Goal: Task Accomplishment & Management: Manage account settings

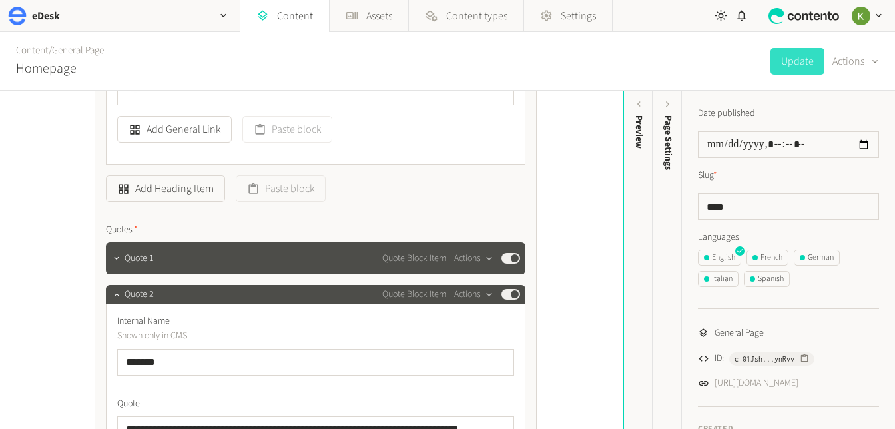
scroll to position [926, 0]
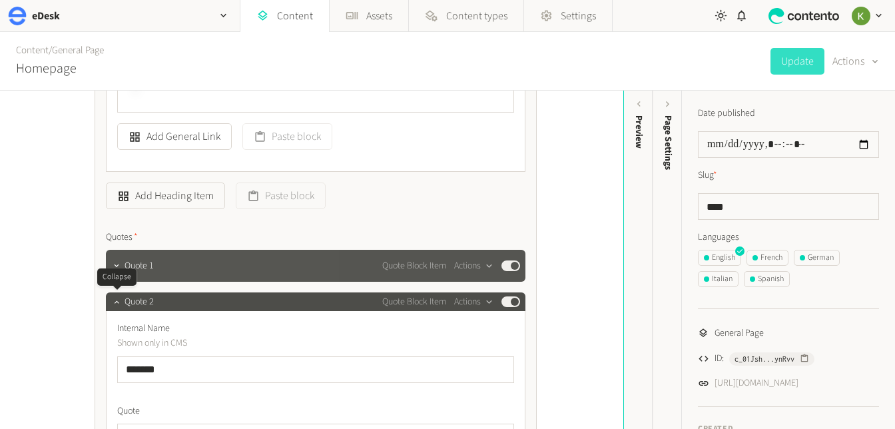
click at [117, 298] on icon "button" at bounding box center [116, 301] width 9 height 9
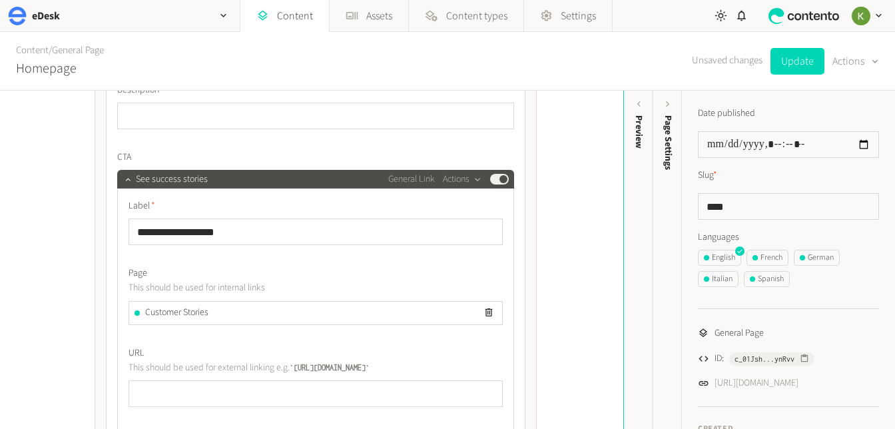
scroll to position [557, 0]
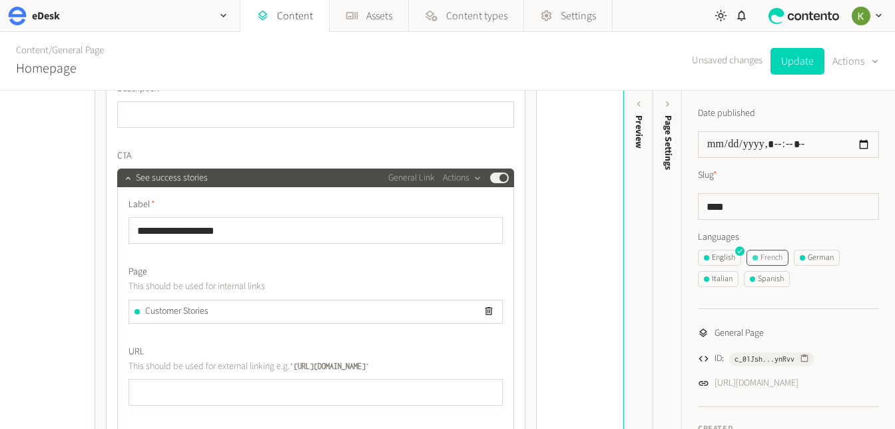
click at [781, 256] on div "French" at bounding box center [767, 258] width 30 height 12
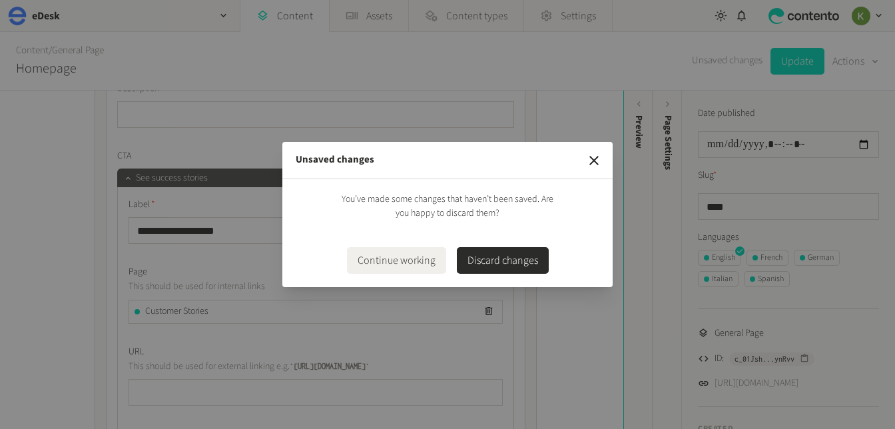
drag, startPoint x: 589, startPoint y: 155, endPoint x: 597, endPoint y: 150, distance: 9.1
click at [589, 155] on icon "button" at bounding box center [594, 160] width 16 height 16
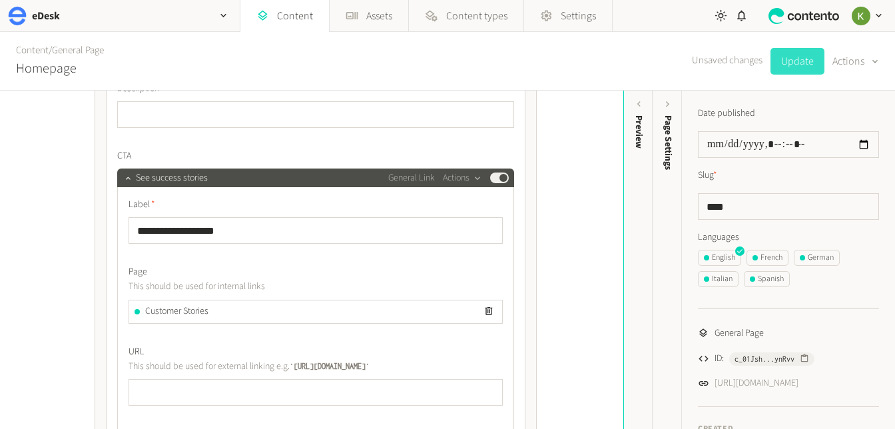
click at [802, 63] on button "Update" at bounding box center [797, 61] width 54 height 27
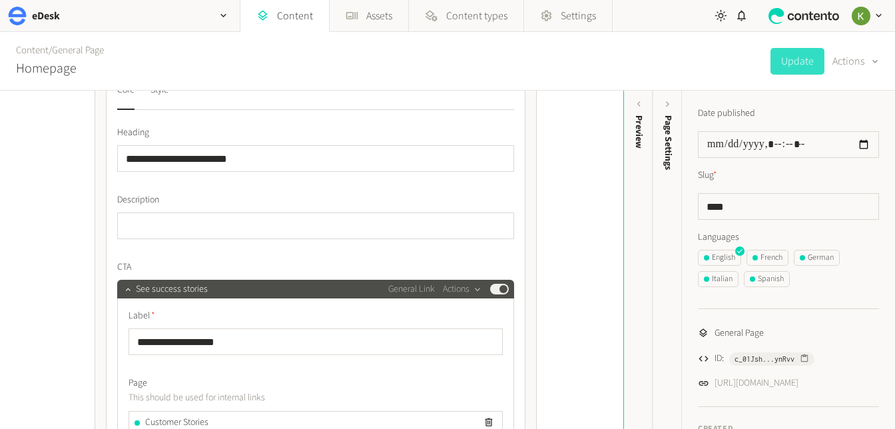
scroll to position [322, 0]
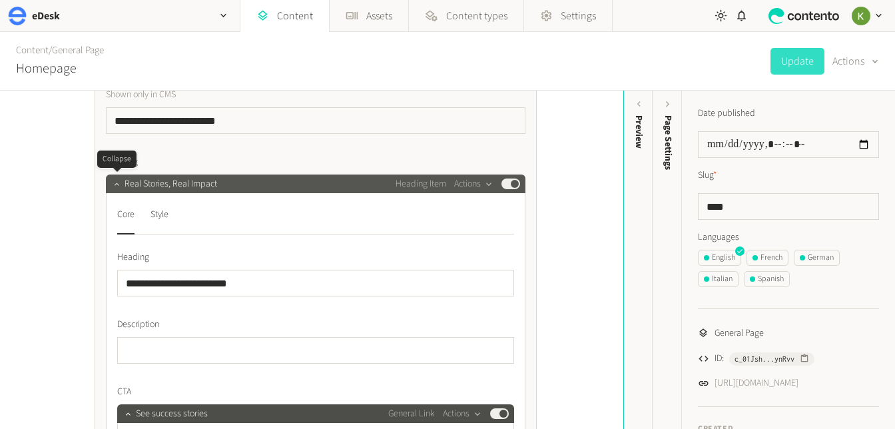
click at [113, 184] on icon "button" at bounding box center [116, 183] width 9 height 9
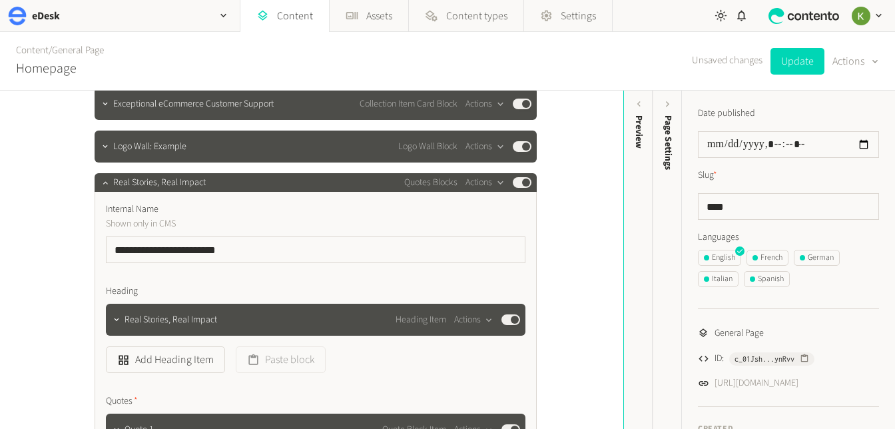
scroll to position [193, 0]
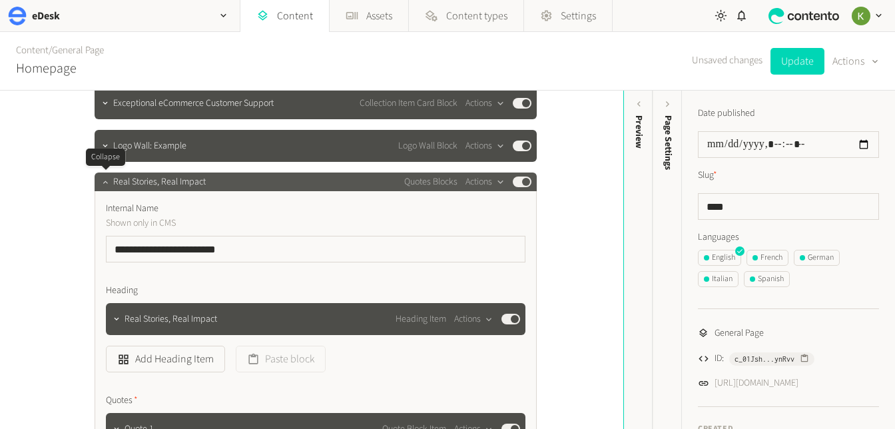
click at [101, 180] on icon "button" at bounding box center [105, 181] width 9 height 9
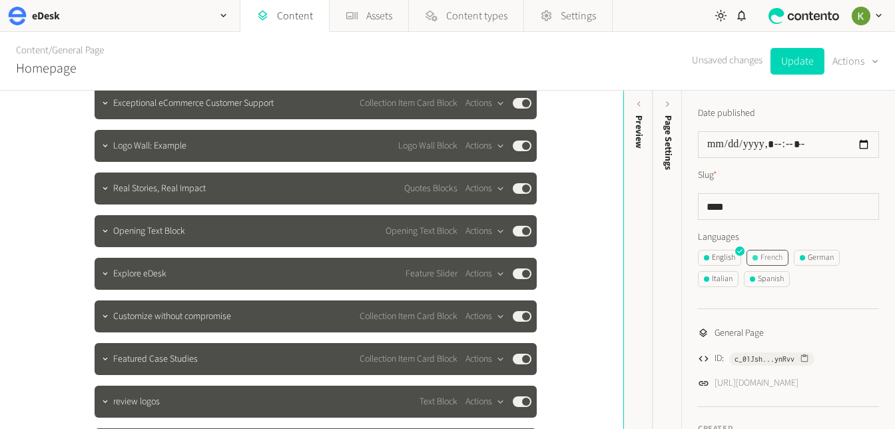
click at [776, 258] on div "French" at bounding box center [767, 258] width 30 height 12
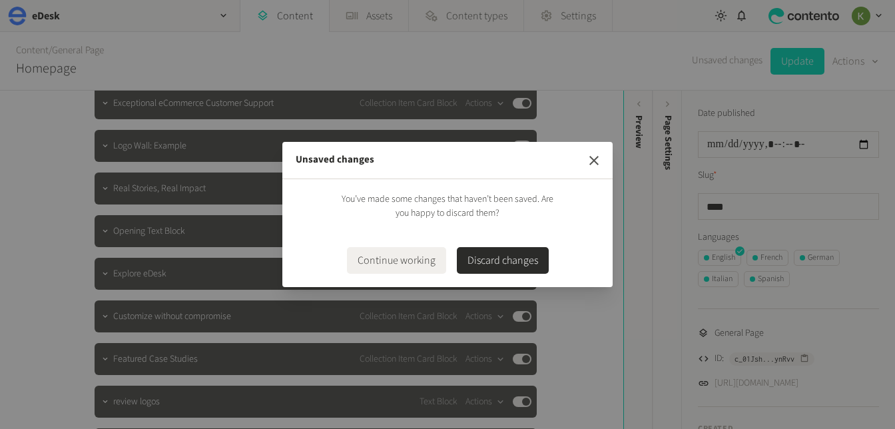
click at [589, 158] on icon "button" at bounding box center [594, 160] width 16 height 16
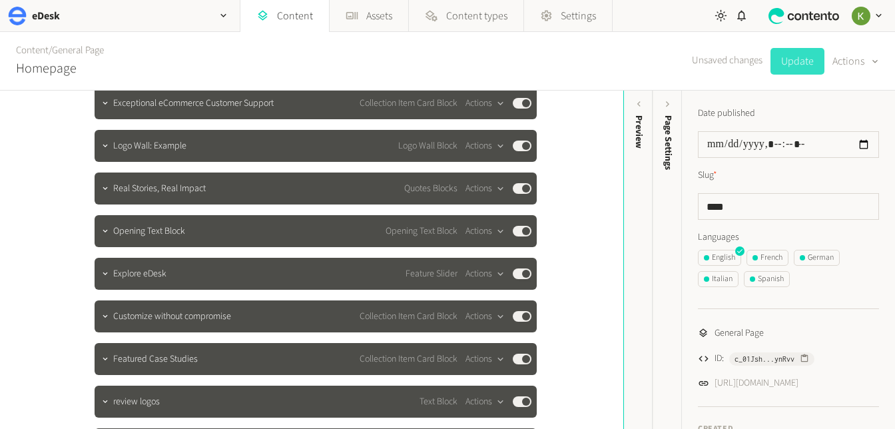
click at [790, 62] on button "Update" at bounding box center [797, 61] width 54 height 27
click at [772, 257] on div "French" at bounding box center [767, 258] width 30 height 12
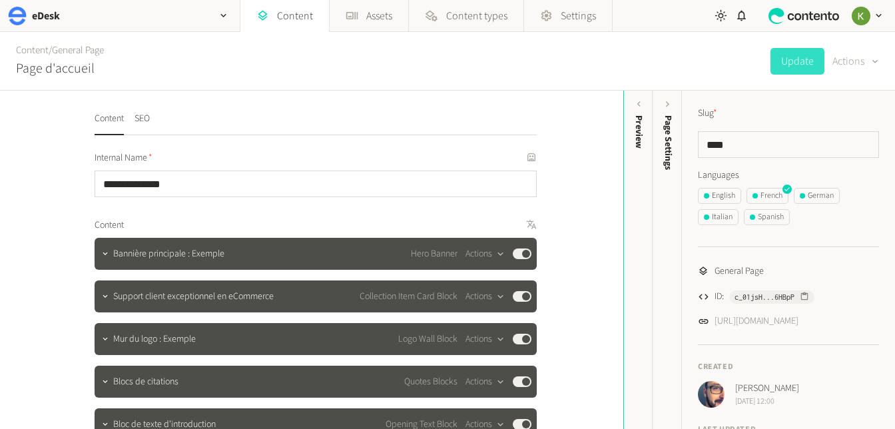
click at [859, 65] on button "Actions" at bounding box center [855, 61] width 47 height 27
click at [848, 137] on button "Translate" at bounding box center [845, 145] width 63 height 25
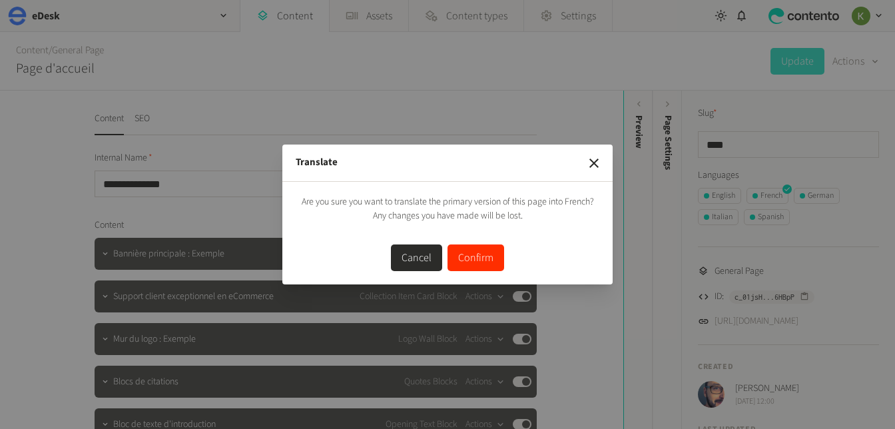
drag, startPoint x: 473, startPoint y: 262, endPoint x: 567, endPoint y: 153, distance: 144.0
click at [473, 262] on button "Confirm" at bounding box center [475, 257] width 57 height 27
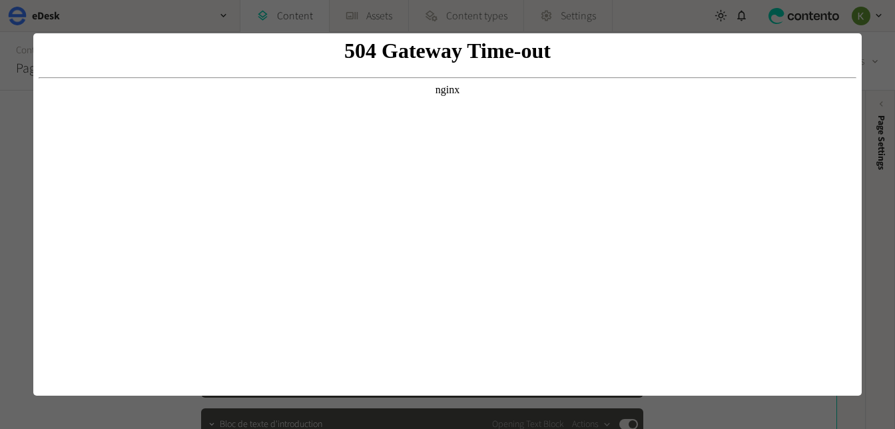
drag, startPoint x: 832, startPoint y: 165, endPoint x: 848, endPoint y: 142, distance: 28.6
click at [833, 163] on body "504 Gateway Time-out nginx" at bounding box center [448, 215] width 818 height 352
drag, startPoint x: 534, startPoint y: 115, endPoint x: 798, endPoint y: 53, distance: 271.5
click at [543, 113] on body "504 Gateway Time-out nginx" at bounding box center [448, 215] width 818 height 352
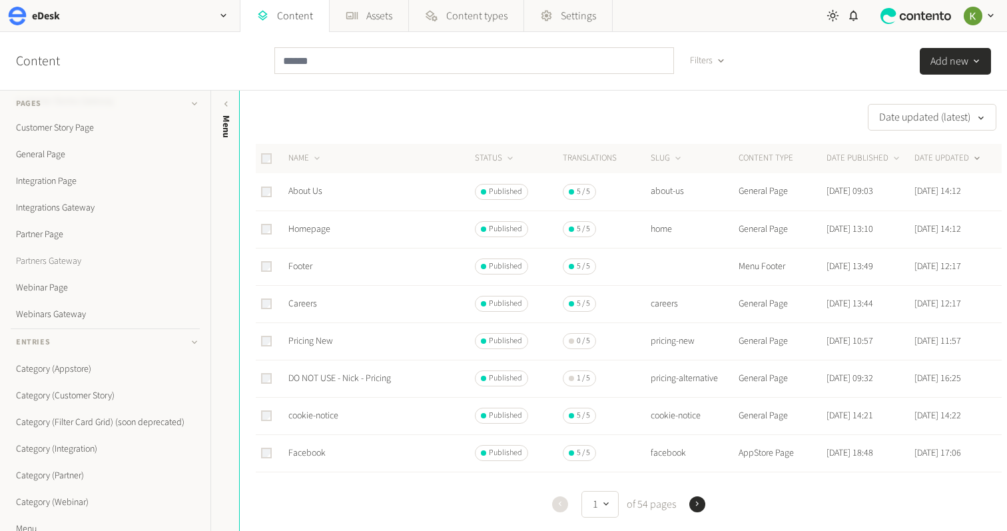
scroll to position [224, 0]
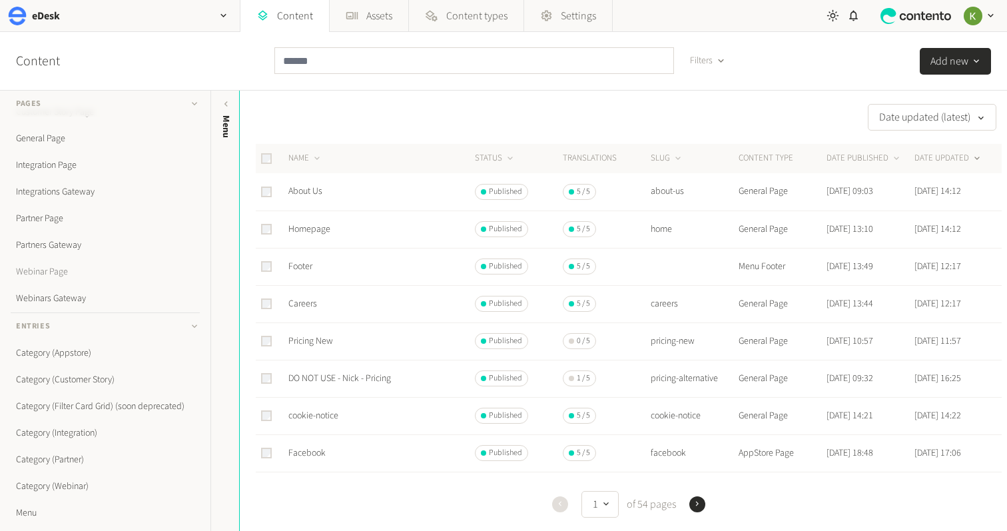
click at [57, 270] on link "Webinar Page" at bounding box center [105, 271] width 189 height 27
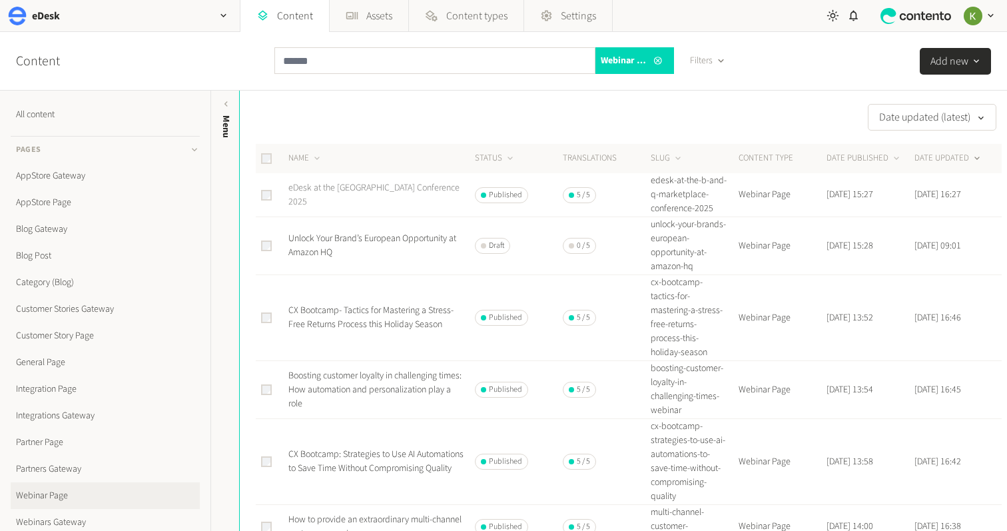
click at [354, 196] on link "eDesk at the B&Q Marketplace Conference 2025" at bounding box center [373, 194] width 171 height 27
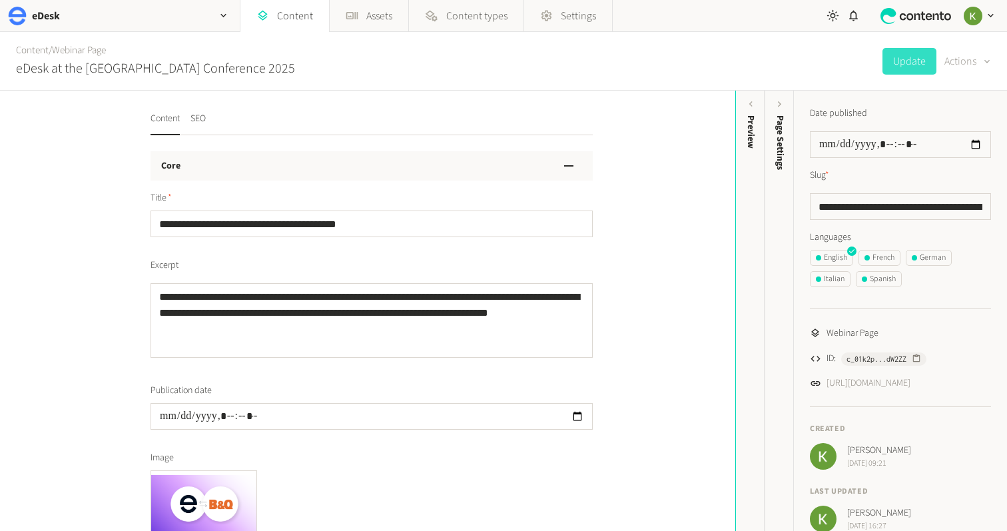
click at [973, 55] on button "Actions" at bounding box center [967, 61] width 47 height 27
click at [961, 96] on button "Duplicate" at bounding box center [958, 95] width 63 height 25
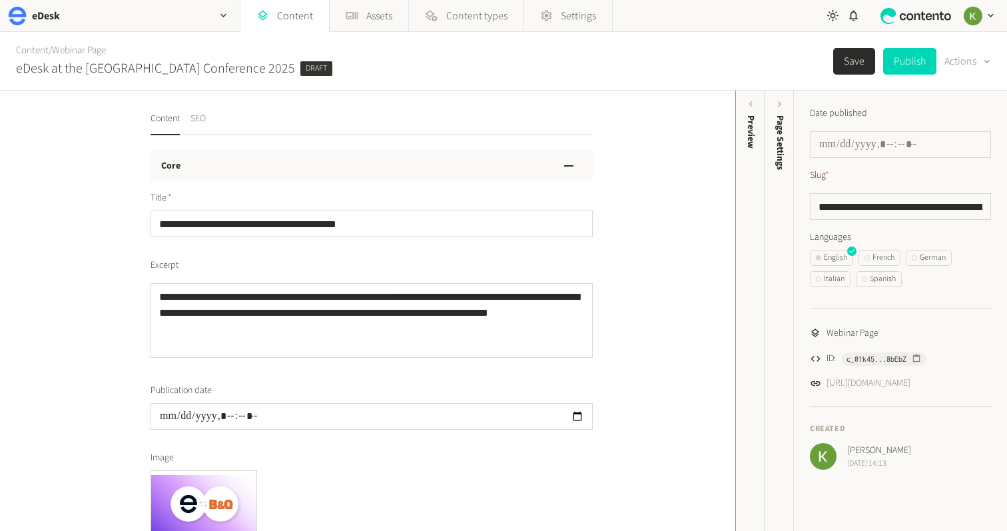
click at [198, 119] on button "SEO" at bounding box center [197, 123] width 15 height 23
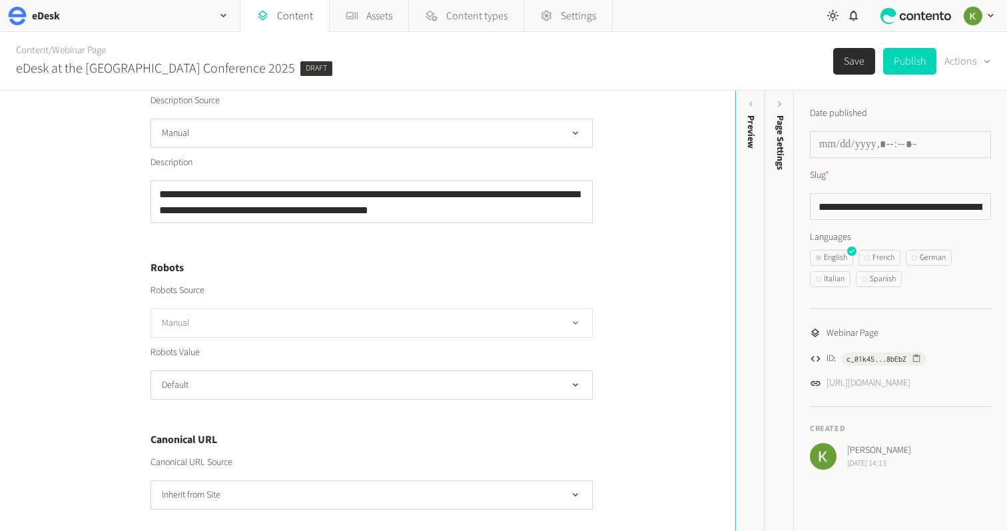
scroll to position [463, 0]
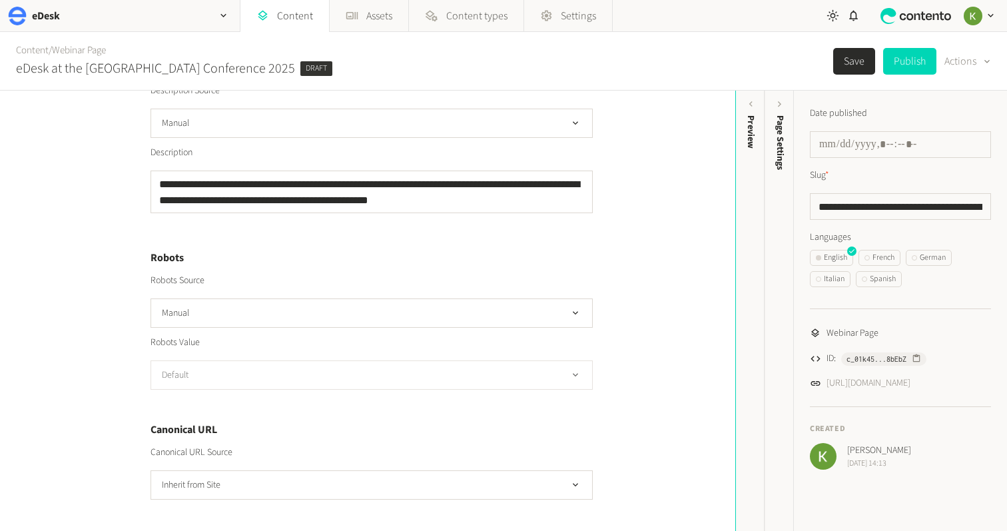
click at [404, 368] on button "Default" at bounding box center [371, 374] width 442 height 29
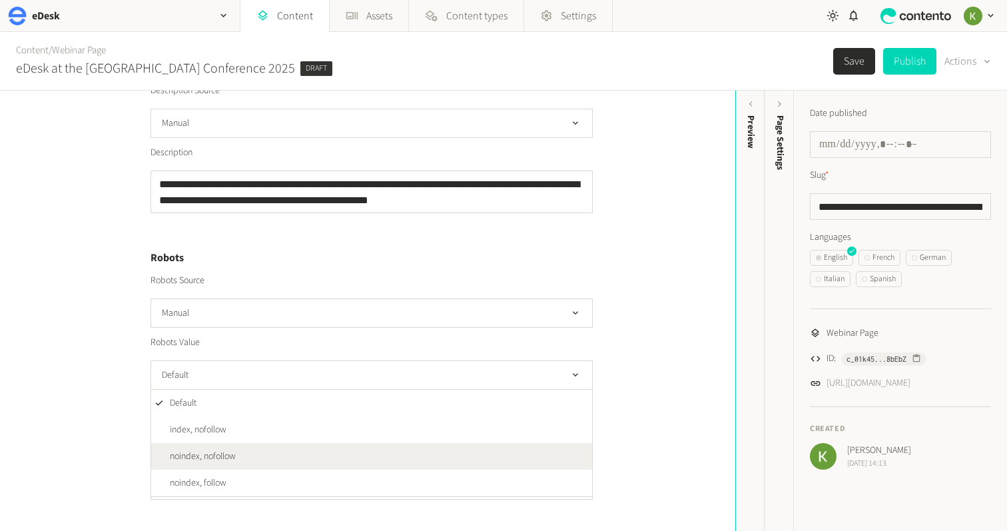
click at [400, 447] on li "noindex, nofollow" at bounding box center [371, 456] width 441 height 27
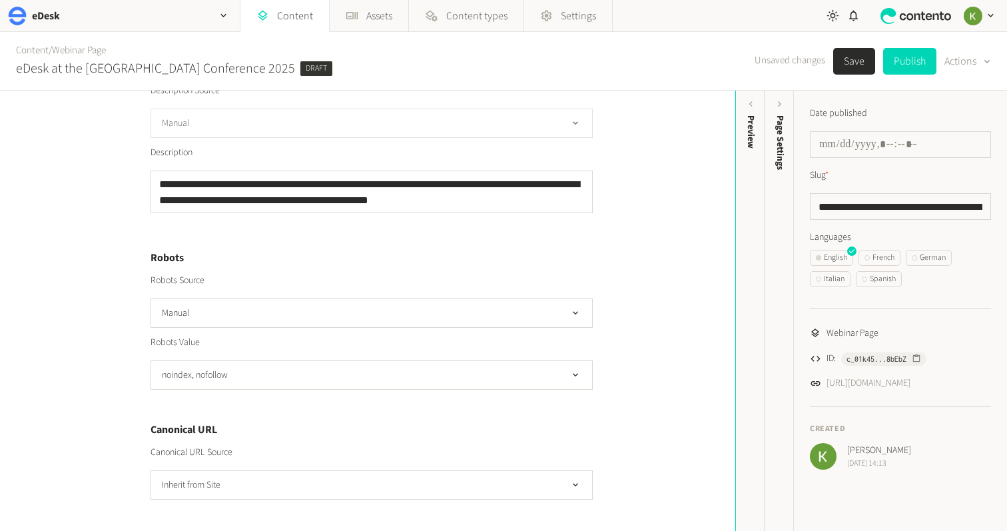
drag, startPoint x: 908, startPoint y: 66, endPoint x: 590, endPoint y: 115, distance: 321.3
click at [642, 91] on form "**********" at bounding box center [503, 61] width 1007 height 59
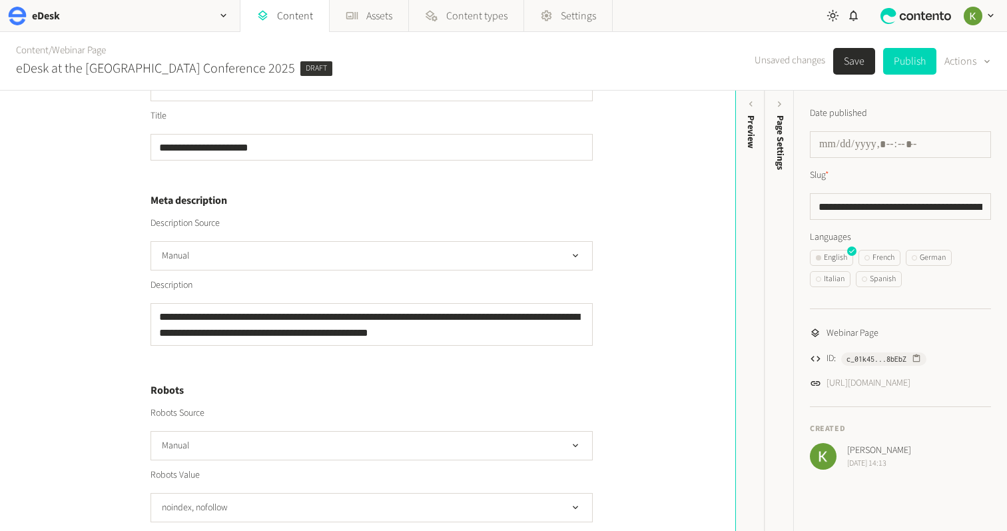
scroll to position [342, 0]
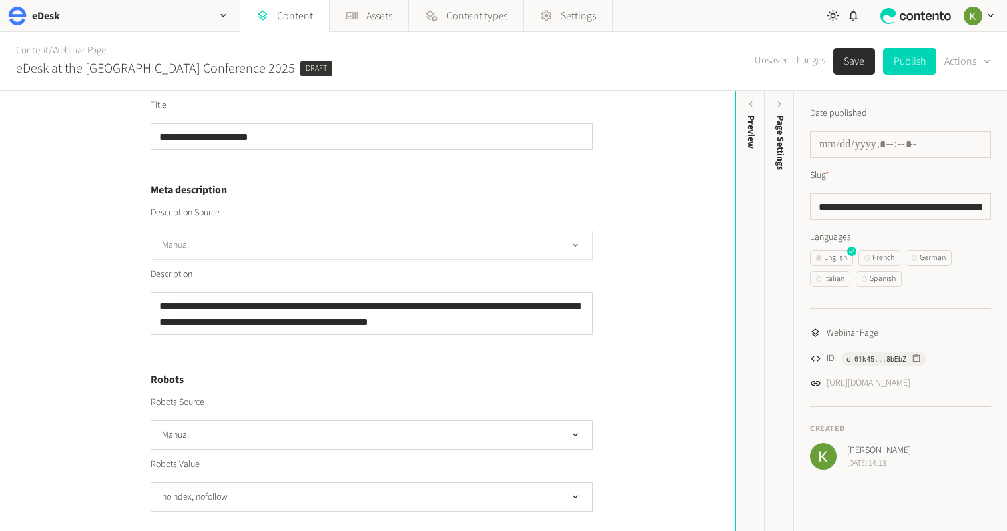
click at [525, 246] on button "Manual" at bounding box center [371, 244] width 442 height 29
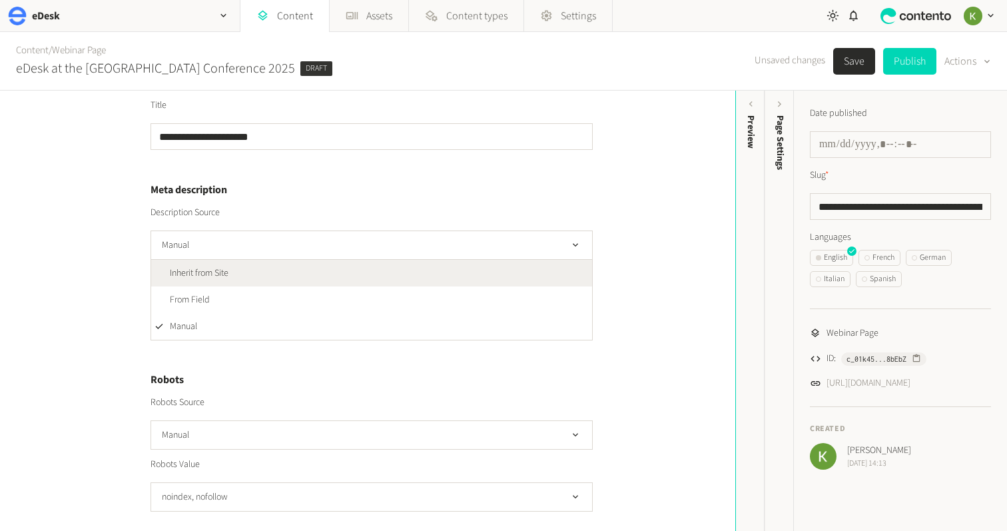
drag, startPoint x: 502, startPoint y: 267, endPoint x: 358, endPoint y: 228, distance: 149.7
click at [501, 267] on li "Inherit from Site" at bounding box center [371, 273] width 441 height 27
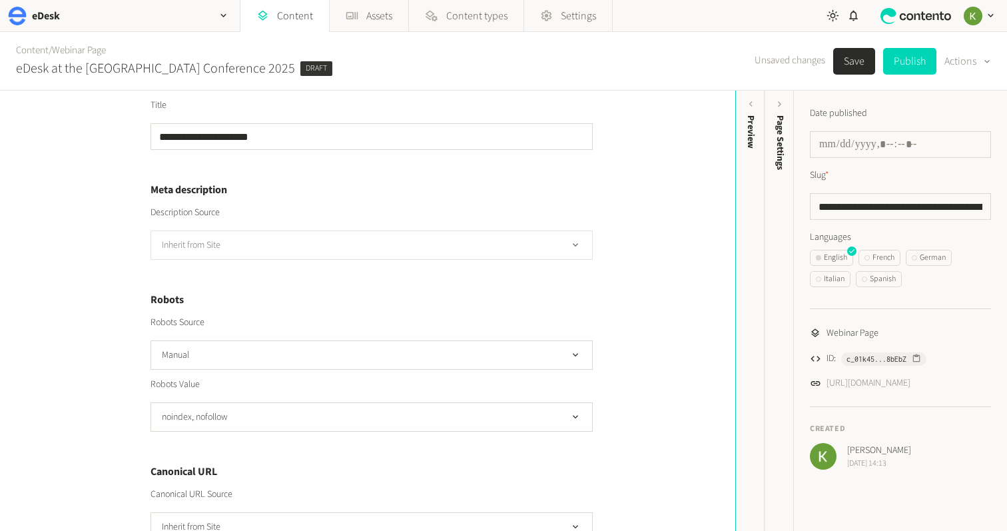
click at [470, 236] on button "Inherit from Site" at bounding box center [371, 244] width 442 height 29
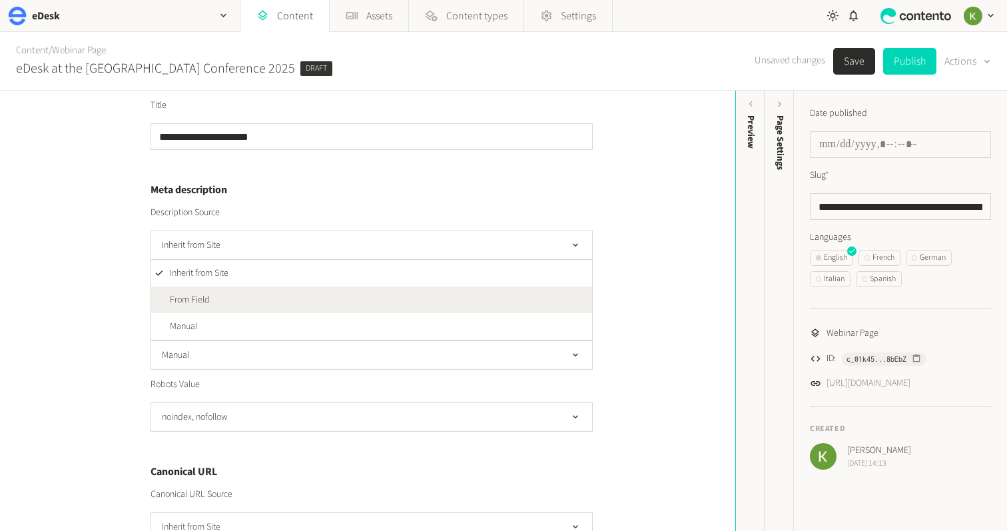
click at [444, 290] on li "From Field" at bounding box center [371, 299] width 441 height 27
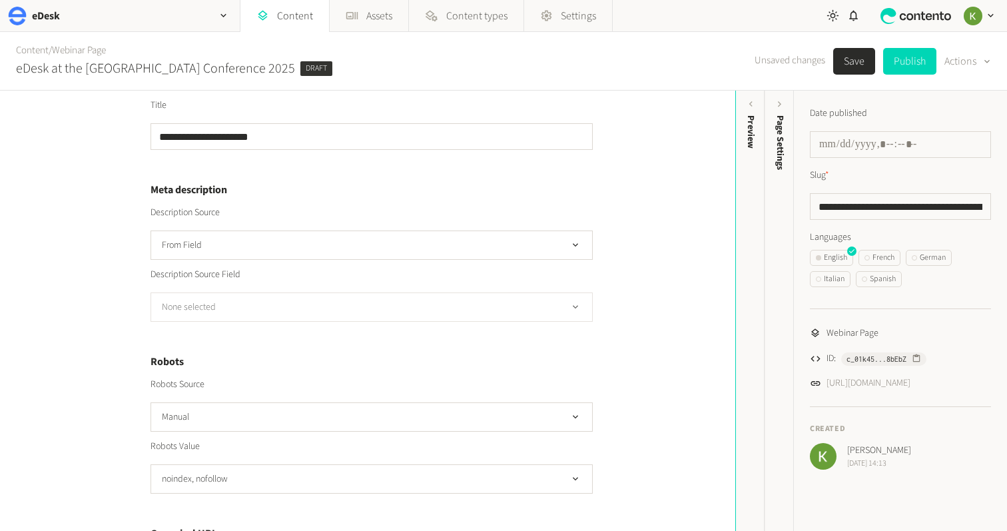
click at [422, 302] on button "None selected" at bounding box center [371, 306] width 442 height 29
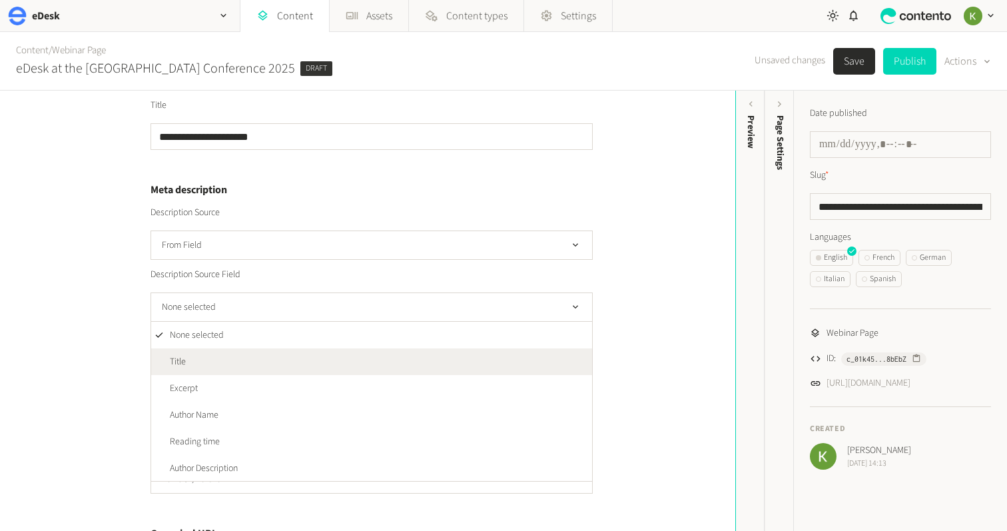
click at [443, 358] on li "Title" at bounding box center [371, 361] width 441 height 27
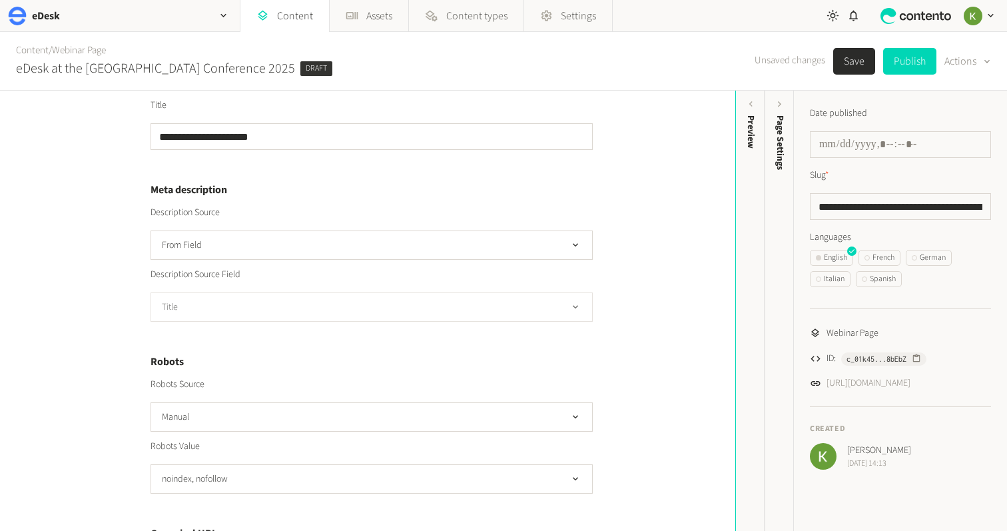
click at [371, 306] on button "Title" at bounding box center [371, 306] width 442 height 29
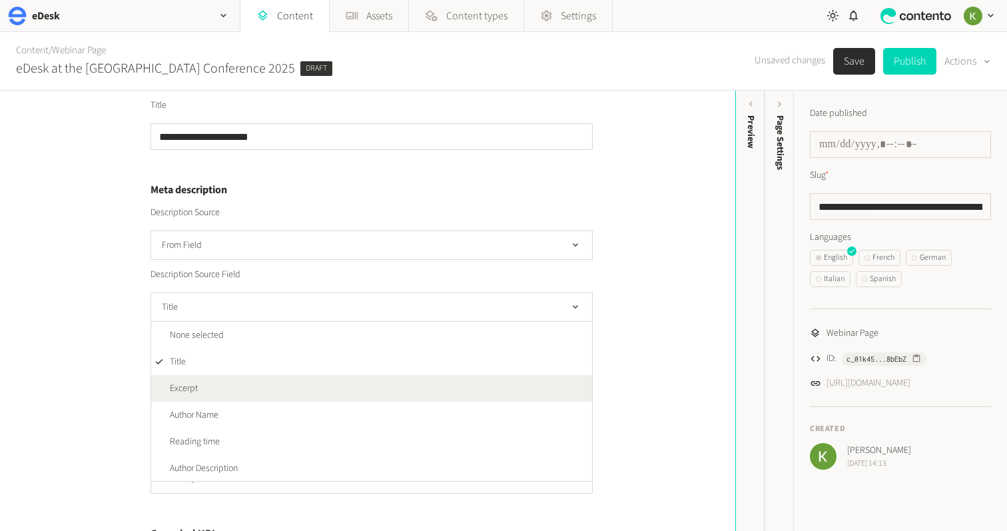
click at [341, 393] on li "Excerpt" at bounding box center [371, 388] width 441 height 27
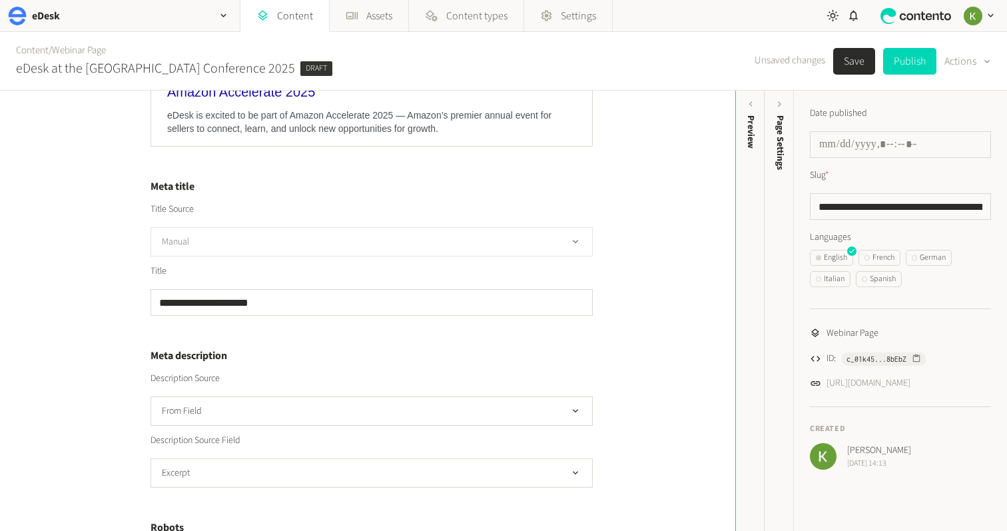
scroll to position [169, 0]
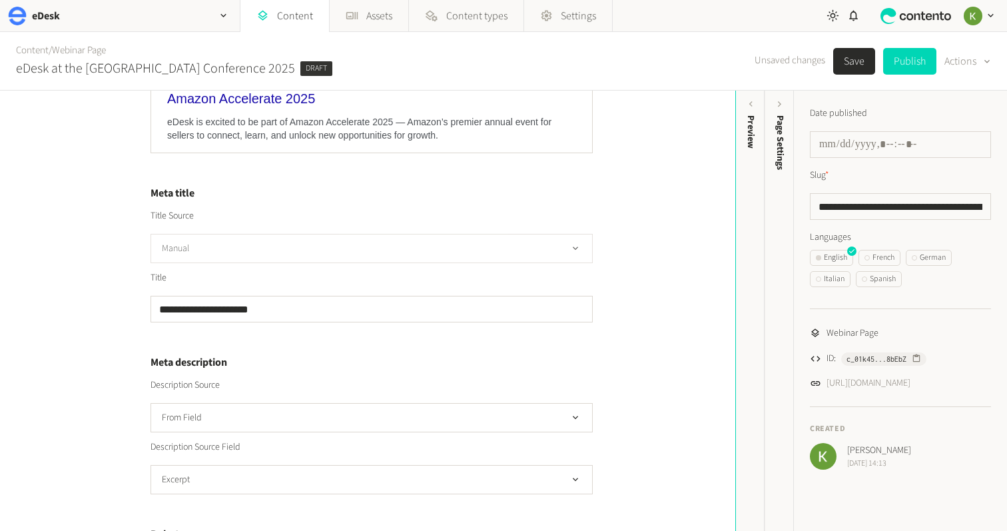
click at [409, 242] on button "Manual" at bounding box center [371, 248] width 442 height 29
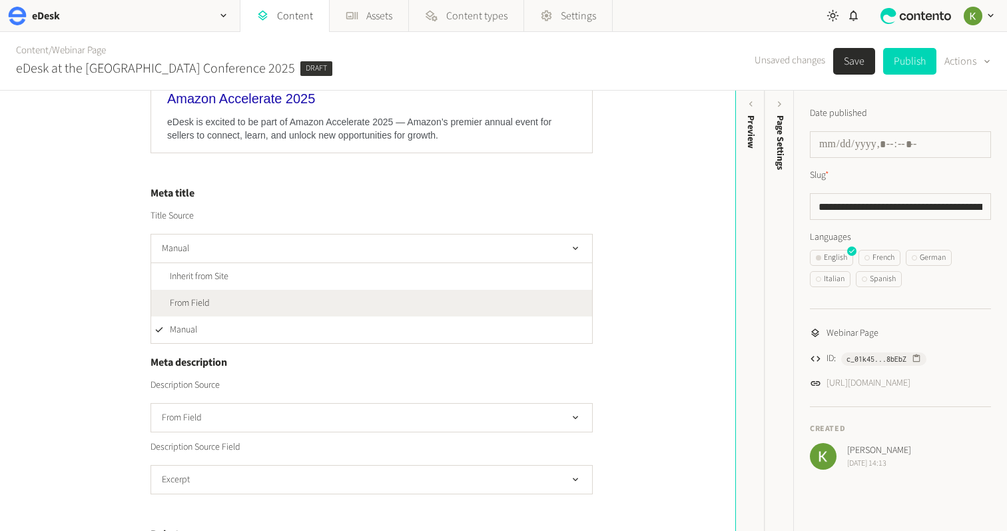
click at [280, 300] on li "From Field" at bounding box center [371, 303] width 441 height 27
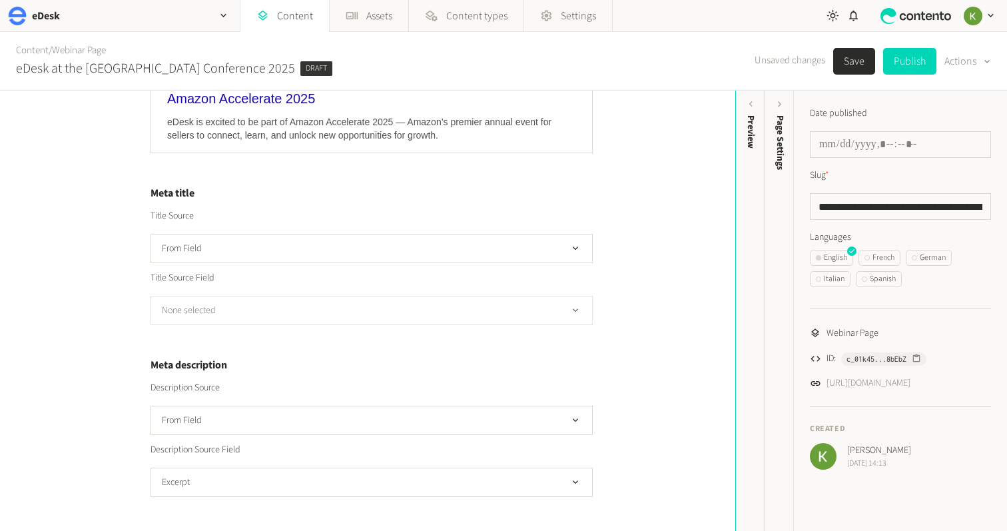
click at [354, 313] on button "None selected" at bounding box center [371, 310] width 442 height 29
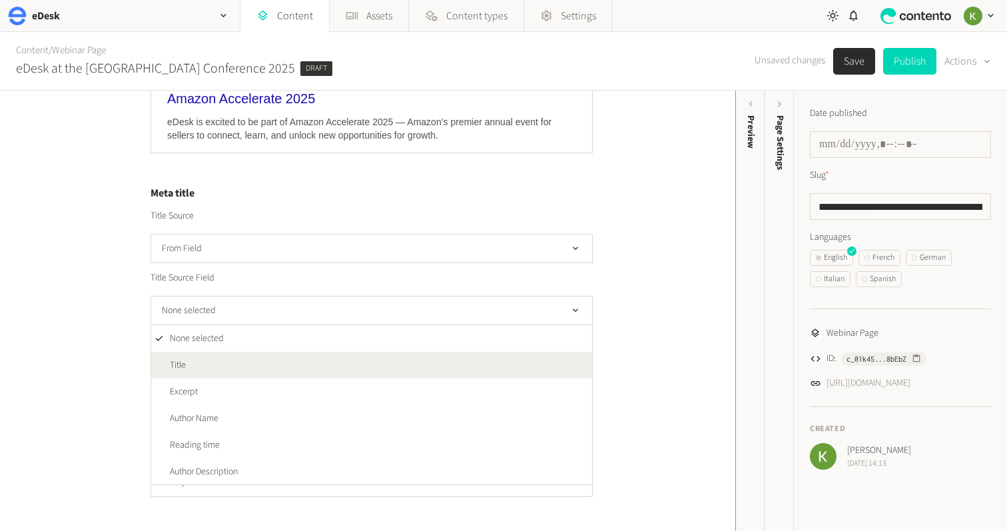
click at [320, 366] on li "Title" at bounding box center [371, 365] width 441 height 27
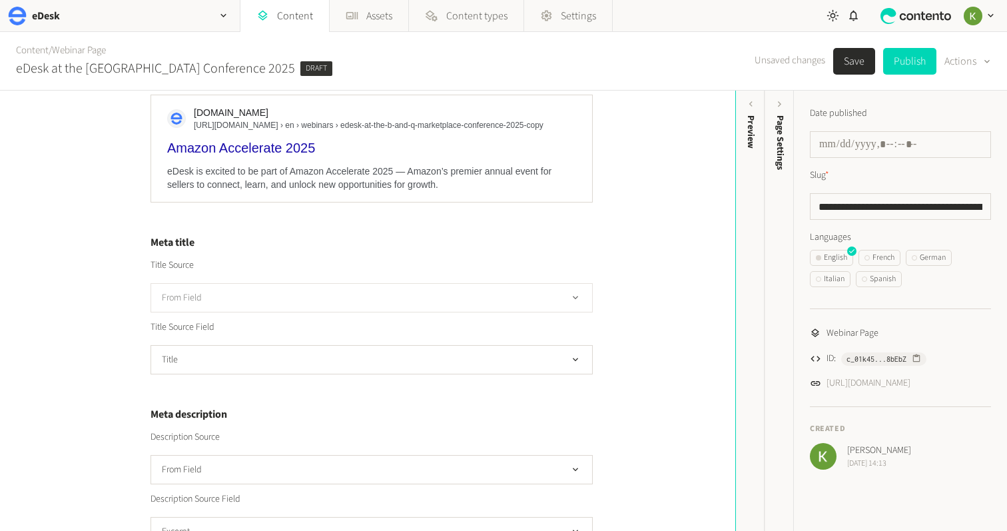
scroll to position [0, 0]
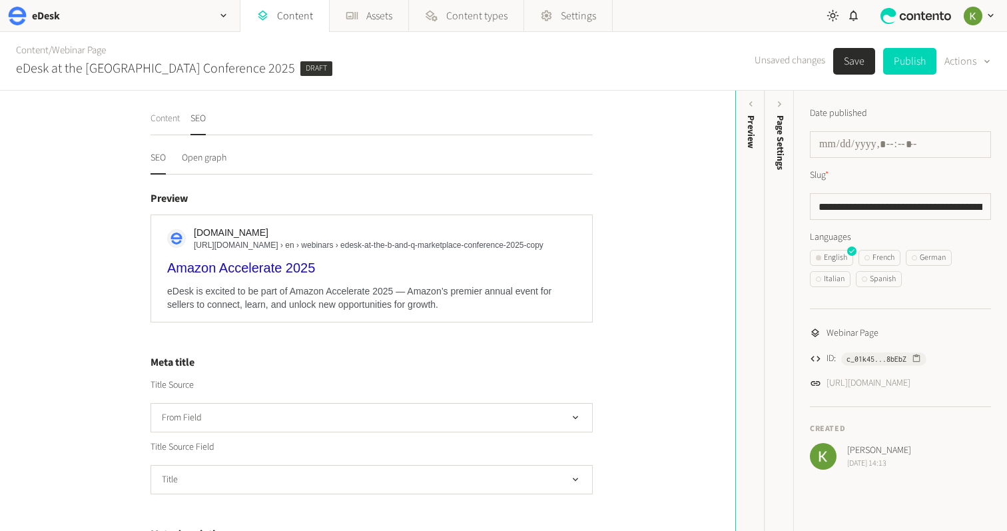
click at [166, 116] on button "Content" at bounding box center [164, 123] width 29 height 23
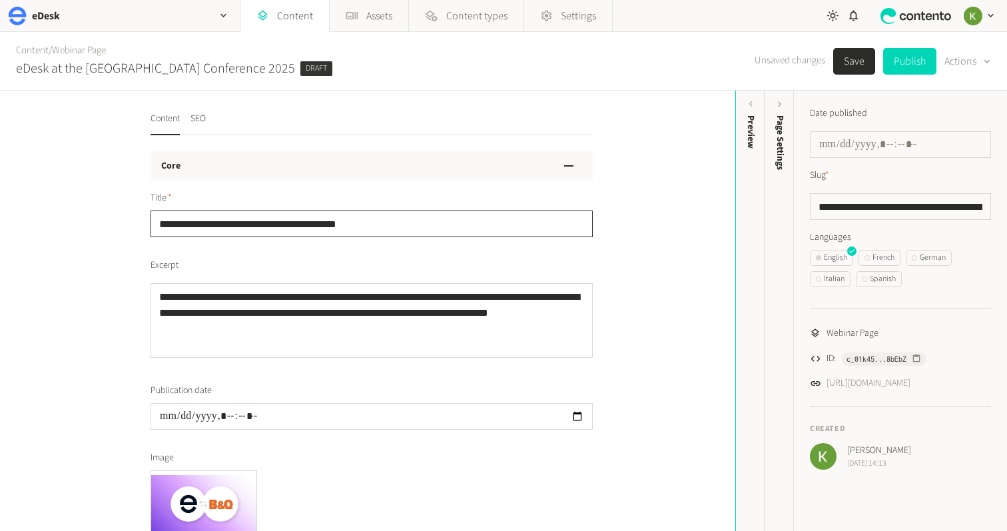
drag, startPoint x: 364, startPoint y: 227, endPoint x: 187, endPoint y: 207, distance: 178.3
paste input "**********"
type input "**********"
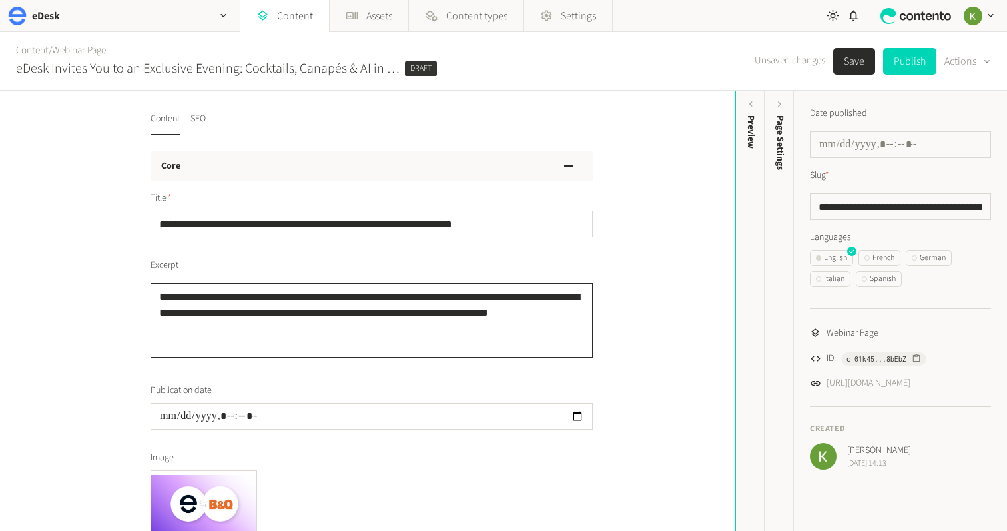
drag, startPoint x: 206, startPoint y: 340, endPoint x: 137, endPoint y: 288, distance: 86.6
click at [121, 289] on div "**********" at bounding box center [367, 311] width 735 height 440
paste textarea "**********"
type textarea "**********"
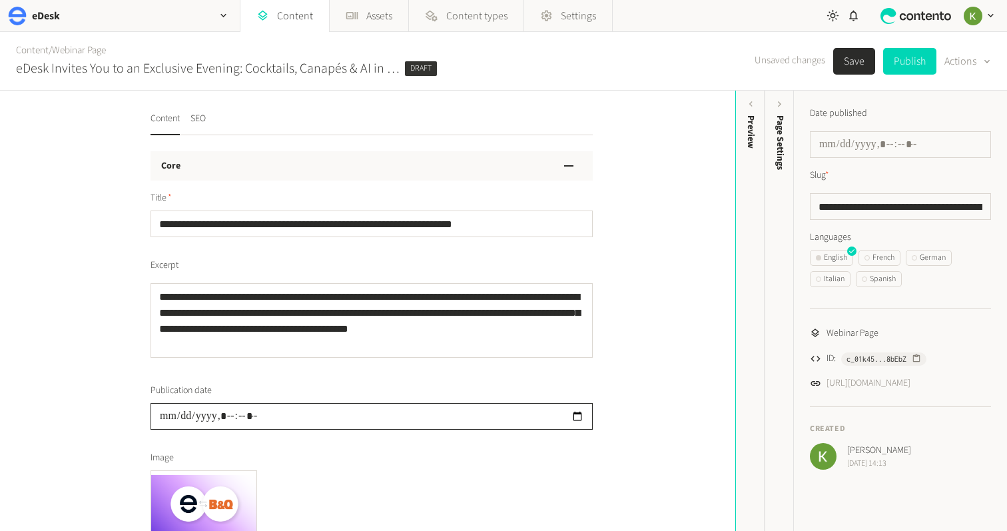
click at [213, 408] on input "datetime-local" at bounding box center [371, 416] width 442 height 27
click at [216, 414] on input "datetime-local" at bounding box center [371, 416] width 442 height 27
click at [584, 414] on input "datetime-local" at bounding box center [371, 416] width 442 height 27
click at [579, 415] on input "datetime-local" at bounding box center [371, 416] width 442 height 27
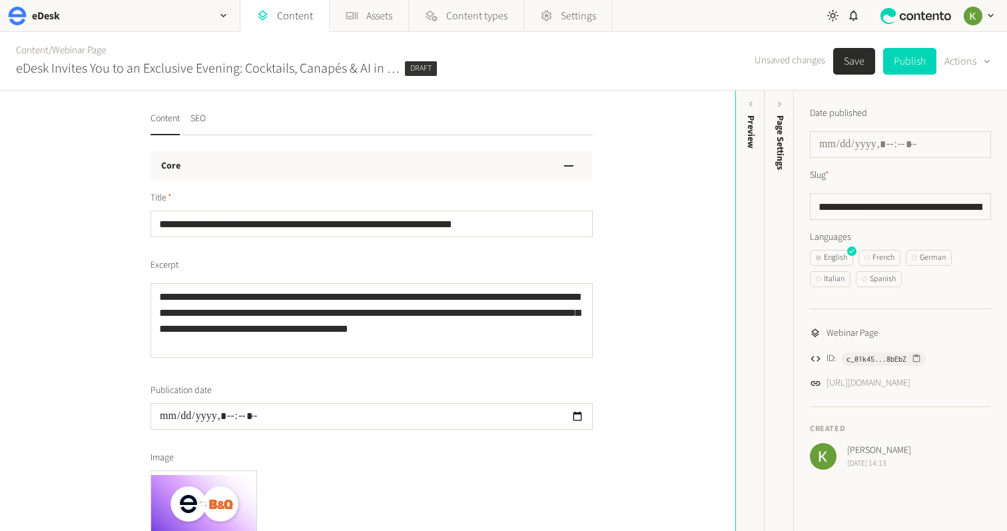
type input "**********"
click at [520, 262] on label "Excerpt" at bounding box center [371, 265] width 442 height 14
click at [520, 283] on textarea "**********" at bounding box center [371, 320] width 442 height 75
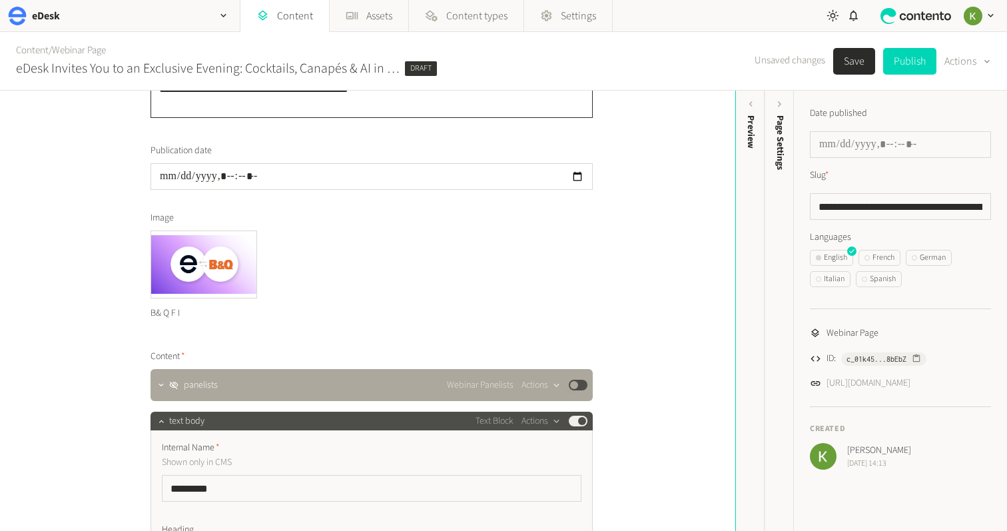
scroll to position [232, 0]
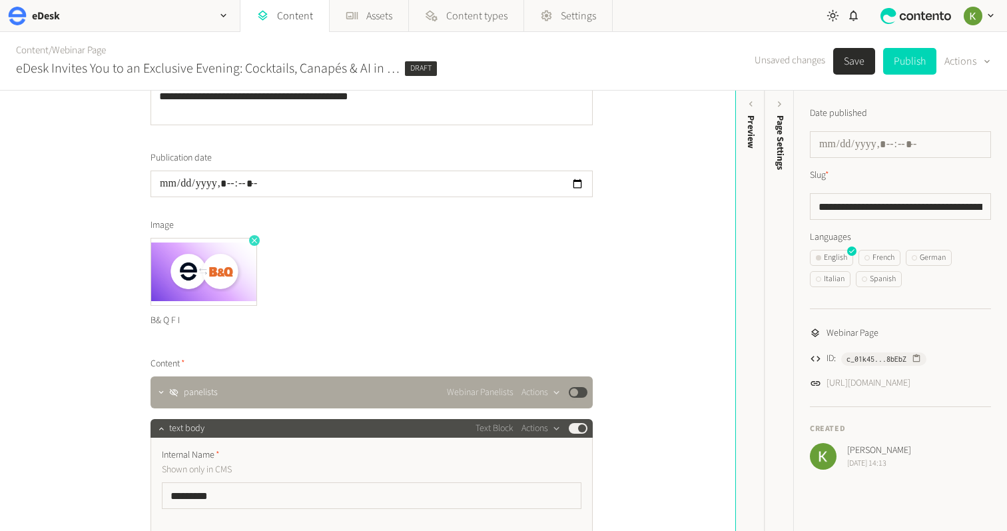
click at [252, 240] on icon "button" at bounding box center [254, 240] width 9 height 9
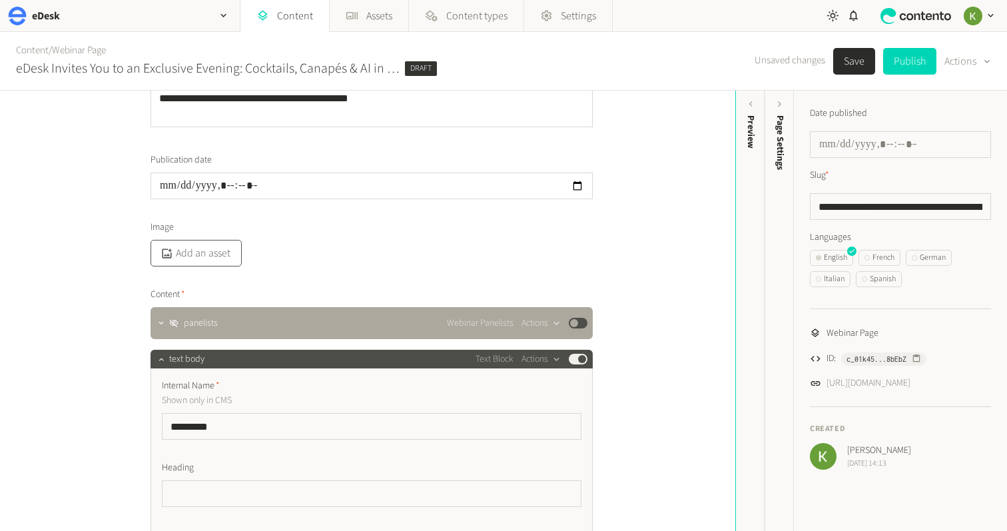
click at [191, 256] on button "Add an asset" at bounding box center [195, 253] width 91 height 27
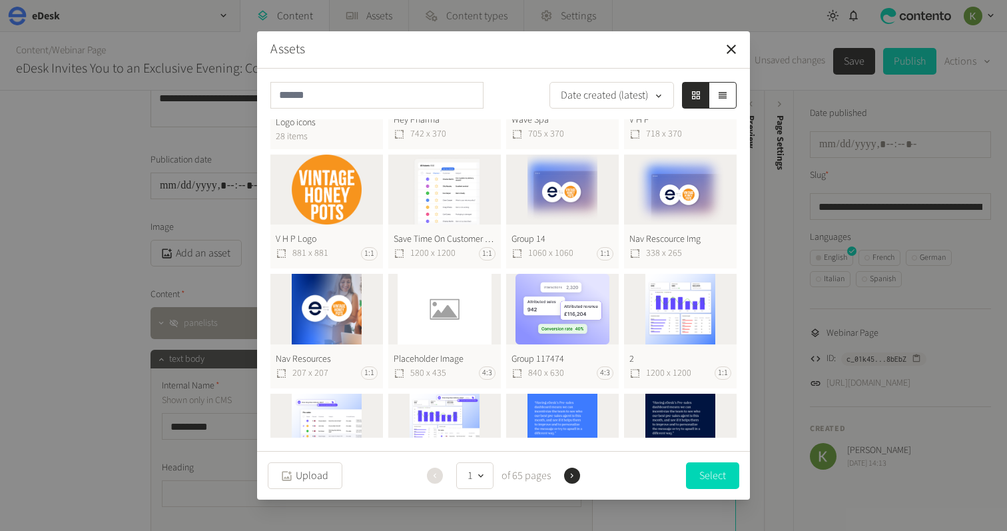
scroll to position [668, 0]
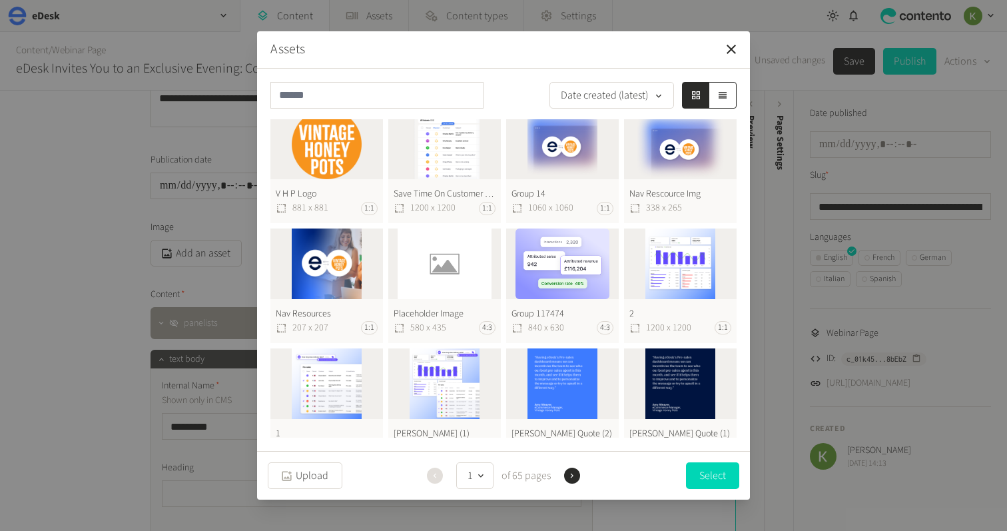
click at [462, 264] on button "Placeholder Image 580 x 435 4:3" at bounding box center [444, 285] width 113 height 115
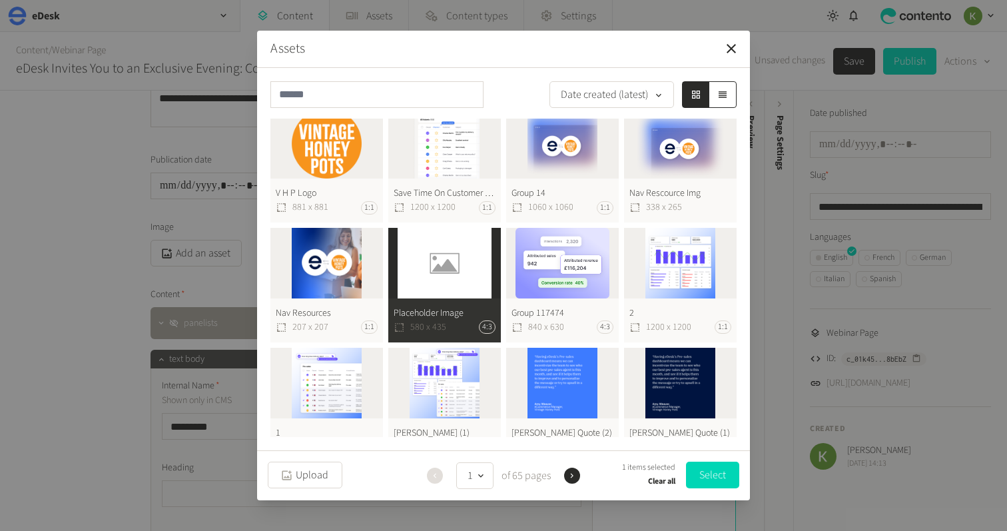
drag, startPoint x: 707, startPoint y: 475, endPoint x: 645, endPoint y: 449, distance: 67.2
click at [709, 469] on button "Select" at bounding box center [712, 474] width 53 height 27
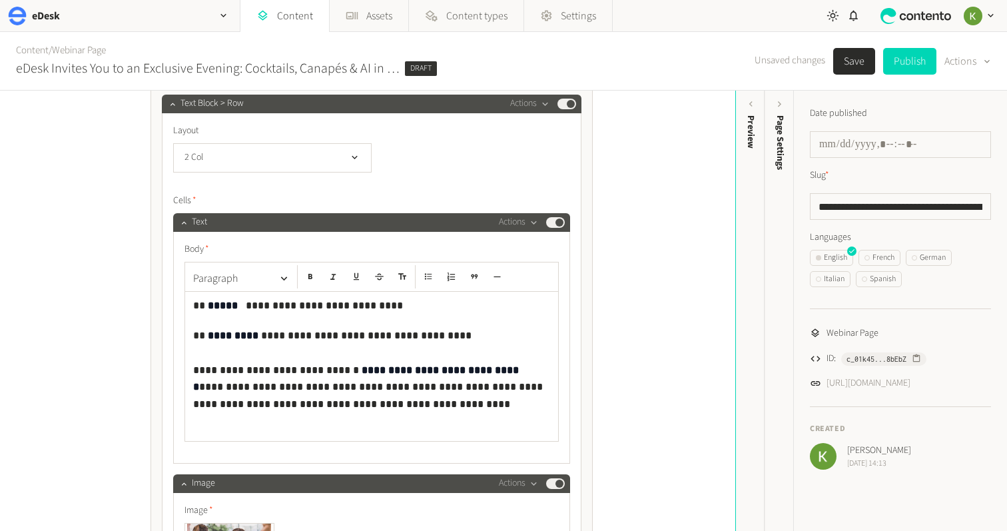
scroll to position [918, 0]
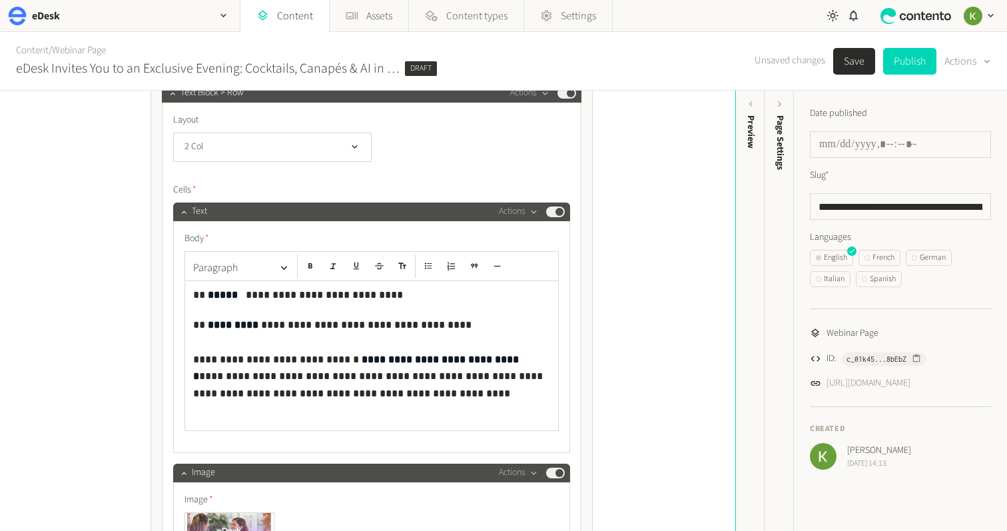
drag, startPoint x: 285, startPoint y: 296, endPoint x: 378, endPoint y: 295, distance: 93.2
click at [381, 295] on p "**********" at bounding box center [371, 294] width 357 height 17
drag, startPoint x: 313, startPoint y: 299, endPoint x: 292, endPoint y: 299, distance: 20.6
click at [311, 299] on p "**********" at bounding box center [371, 294] width 357 height 17
drag, startPoint x: 282, startPoint y: 296, endPoint x: 411, endPoint y: 293, distance: 129.2
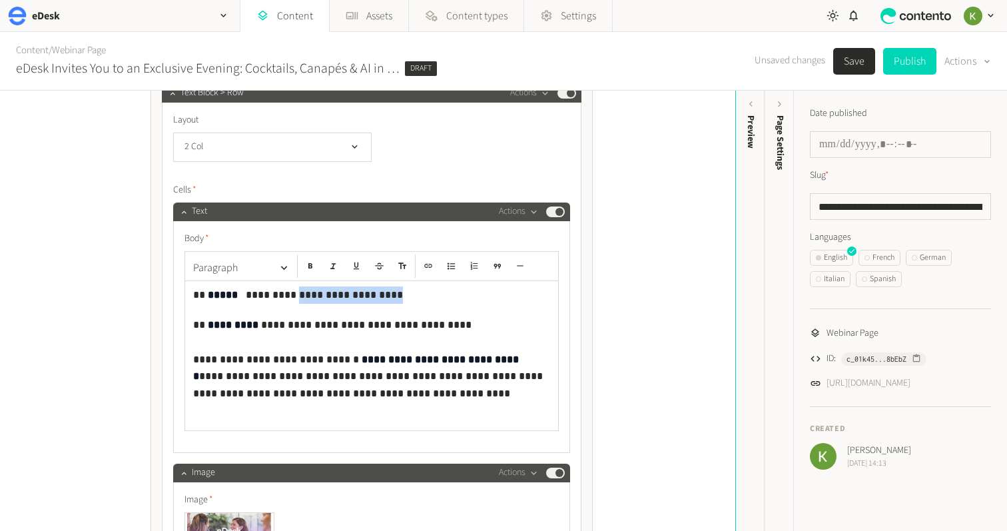
click at [410, 293] on p "**********" at bounding box center [371, 294] width 357 height 17
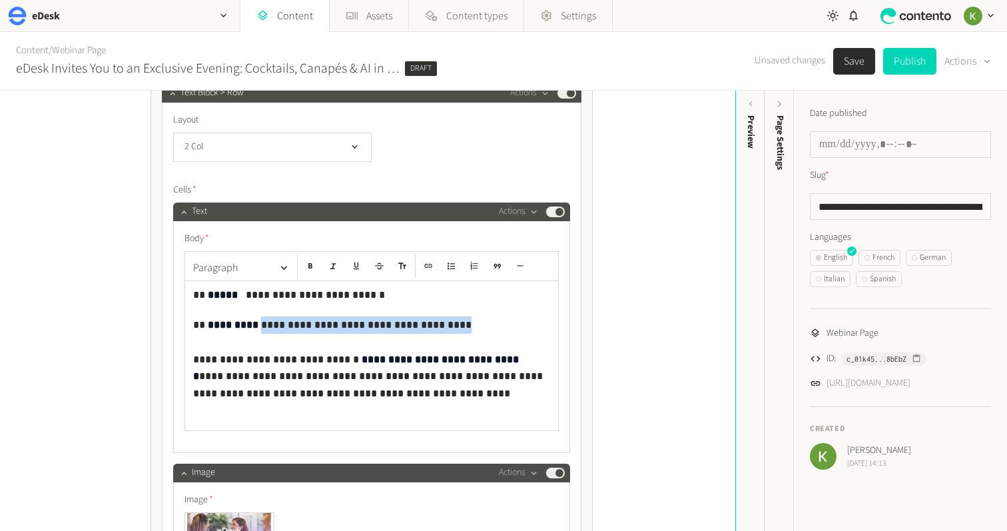
drag, startPoint x: 251, startPoint y: 324, endPoint x: 477, endPoint y: 323, distance: 226.4
click at [477, 323] on p "**********" at bounding box center [371, 358] width 357 height 85
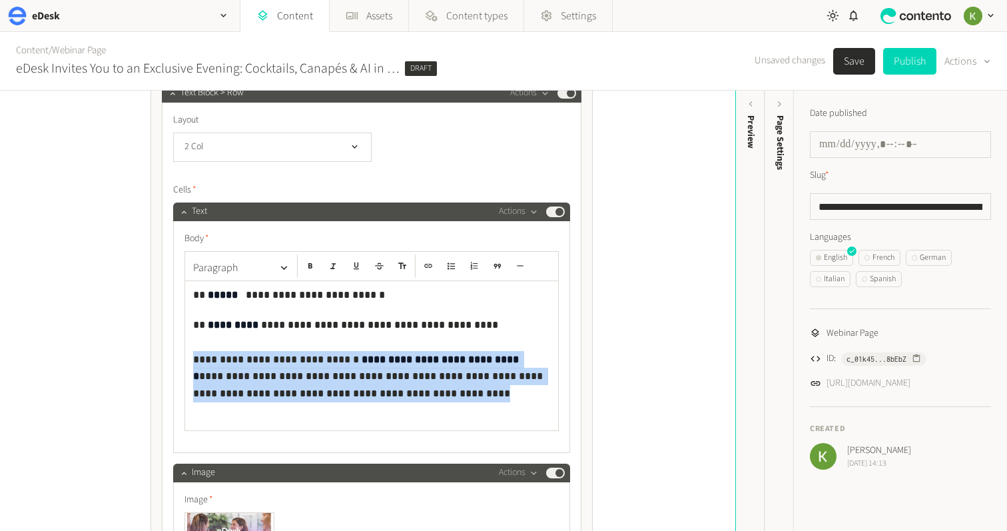
drag, startPoint x: 386, startPoint y: 393, endPoint x: 181, endPoint y: 361, distance: 206.9
click at [181, 361] on div "**********" at bounding box center [371, 337] width 397 height 232
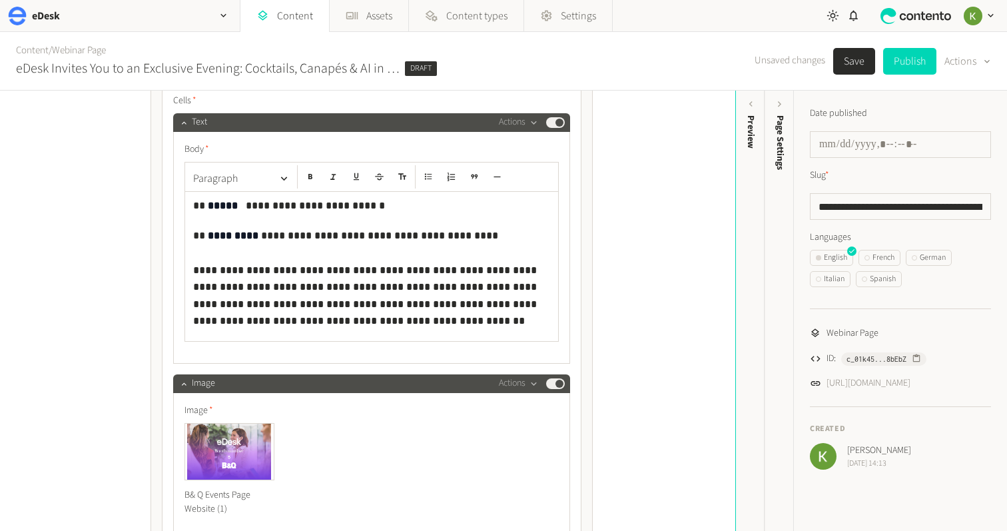
scroll to position [1081, 0]
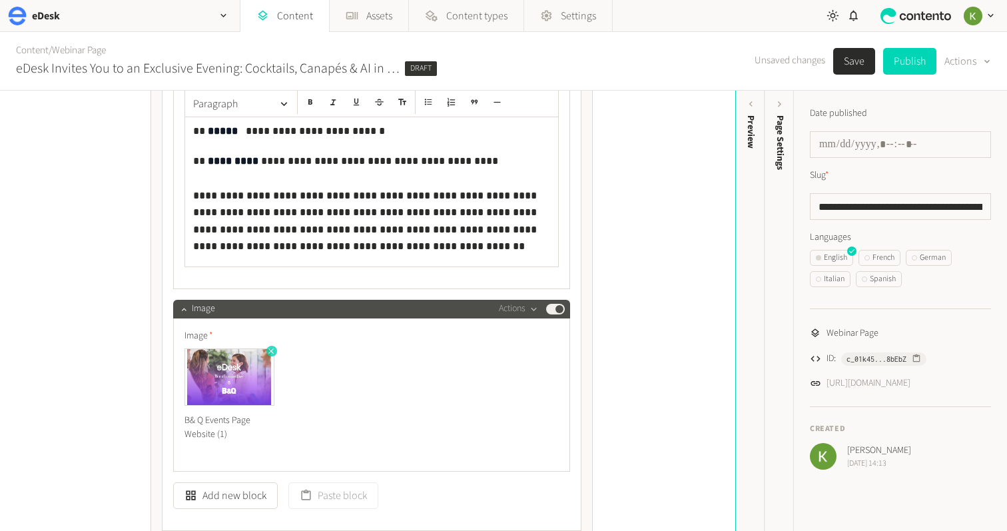
click at [268, 353] on icon "button" at bounding box center [270, 350] width 9 height 9
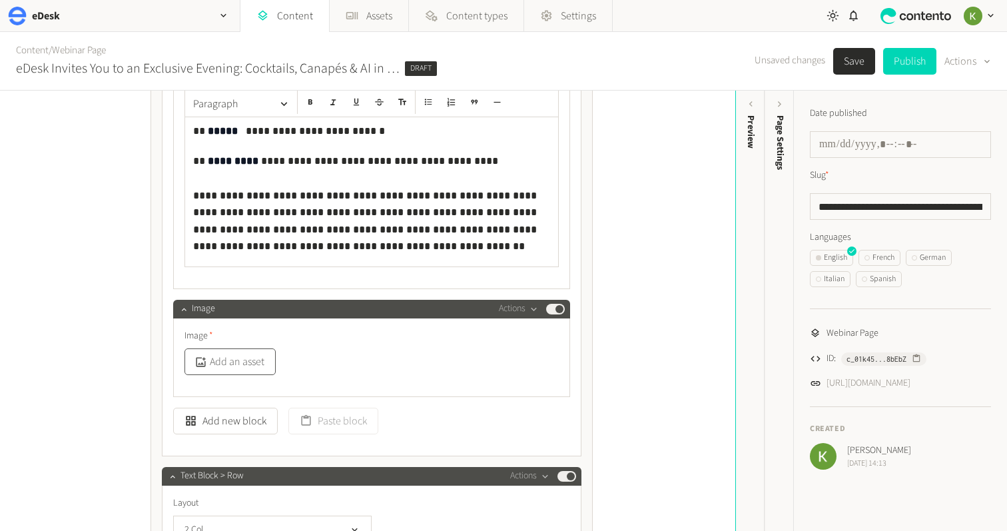
click at [241, 362] on button "Add an asset" at bounding box center [229, 361] width 91 height 27
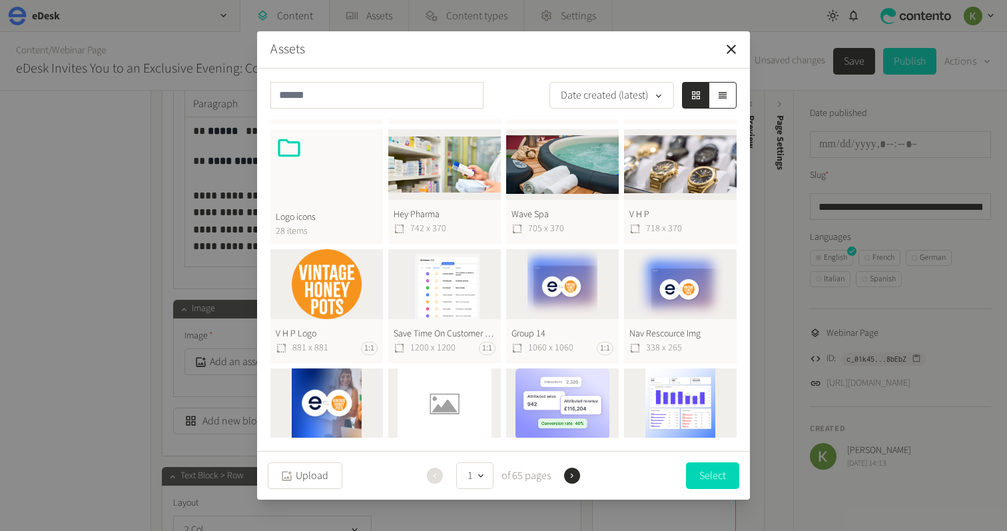
scroll to position [595, 0]
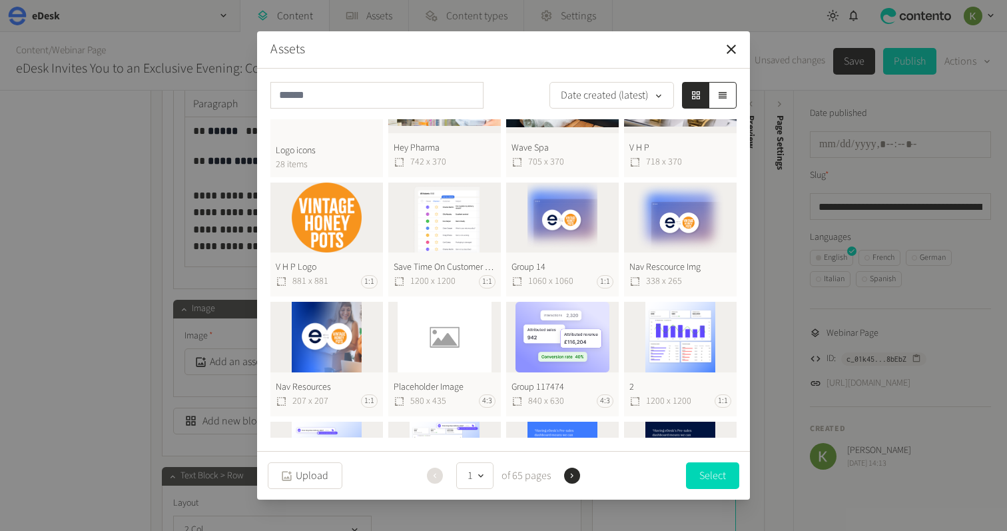
drag, startPoint x: 426, startPoint y: 339, endPoint x: 465, endPoint y: 332, distance: 40.0
click at [427, 339] on button "Placeholder Image 580 x 435 4:3" at bounding box center [444, 359] width 113 height 115
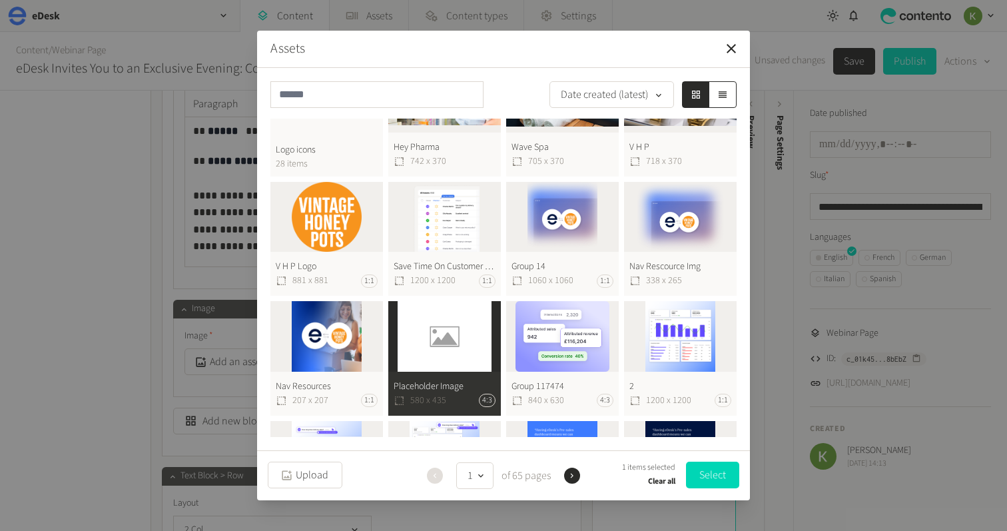
click at [697, 473] on button "Select" at bounding box center [712, 474] width 53 height 27
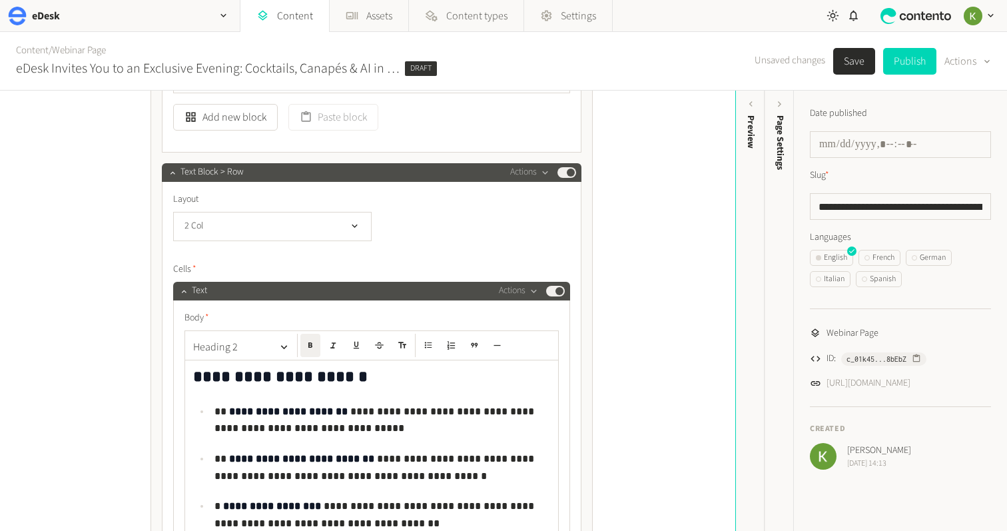
scroll to position [1531, 0]
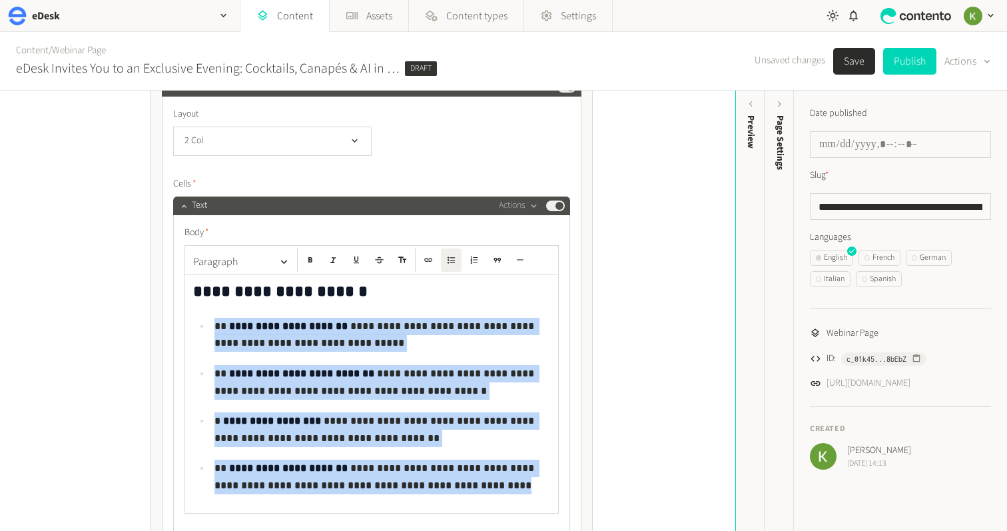
drag, startPoint x: 397, startPoint y: 483, endPoint x: 190, endPoint y: 315, distance: 266.5
click at [190, 315] on div "**********" at bounding box center [371, 394] width 373 height 238
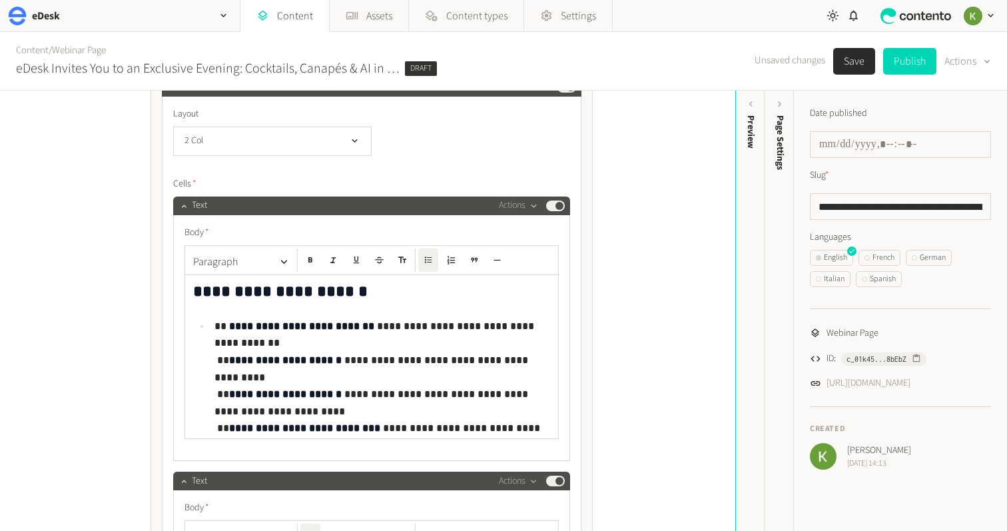
drag, startPoint x: 546, startPoint y: 323, endPoint x: 556, endPoint y: 329, distance: 11.6
click at [547, 325] on p "**********" at bounding box center [382, 369] width 336 height 103
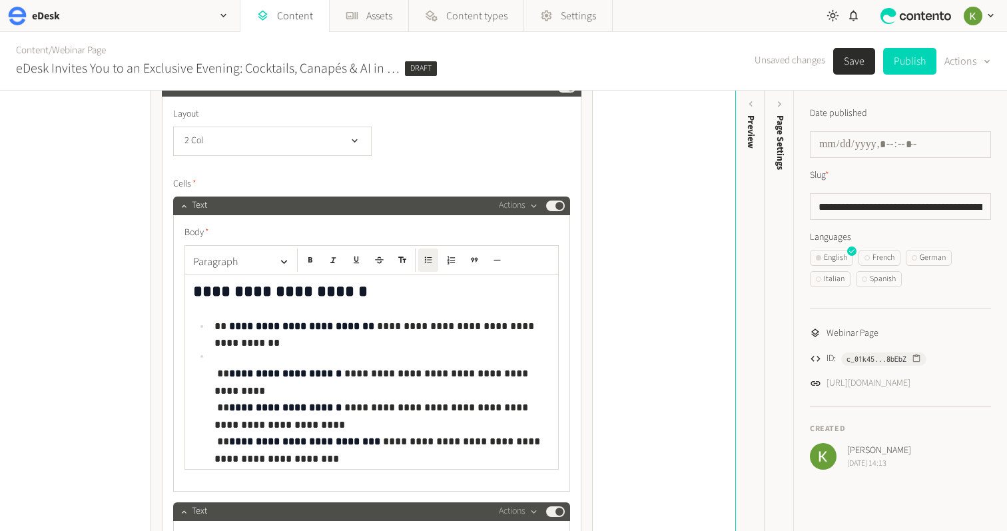
drag, startPoint x: 217, startPoint y: 370, endPoint x: 358, endPoint y: 356, distance: 141.9
click at [221, 370] on p "**********" at bounding box center [382, 399] width 336 height 103
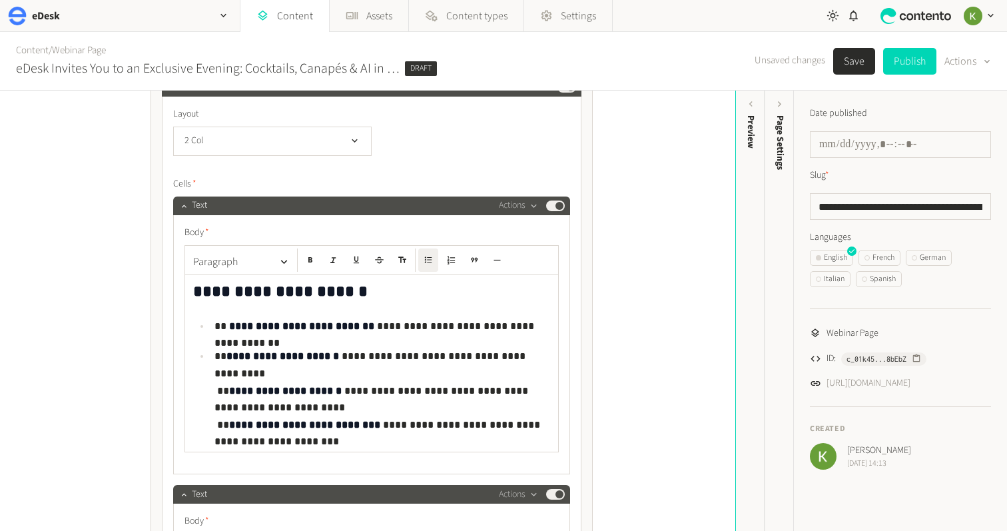
click at [535, 355] on p "**********" at bounding box center [382, 390] width 336 height 85
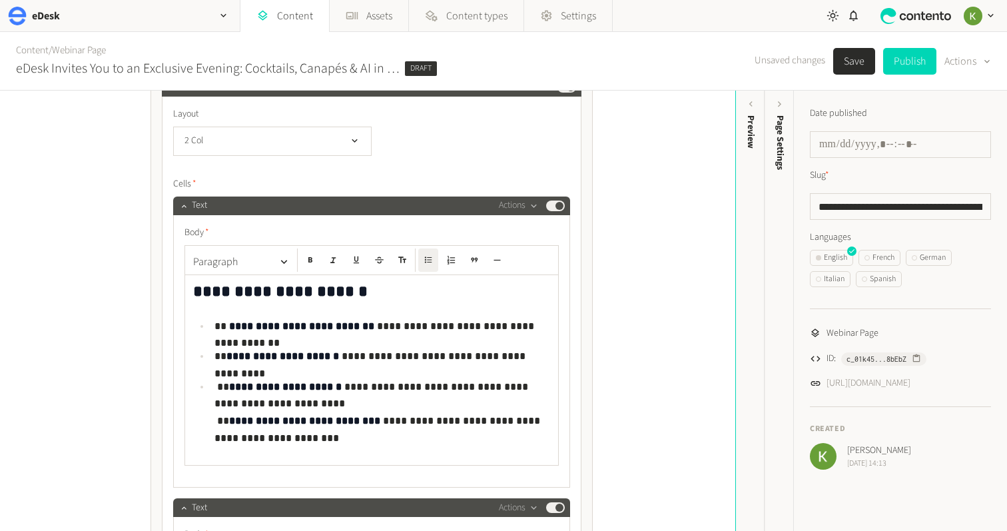
click at [345, 398] on p "**********" at bounding box center [382, 412] width 336 height 68
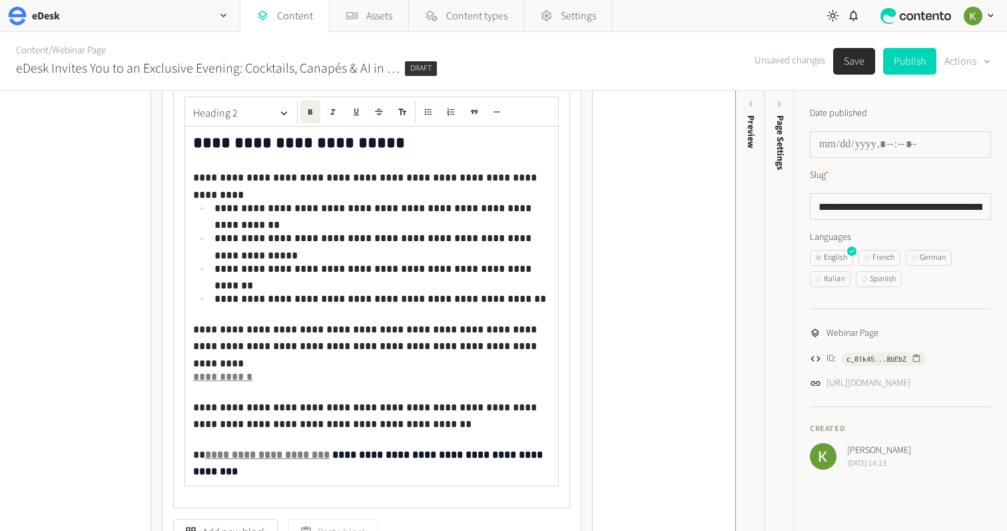
scroll to position [1968, 0]
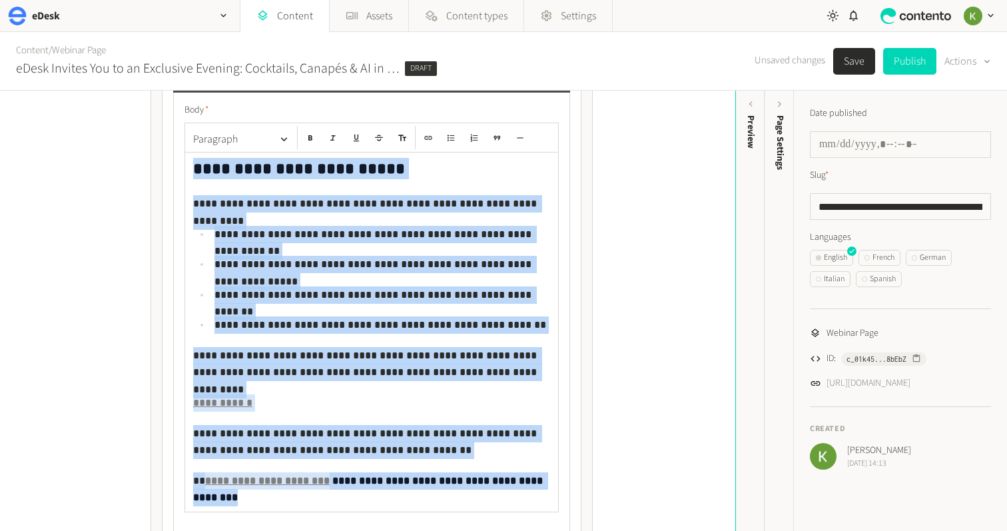
drag, startPoint x: 192, startPoint y: 168, endPoint x: 353, endPoint y: 511, distance: 378.6
click at [353, 511] on div "**********" at bounding box center [371, 318] width 374 height 390
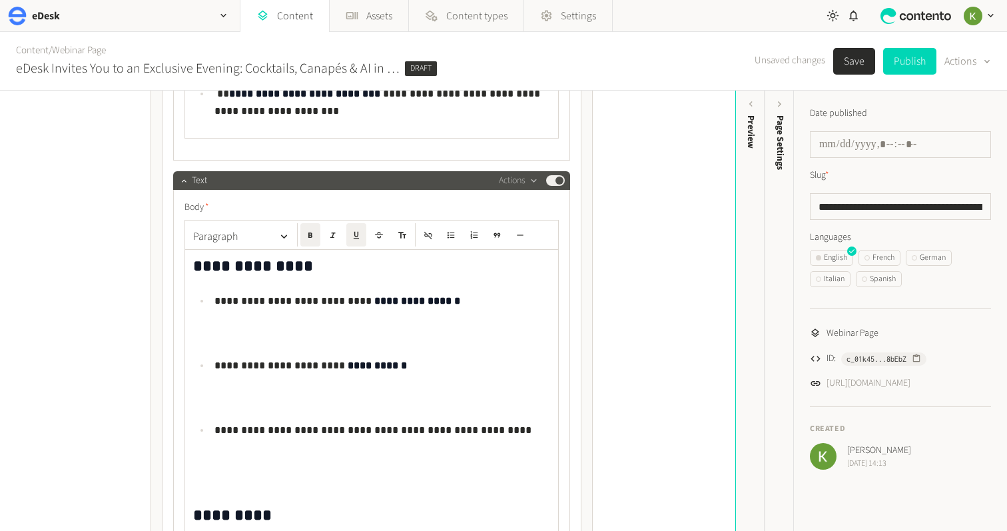
scroll to position [1863, 0]
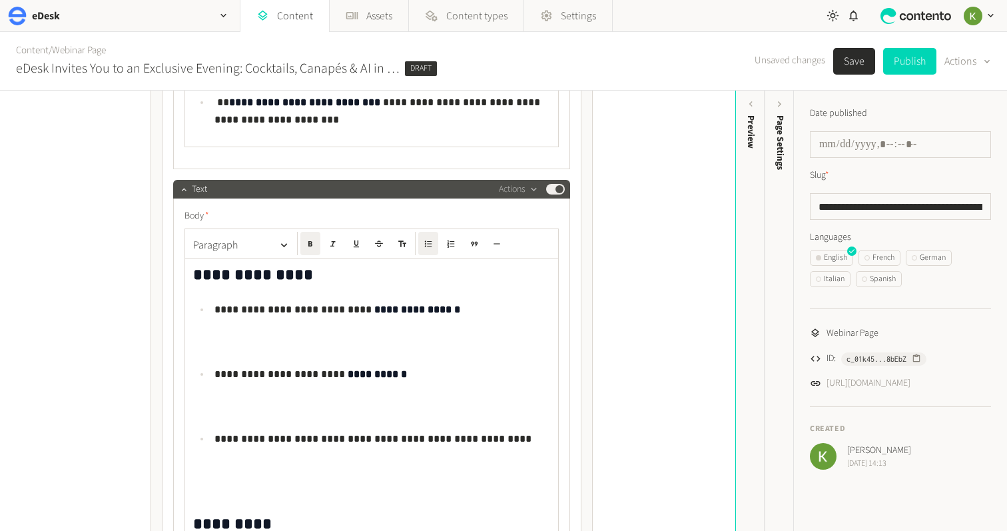
click at [255, 350] on p "**********" at bounding box center [382, 326] width 336 height 51
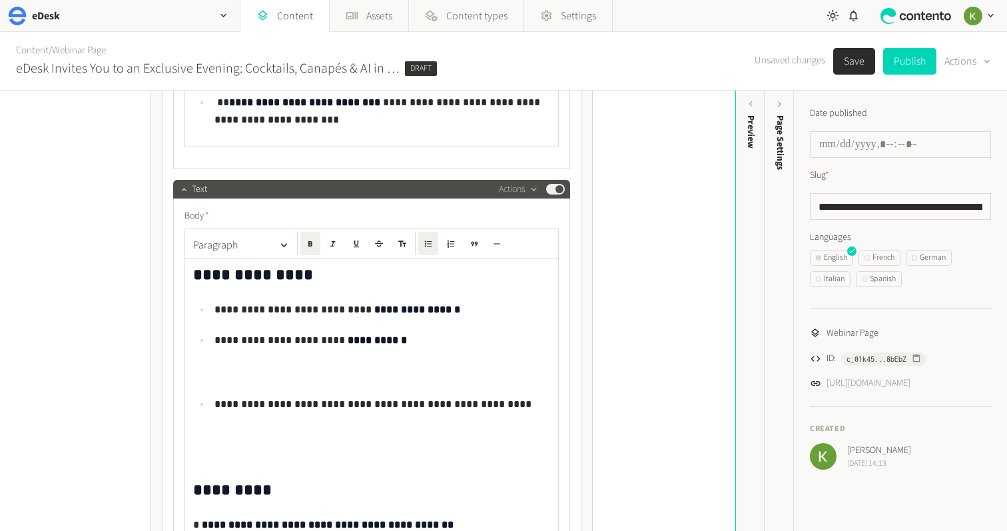
drag, startPoint x: 245, startPoint y: 378, endPoint x: 306, endPoint y: 362, distance: 63.1
click at [246, 377] on p "**********" at bounding box center [382, 357] width 336 height 51
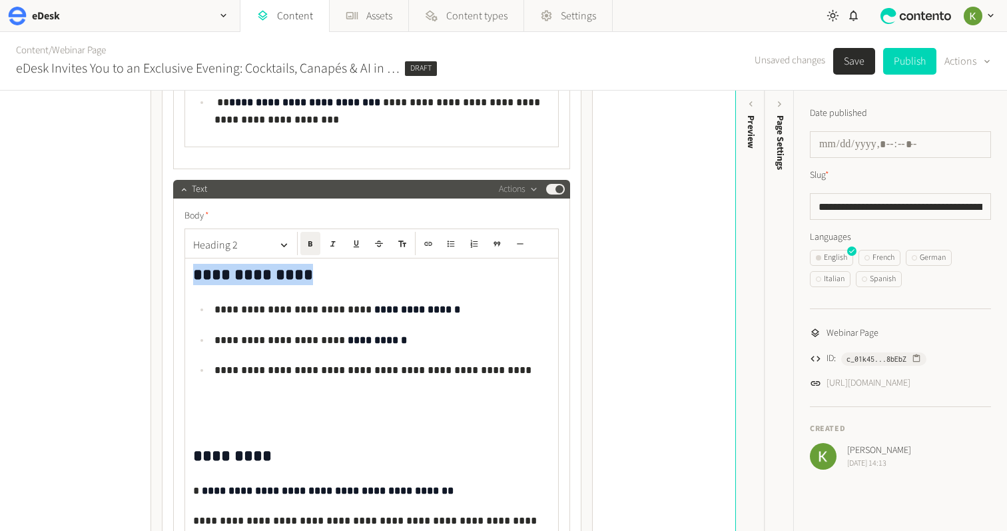
drag, startPoint x: 266, startPoint y: 278, endPoint x: 167, endPoint y: 278, distance: 99.2
click at [166, 278] on div "**********" at bounding box center [372, 238] width 420 height 947
drag, startPoint x: 263, startPoint y: 451, endPoint x: 174, endPoint y: 446, distance: 89.4
click at [172, 448] on div "**********" at bounding box center [372, 238] width 420 height 947
click at [282, 244] on icon "button" at bounding box center [284, 246] width 7 height 4
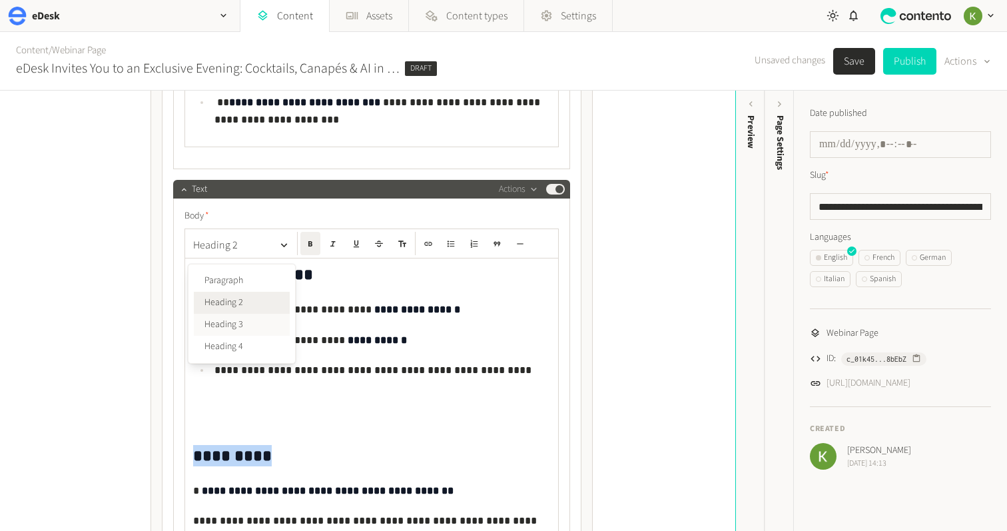
drag, startPoint x: 253, startPoint y: 320, endPoint x: 267, endPoint y: 328, distance: 16.1
click at [253, 320] on button "Heading 3" at bounding box center [242, 325] width 96 height 22
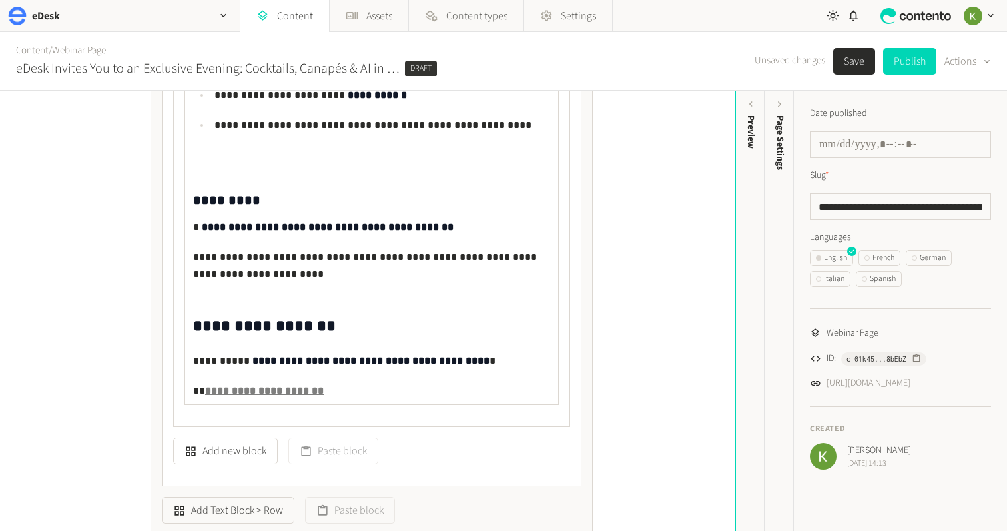
scroll to position [2130, 0]
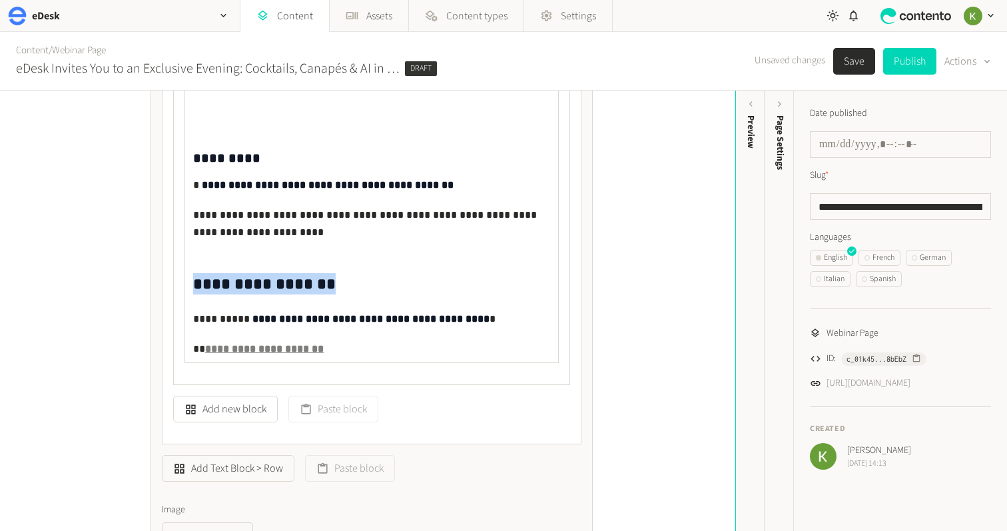
drag, startPoint x: 324, startPoint y: 284, endPoint x: 216, endPoint y: 268, distance: 109.1
click at [181, 271] on div "**********" at bounding box center [371, 158] width 397 height 454
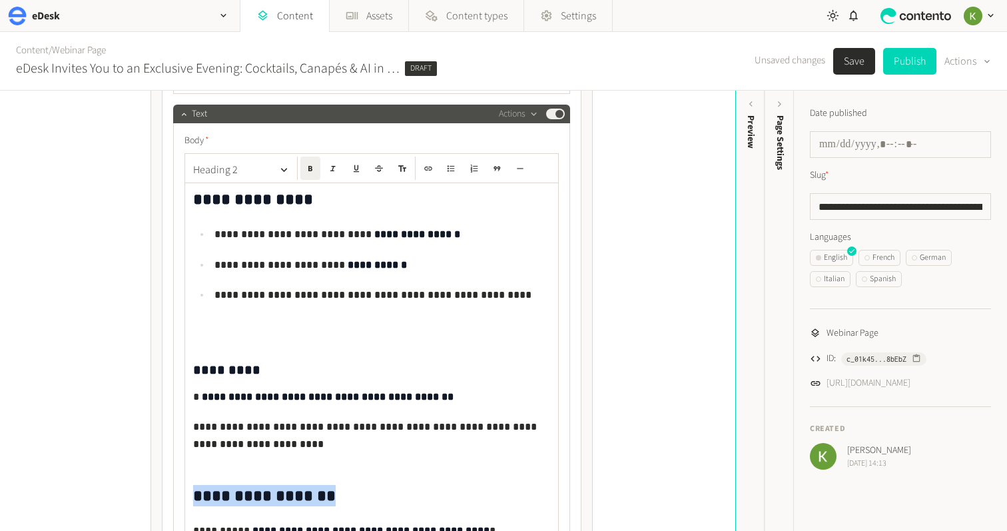
scroll to position [1898, 0]
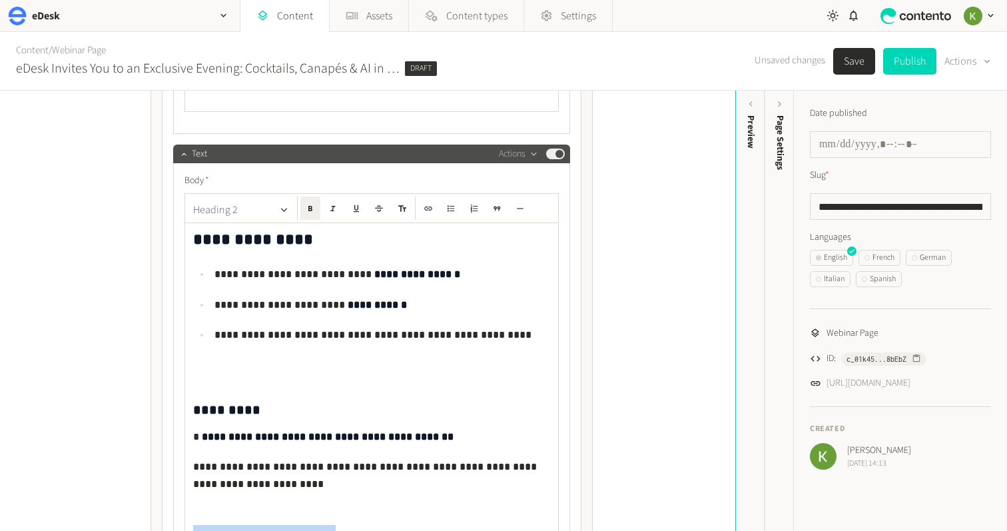
click at [286, 206] on icon "button" at bounding box center [284, 210] width 13 height 13
click at [272, 283] on button "Heading 3" at bounding box center [242, 289] width 96 height 22
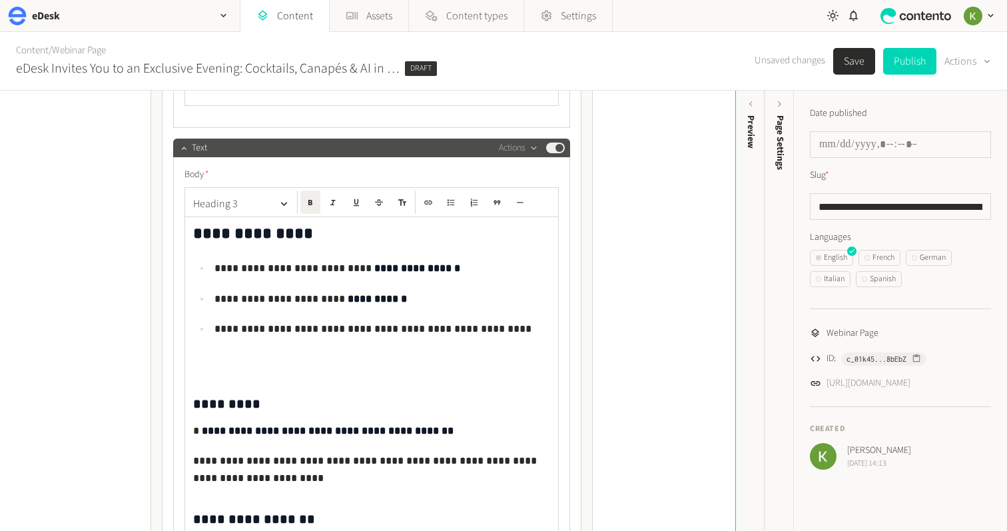
scroll to position [1, 0]
drag, startPoint x: 261, startPoint y: 362, endPoint x: 271, endPoint y: 364, distance: 10.1
click at [265, 362] on p "**********" at bounding box center [382, 345] width 336 height 51
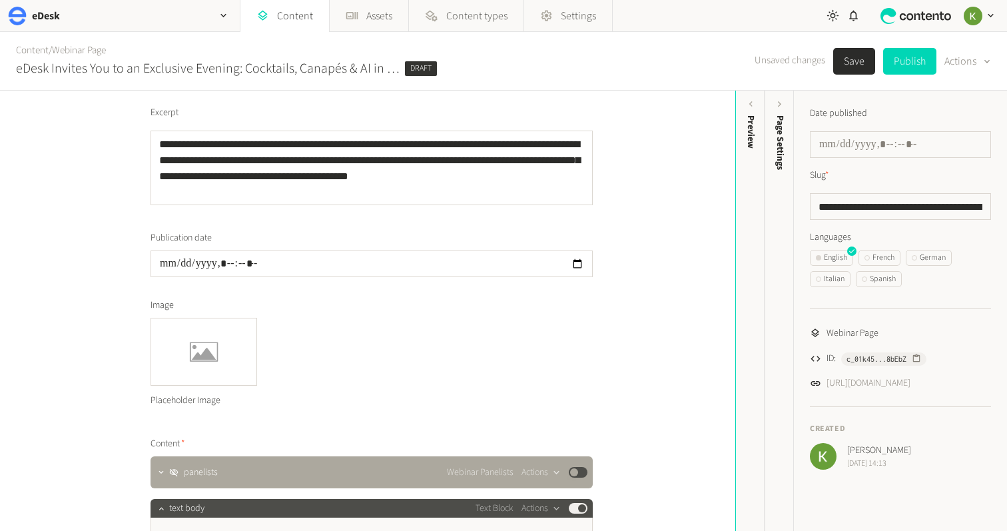
scroll to position [0, 0]
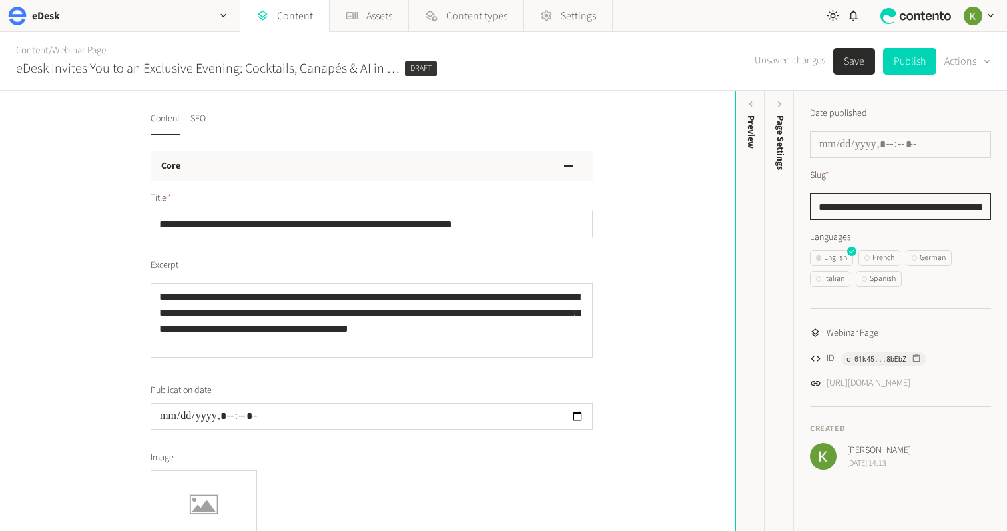
drag, startPoint x: 870, startPoint y: 199, endPoint x: 874, endPoint y: 205, distance: 7.2
click at [870, 199] on input "**********" at bounding box center [900, 206] width 181 height 27
click at [894, 206] on input "**********" at bounding box center [900, 206] width 181 height 27
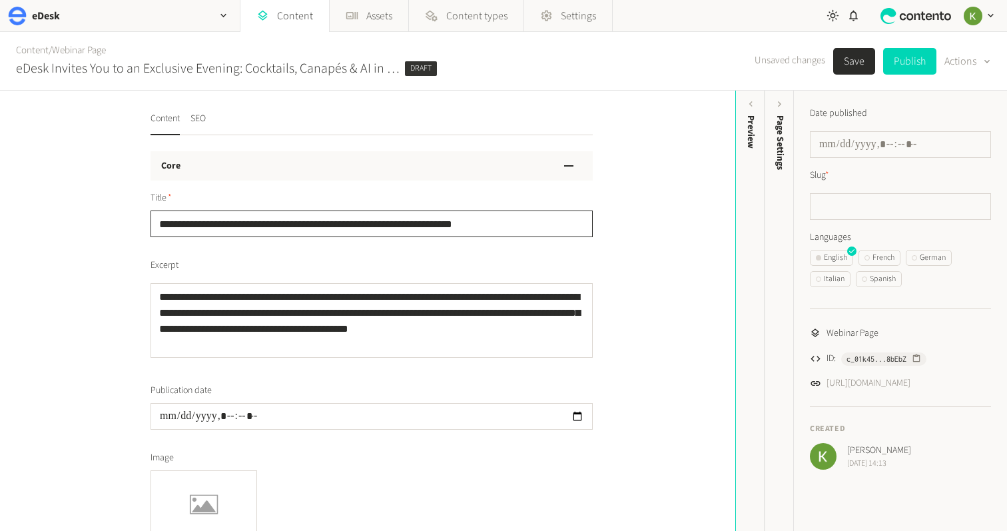
drag, startPoint x: 509, startPoint y: 222, endPoint x: 138, endPoint y: 196, distance: 372.5
click at [133, 196] on div "**********" at bounding box center [367, 311] width 735 height 440
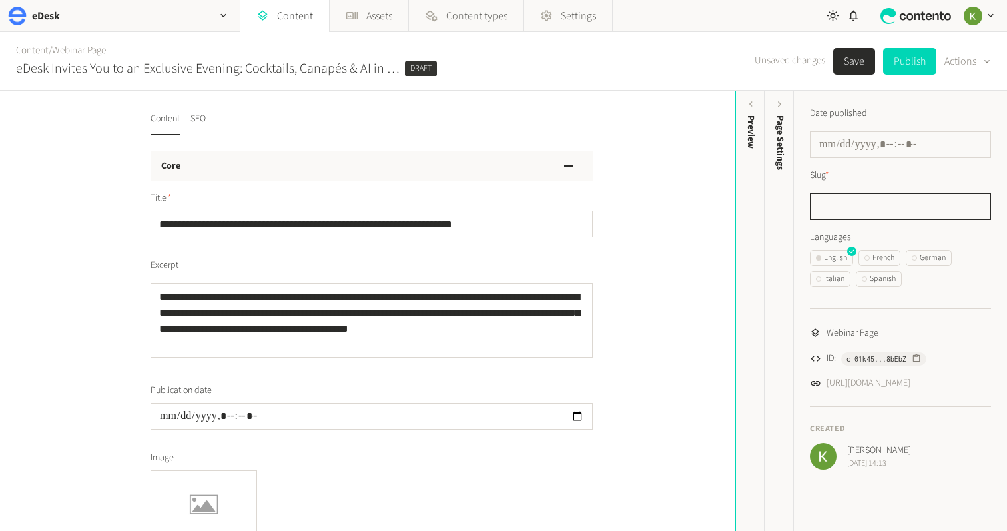
click at [891, 206] on input "text" at bounding box center [900, 206] width 181 height 27
paste input "**********"
click at [201, 122] on button "SEO" at bounding box center [197, 123] width 15 height 23
type input "**********"
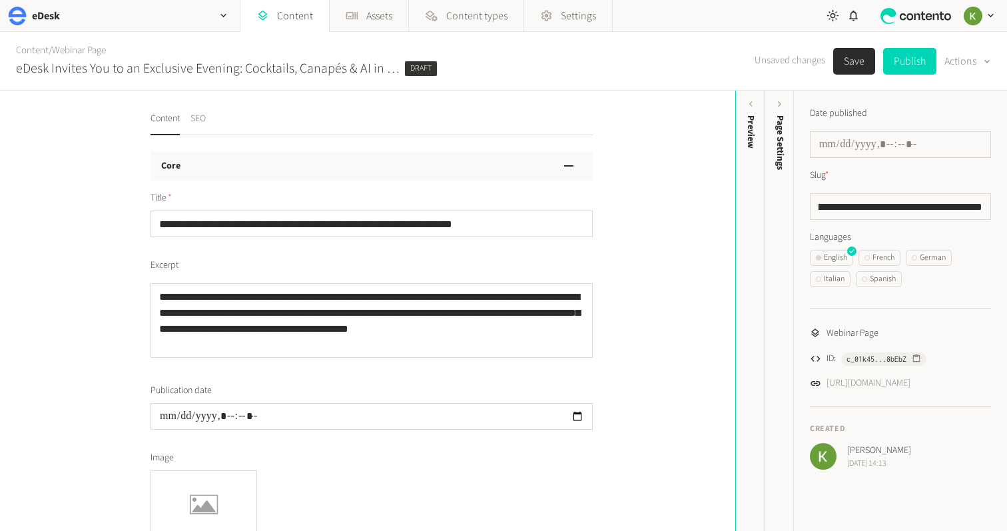
scroll to position [0, 0]
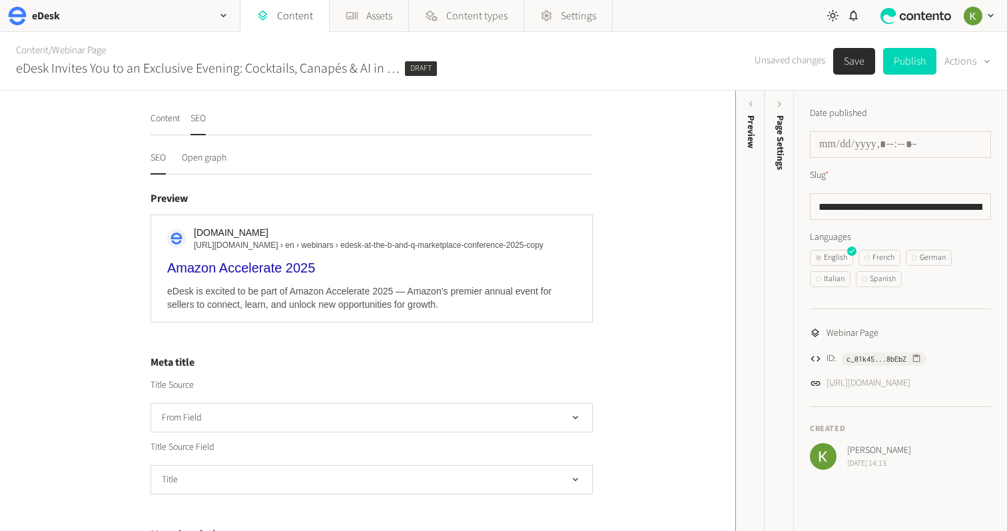
click at [844, 59] on button "Save" at bounding box center [854, 61] width 42 height 27
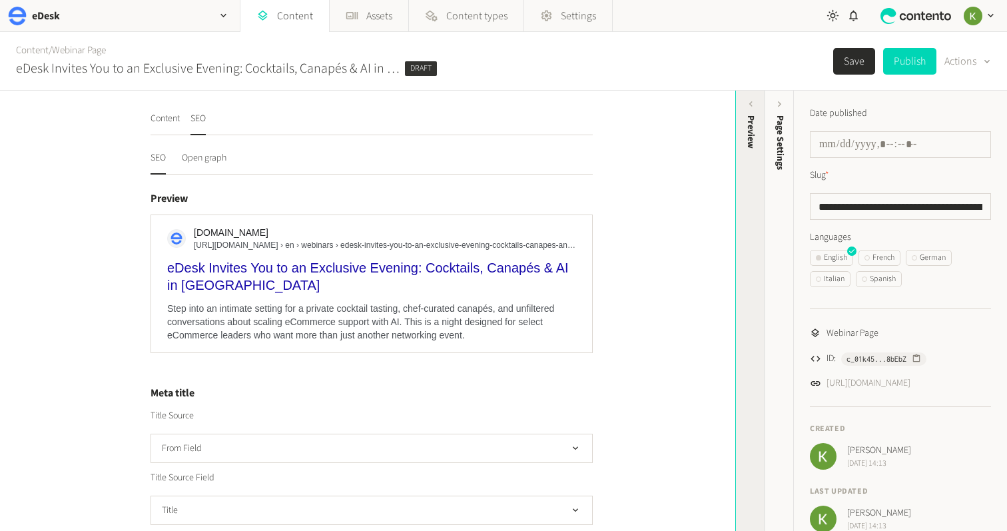
click at [752, 194] on div "Preview" at bounding box center [750, 219] width 29 height 240
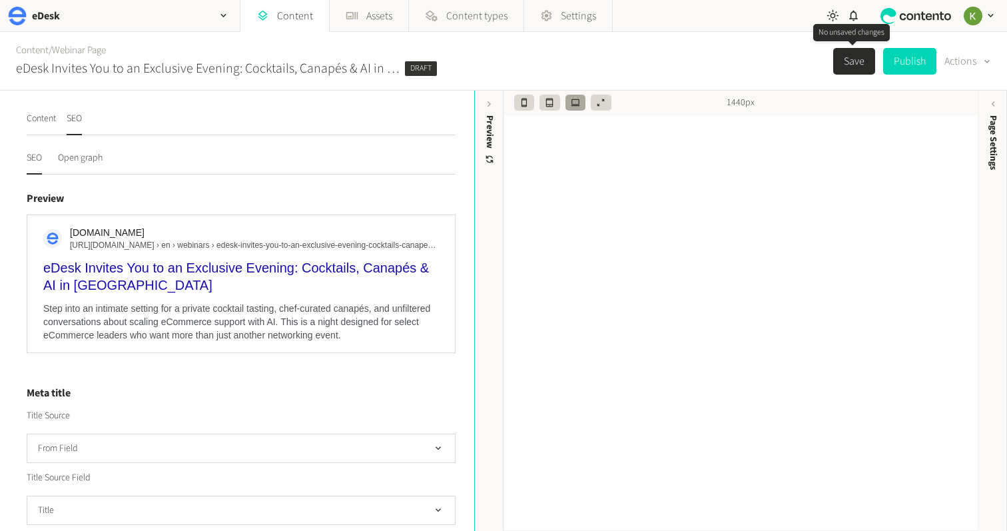
click at [850, 67] on button "Save" at bounding box center [854, 61] width 42 height 27
click at [840, 59] on button "Save" at bounding box center [854, 61] width 42 height 27
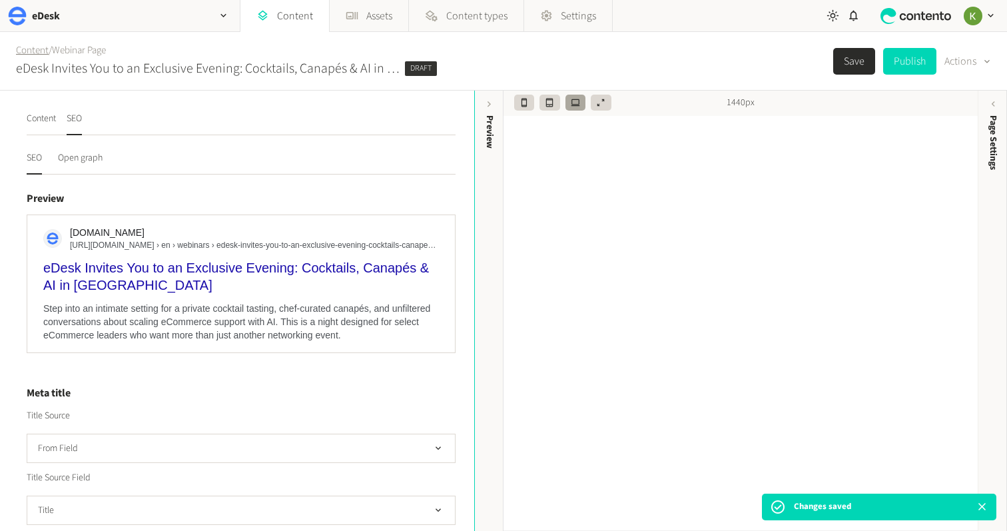
click at [37, 56] on link "Content" at bounding box center [32, 50] width 33 height 14
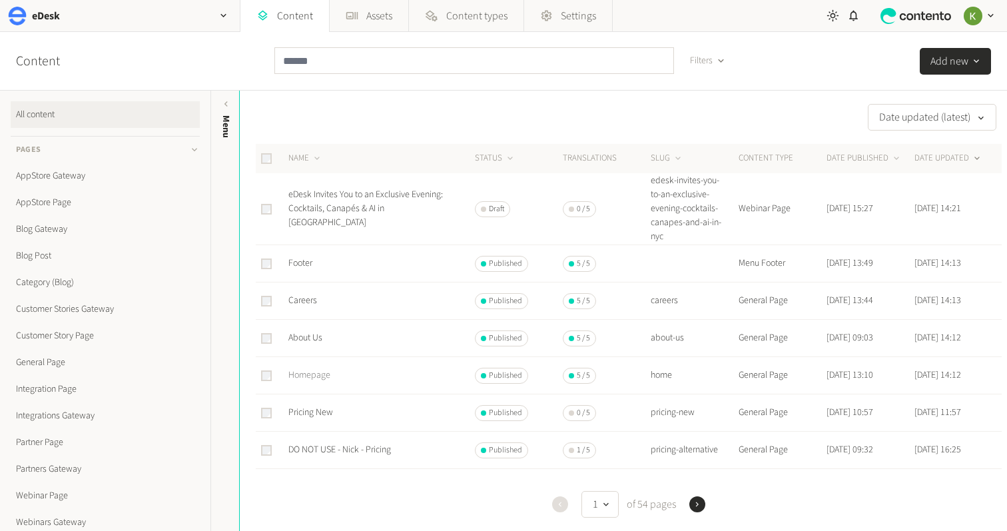
click at [302, 378] on link "Homepage" at bounding box center [309, 374] width 42 height 13
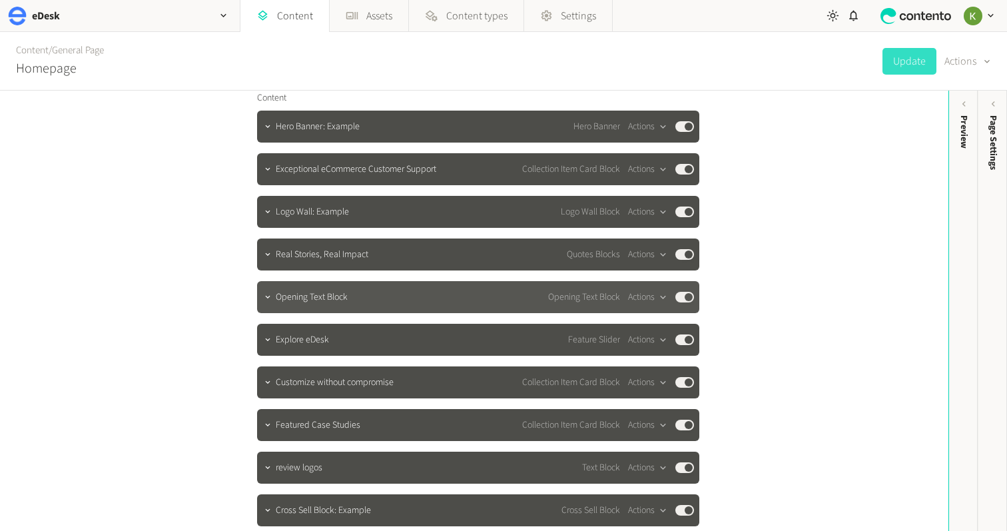
scroll to position [144, 0]
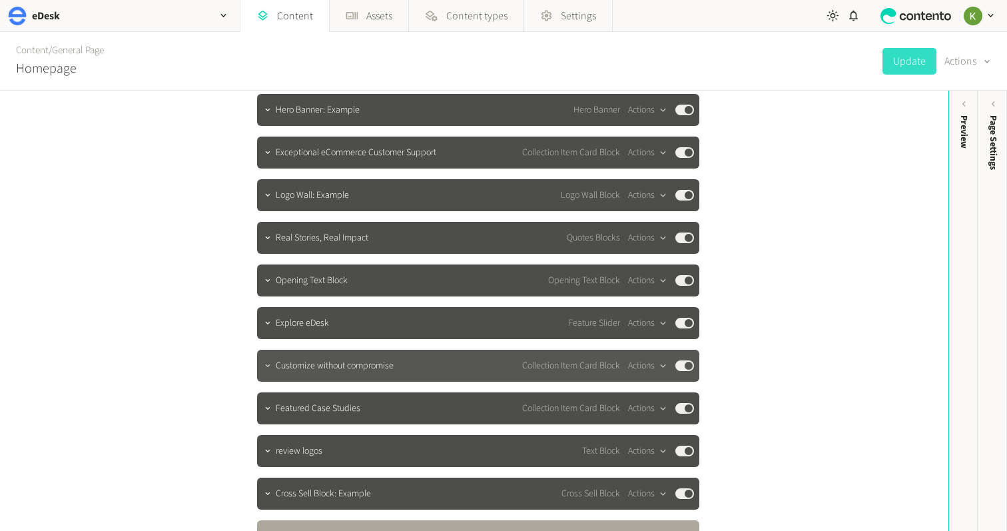
click at [267, 367] on icon "button" at bounding box center [267, 365] width 9 height 9
click at [267, 367] on div at bounding box center [268, 365] width 16 height 19
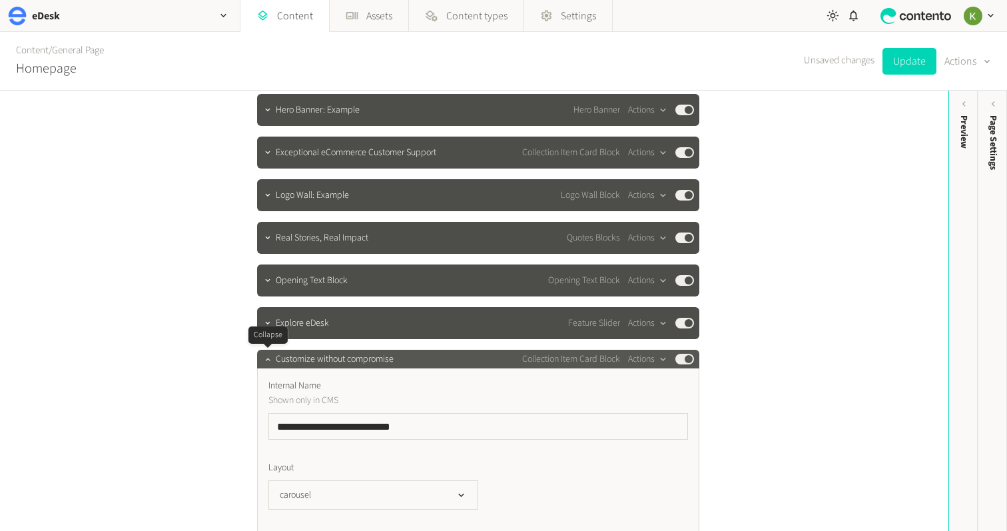
click at [267, 367] on div at bounding box center [268, 359] width 16 height 19
click at [268, 366] on div at bounding box center [268, 359] width 16 height 19
click at [270, 364] on button "button" at bounding box center [268, 358] width 16 height 16
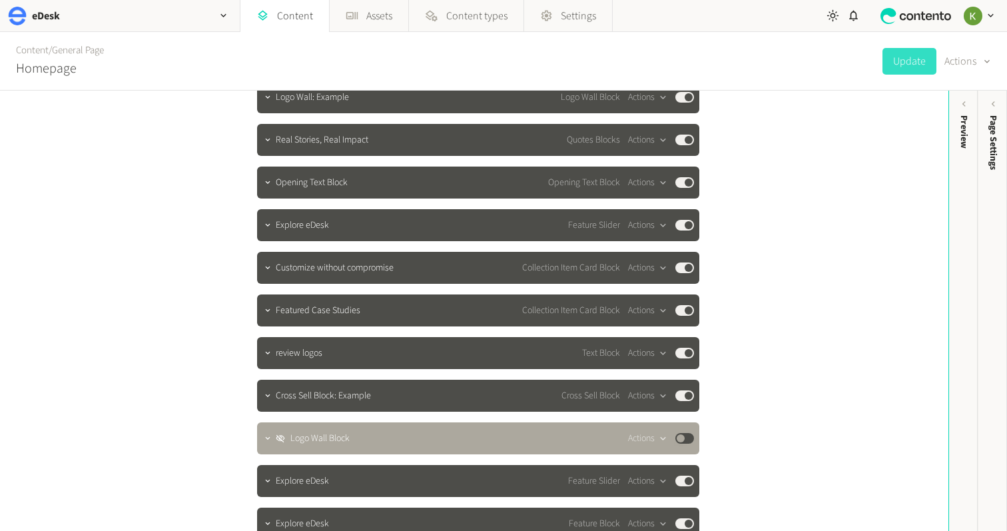
scroll to position [290, 0]
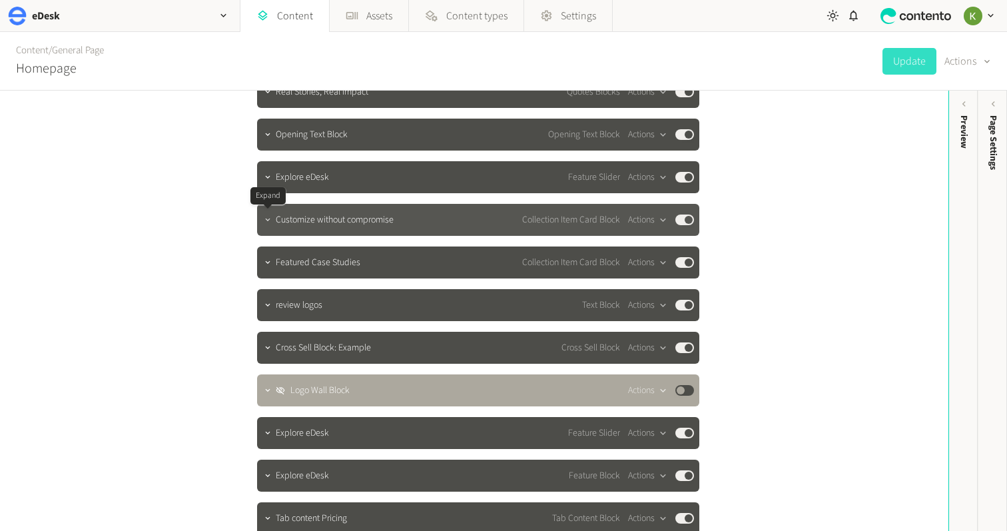
click at [270, 219] on icon "button" at bounding box center [267, 219] width 9 height 9
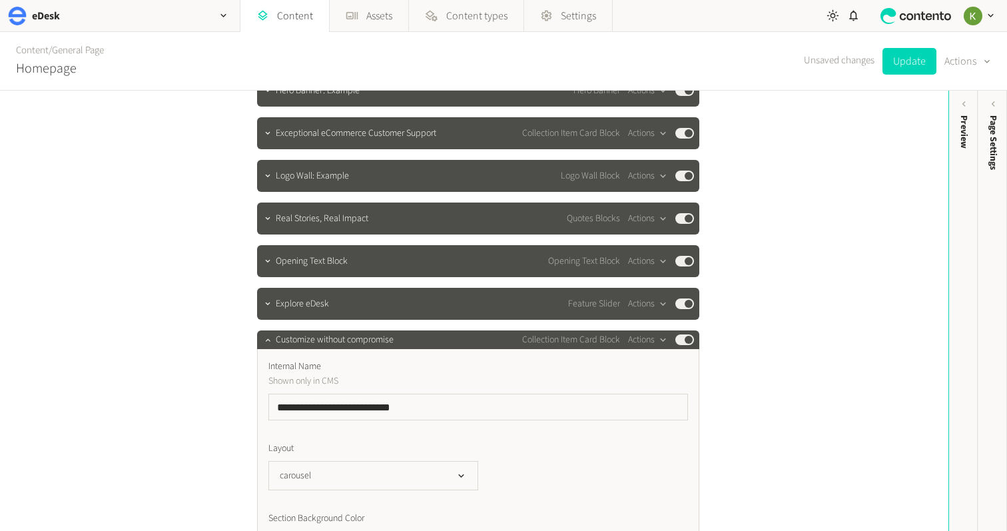
scroll to position [240, 0]
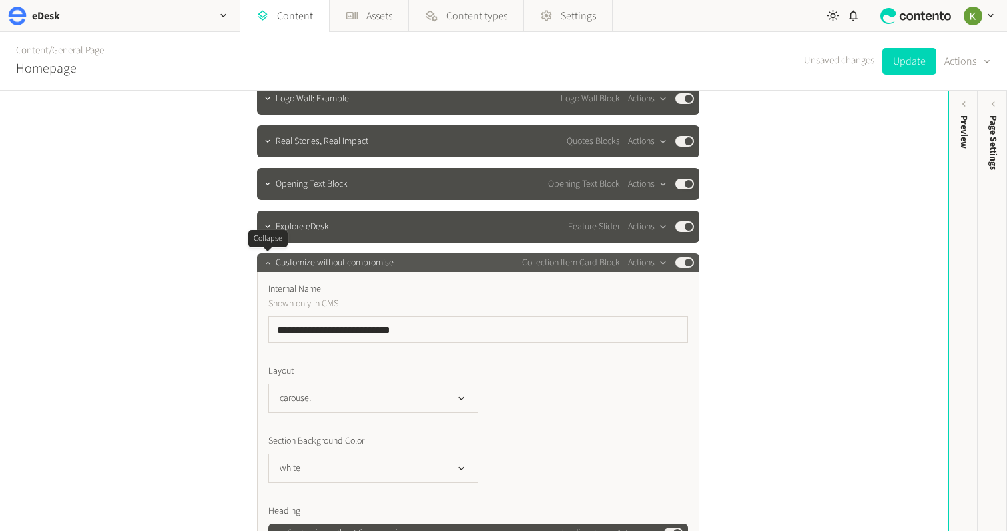
click at [266, 264] on icon "button" at bounding box center [267, 262] width 9 height 9
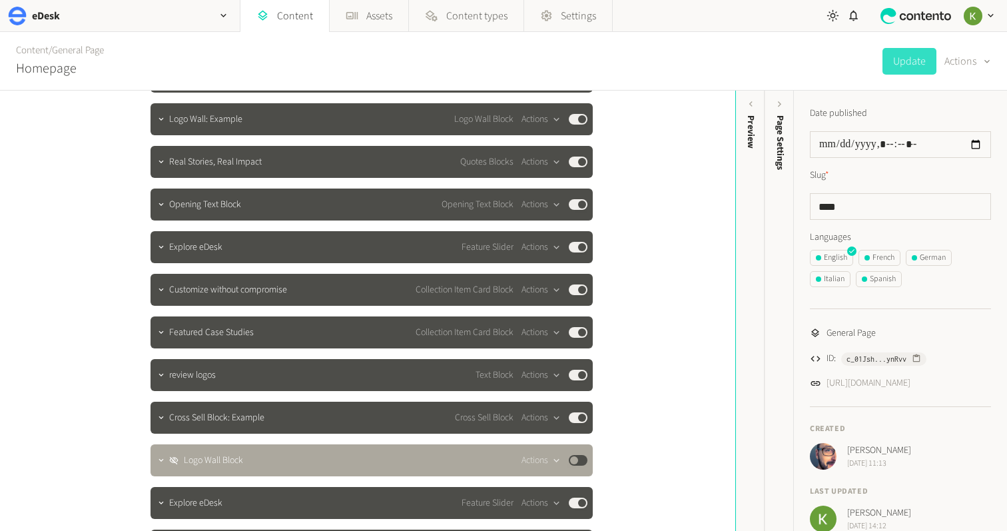
scroll to position [222, 0]
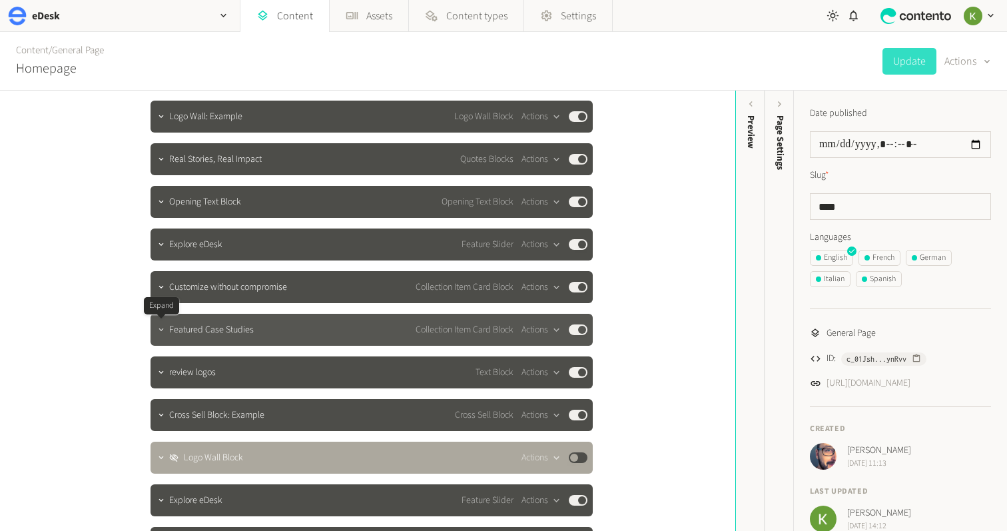
click at [161, 330] on icon "button" at bounding box center [160, 329] width 5 height 3
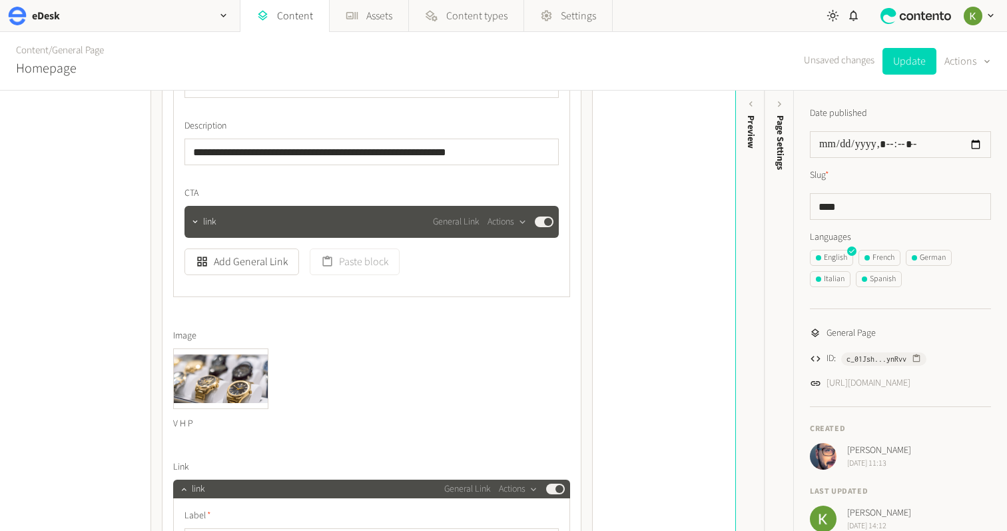
scroll to position [1564, 0]
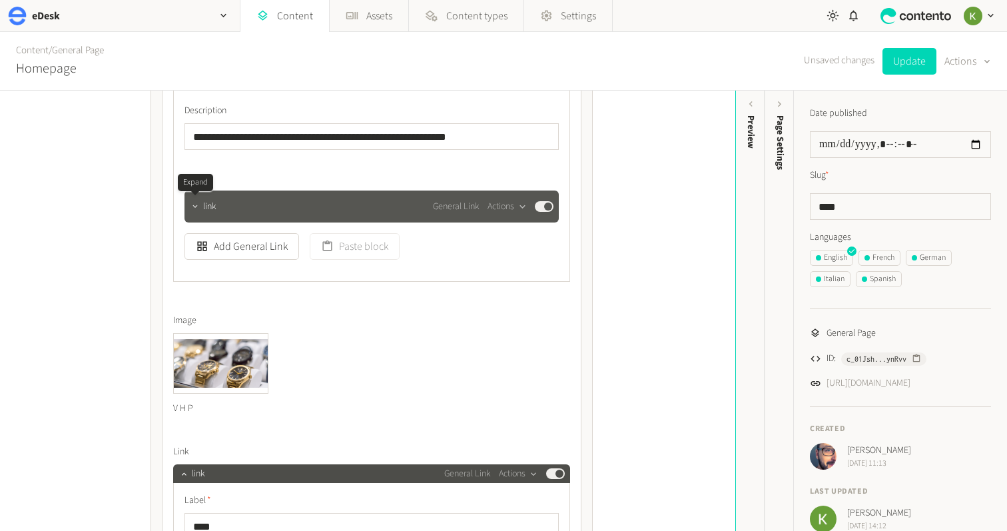
click at [196, 206] on icon "button" at bounding box center [194, 206] width 5 height 3
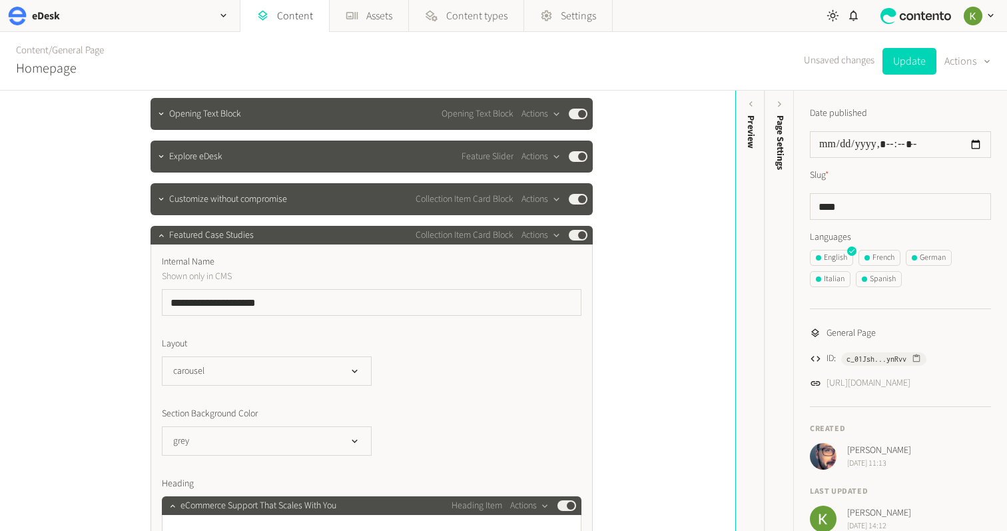
scroll to position [208, 0]
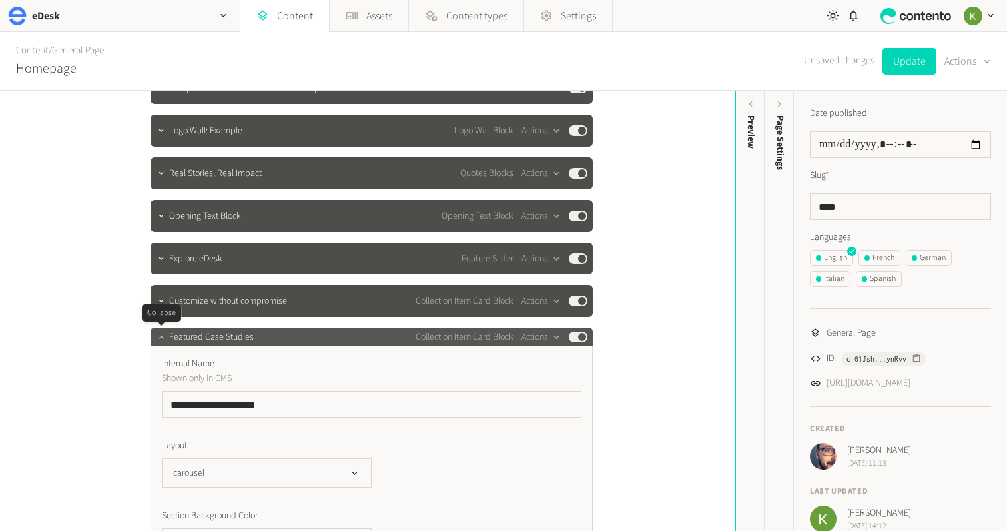
click at [160, 338] on icon "button" at bounding box center [160, 336] width 9 height 9
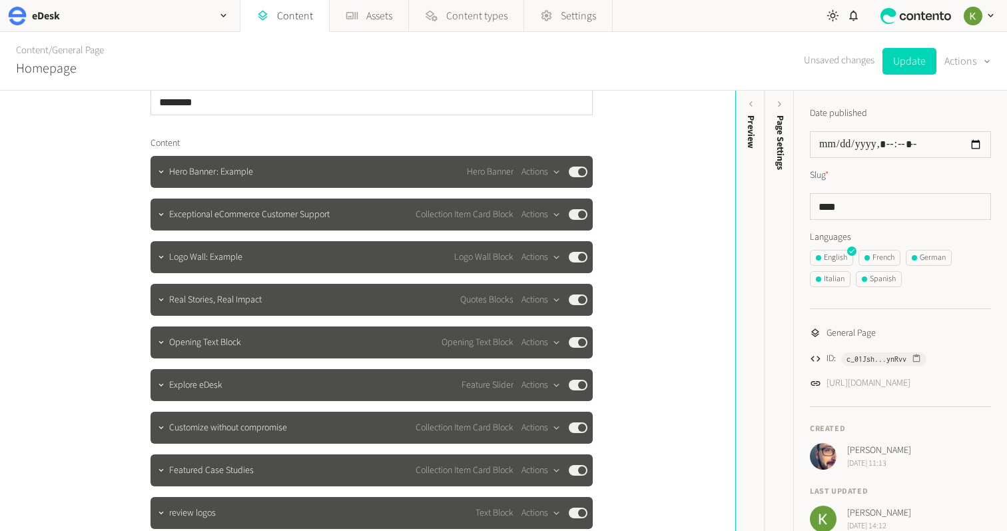
scroll to position [47, 0]
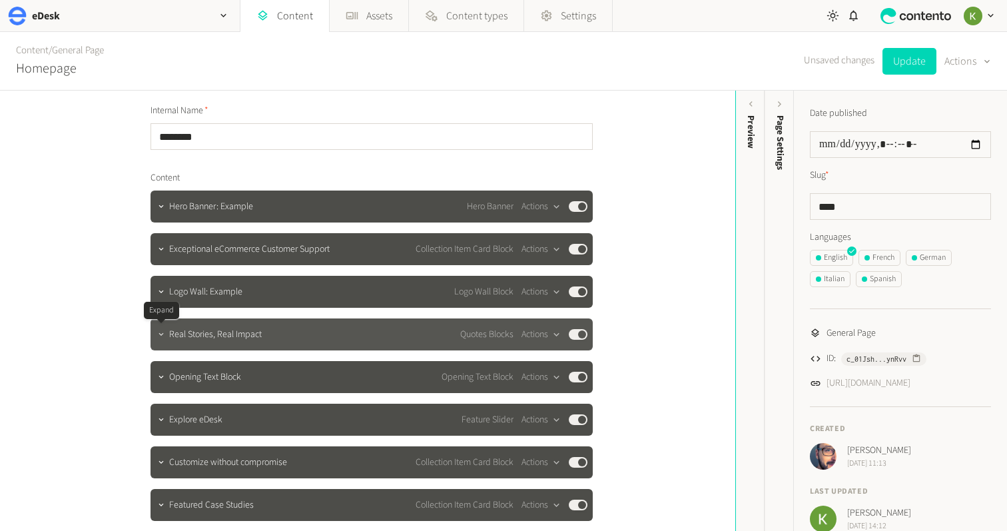
click at [162, 334] on icon "button" at bounding box center [160, 334] width 9 height 9
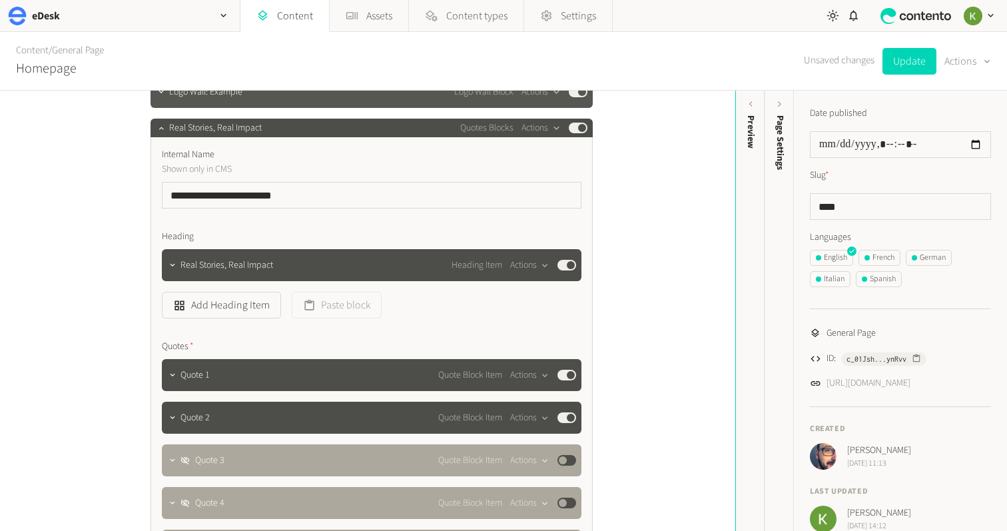
scroll to position [245, 0]
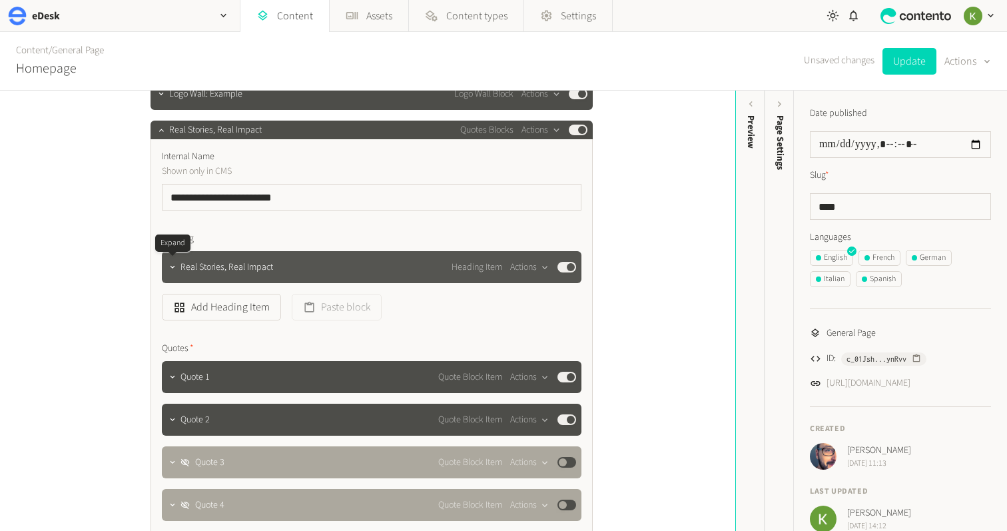
drag, startPoint x: 174, startPoint y: 274, endPoint x: 182, endPoint y: 271, distance: 7.8
click at [174, 274] on div at bounding box center [172, 267] width 16 height 19
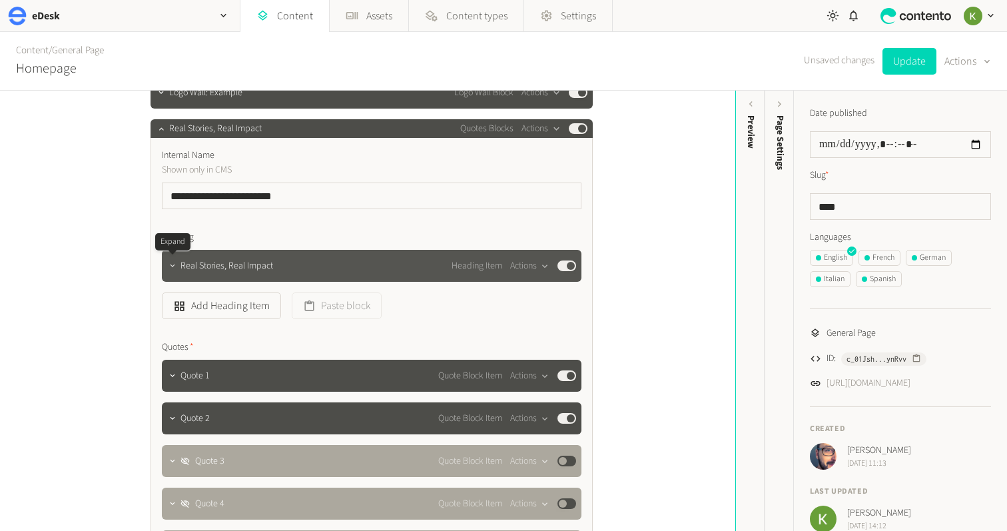
click at [173, 266] on icon "button" at bounding box center [172, 265] width 5 height 3
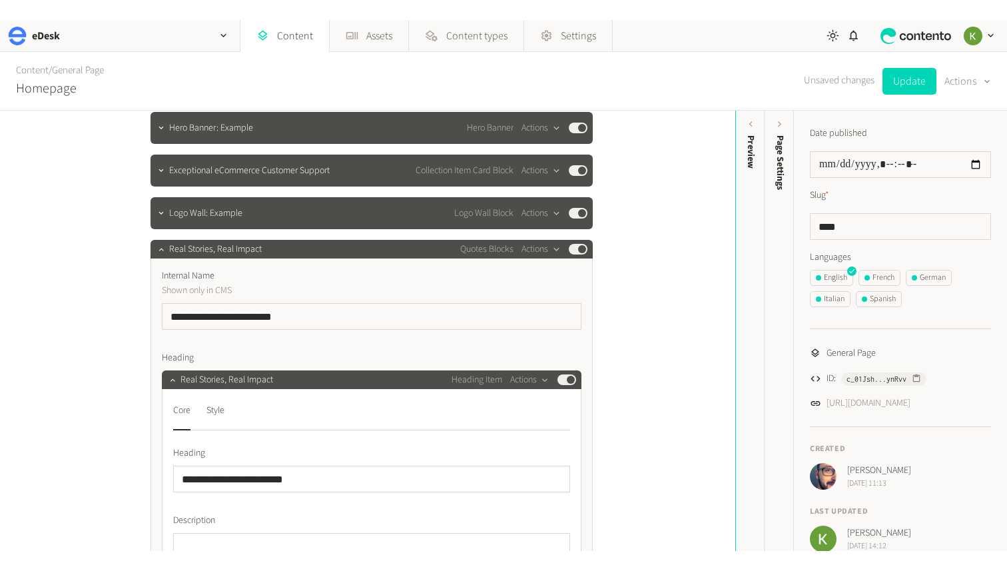
scroll to position [0, 0]
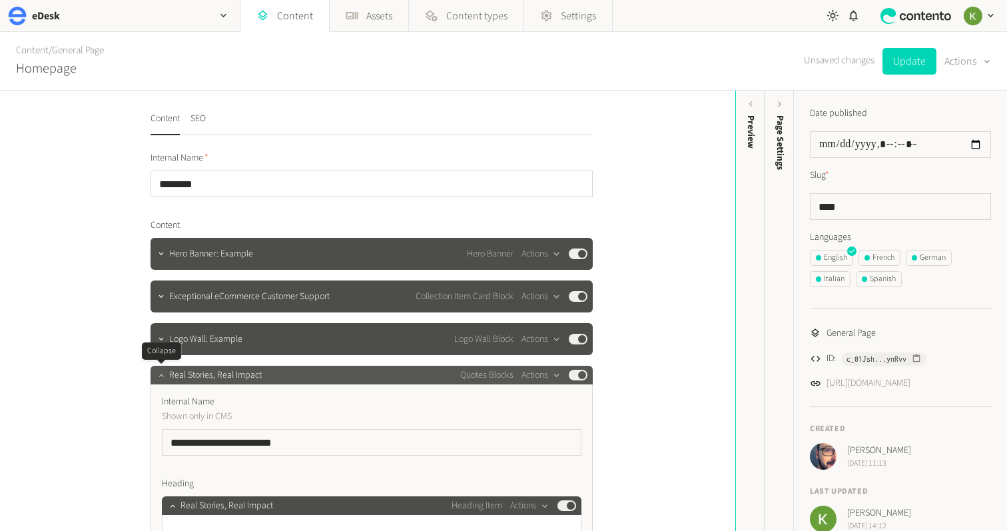
click at [164, 374] on icon "button" at bounding box center [160, 374] width 9 height 9
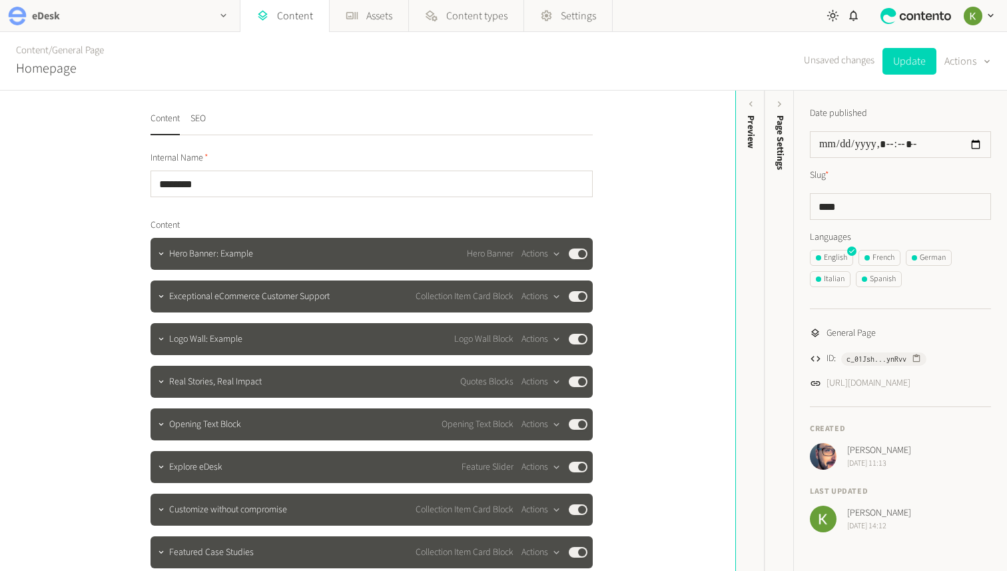
click at [45, 17] on h2 "eDesk" at bounding box center [46, 16] width 28 height 16
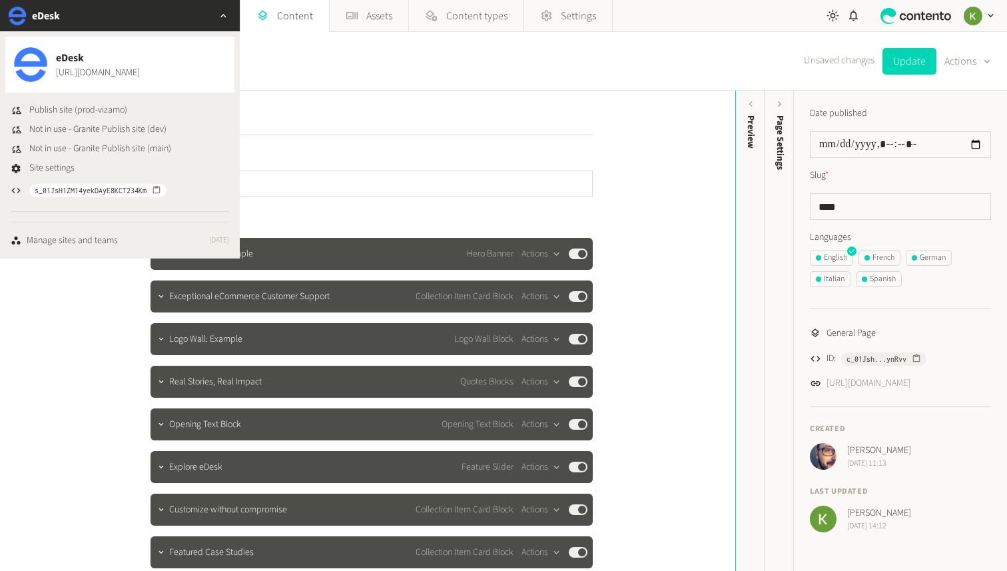
drag, startPoint x: 508, startPoint y: 81, endPoint x: 346, endPoint y: 55, distance: 163.9
click at [506, 81] on div "Content / General Page Homepage Unsaved changes Update Actions" at bounding box center [503, 61] width 1007 height 59
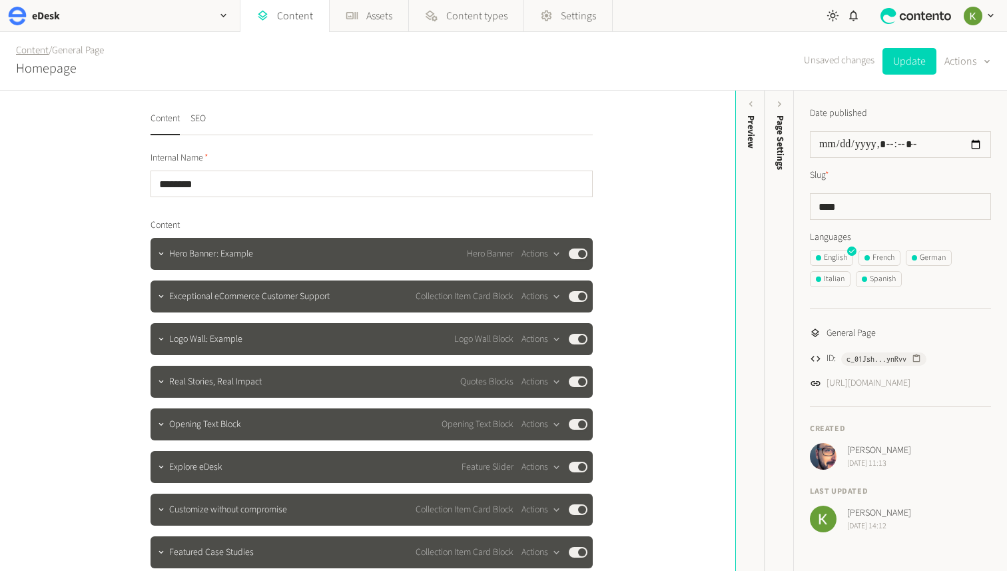
click at [37, 53] on link "Content" at bounding box center [32, 50] width 33 height 14
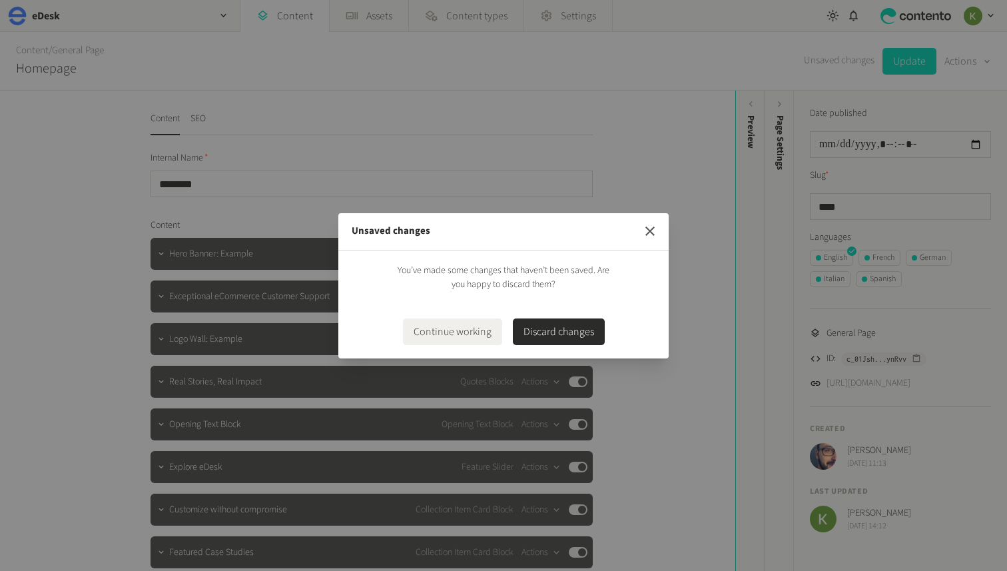
click at [651, 234] on icon "button" at bounding box center [650, 231] width 16 height 16
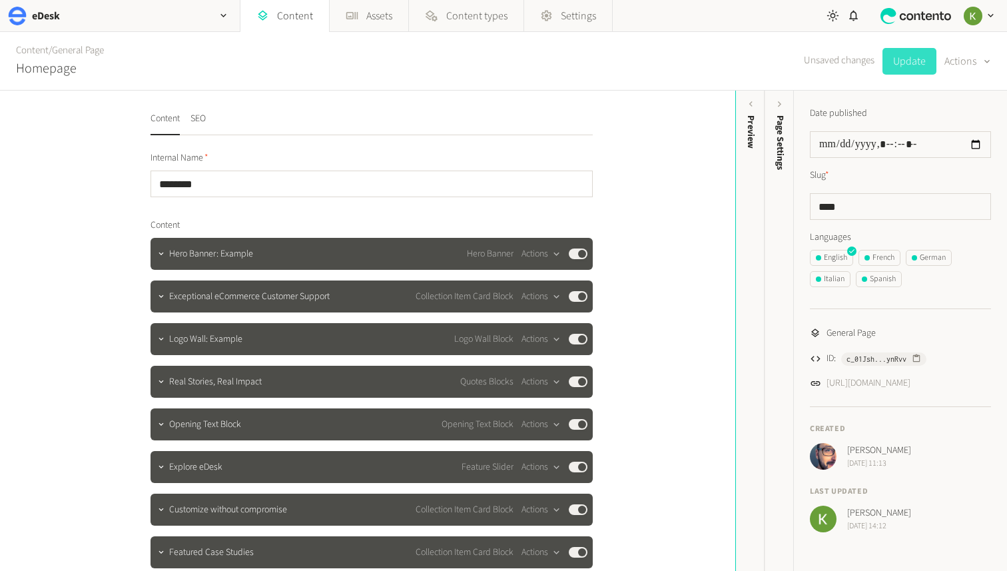
click at [922, 67] on button "Update" at bounding box center [909, 61] width 54 height 27
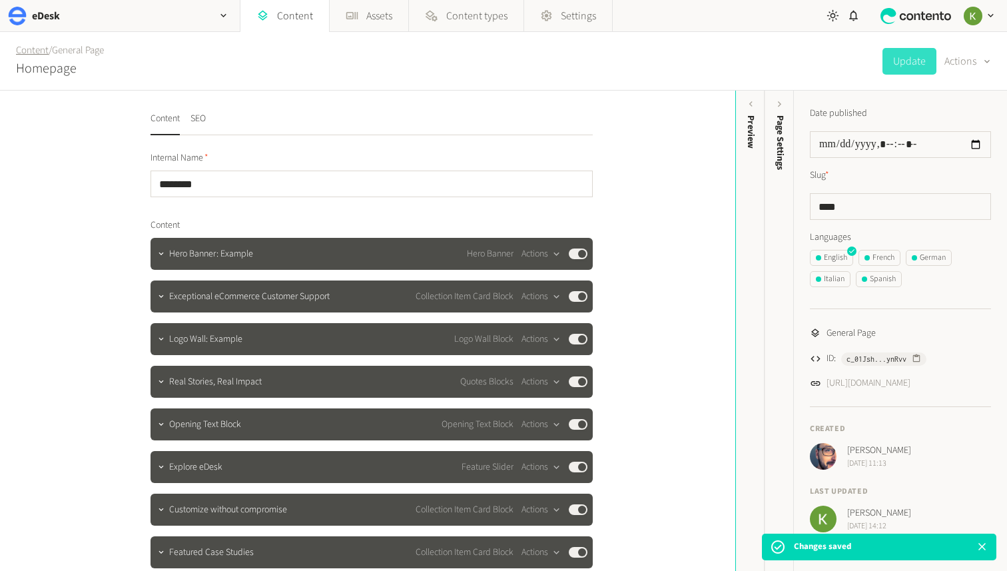
click at [43, 51] on link "Content" at bounding box center [32, 50] width 33 height 14
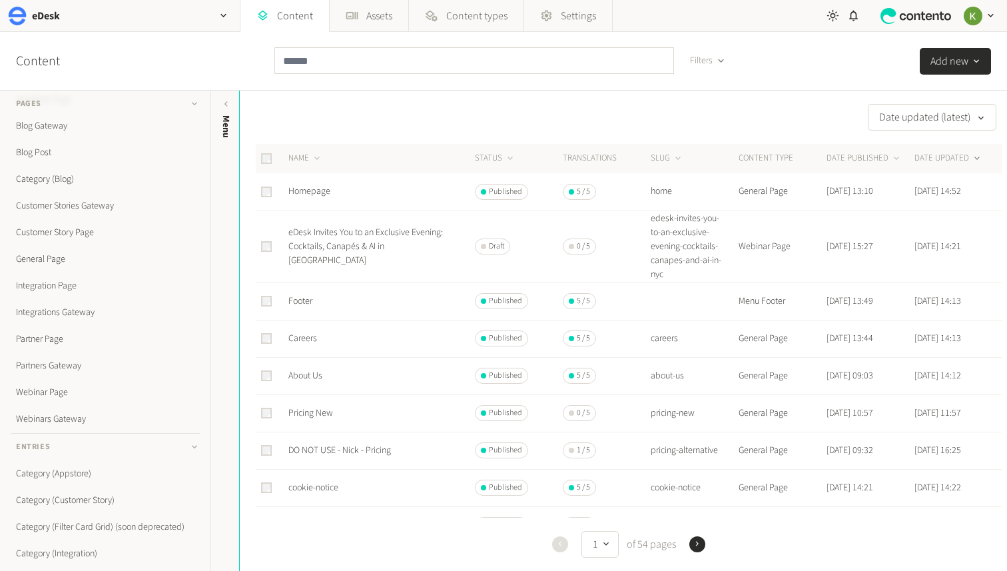
scroll to position [105, 0]
click at [335, 240] on link "eDesk Invites You to an Exclusive Evening: Cocktails, Canapés & AI in NYC" at bounding box center [365, 246] width 154 height 41
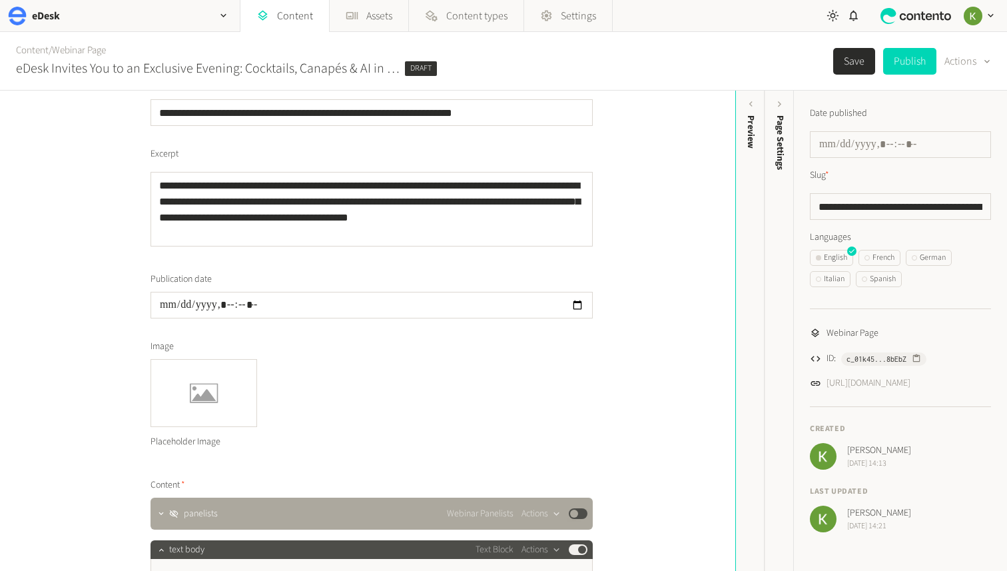
scroll to position [186, 0]
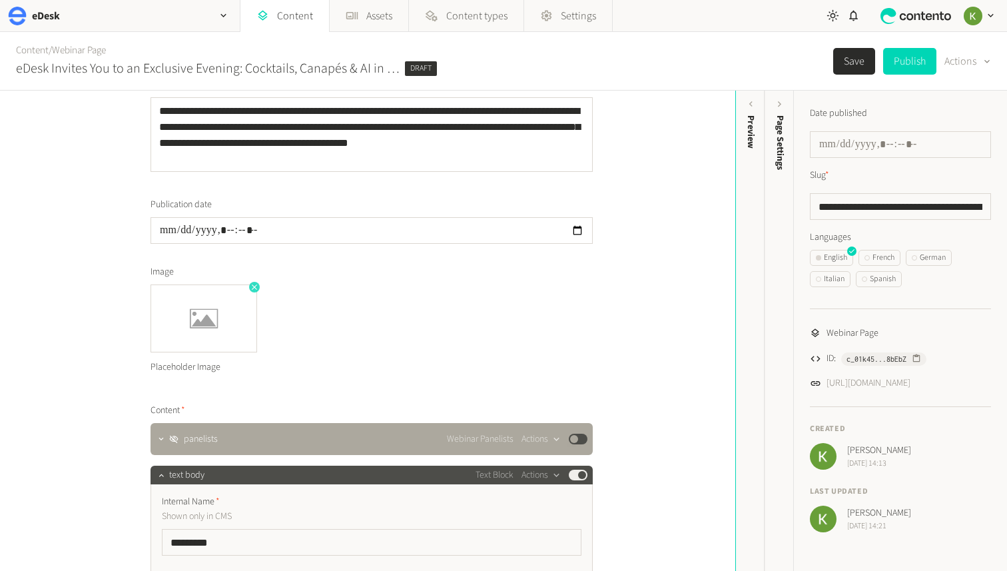
click at [254, 286] on icon "button" at bounding box center [254, 286] width 5 height 5
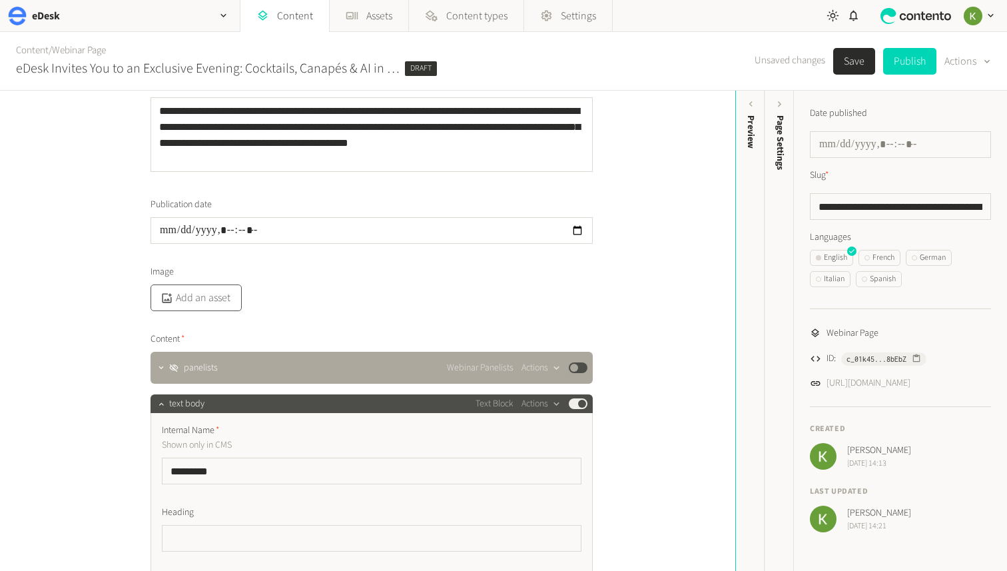
click at [203, 294] on button "Add an asset" at bounding box center [195, 297] width 91 height 27
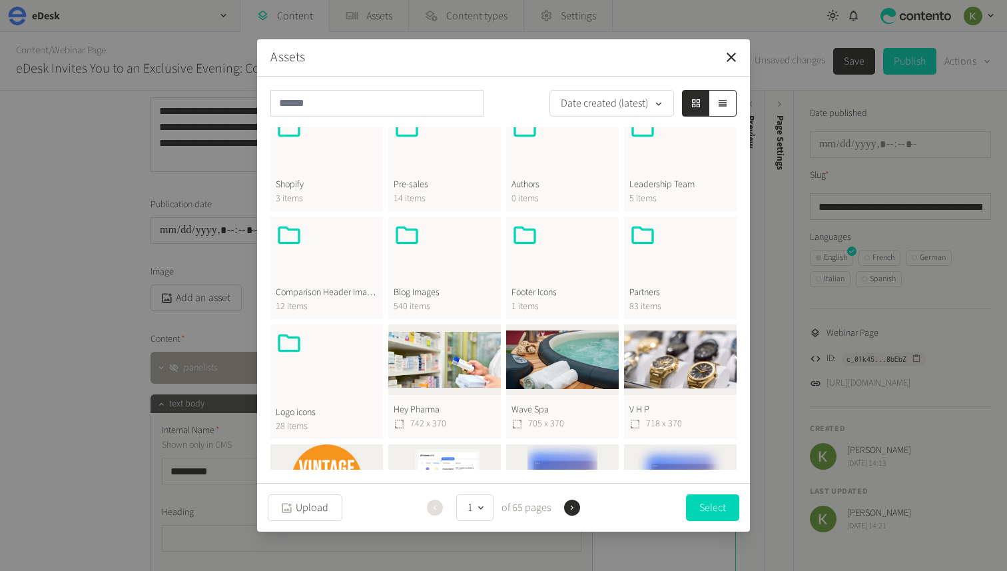
scroll to position [401, 0]
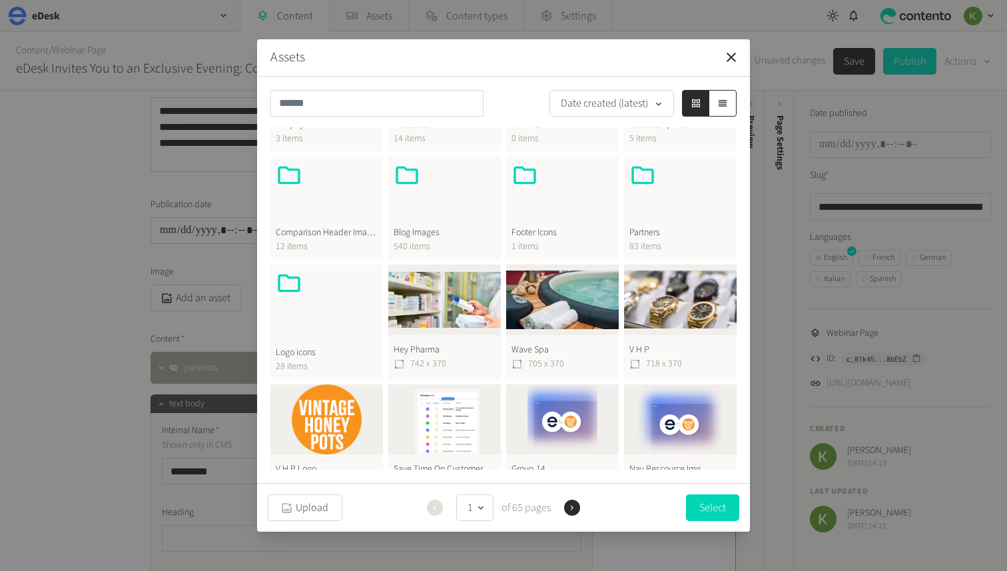
click at [437, 208] on div at bounding box center [445, 194] width 102 height 64
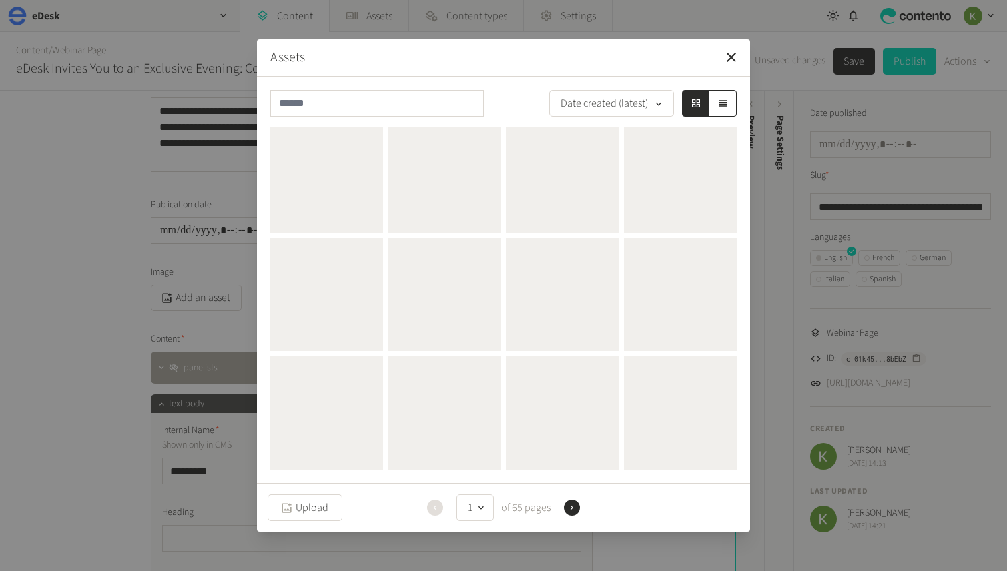
scroll to position [0, 0]
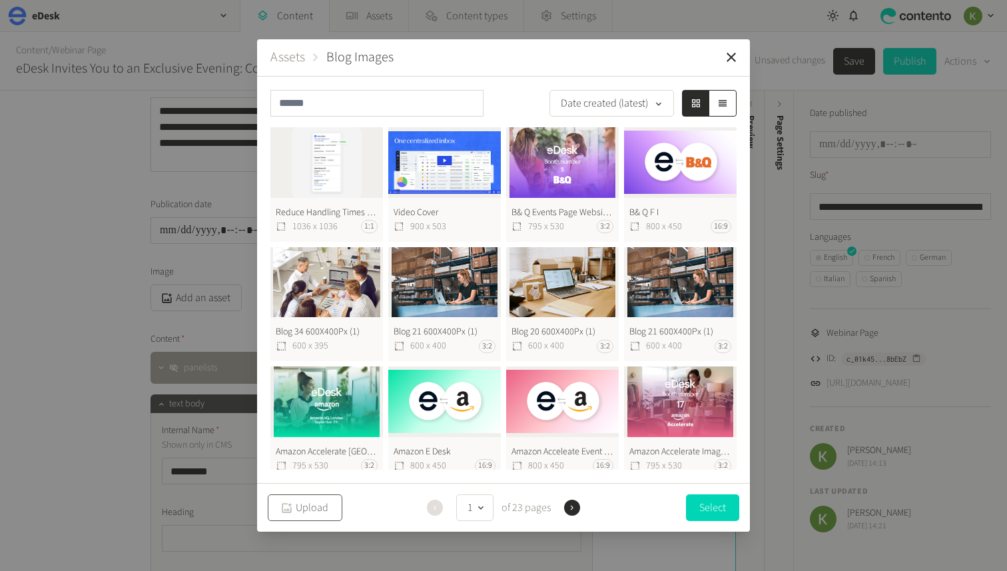
click at [318, 501] on button "Upload" at bounding box center [305, 507] width 75 height 27
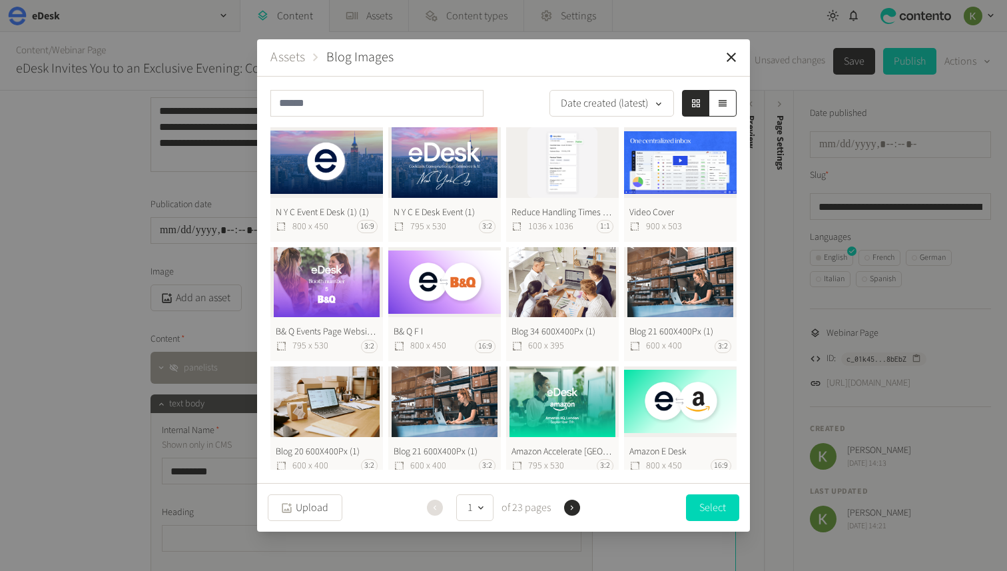
click at [432, 168] on button "N Y C E Desk Event (1) 795 x 530 3:2" at bounding box center [444, 184] width 113 height 115
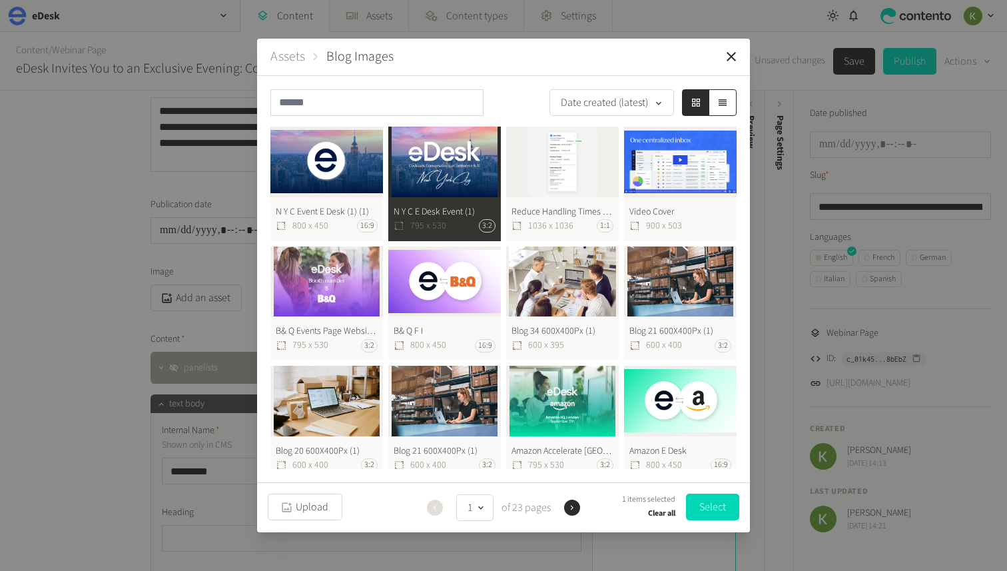
click at [432, 168] on button "N Y C E Desk Event (1) 795 x 530 3:2" at bounding box center [444, 184] width 113 height 115
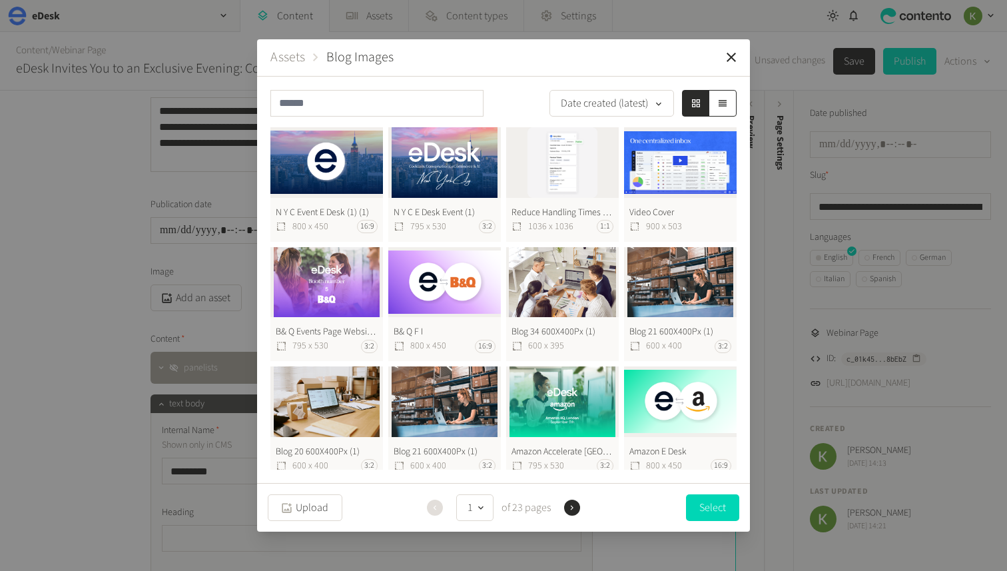
click at [299, 166] on button "N Y C Event E Desk (1) (1) 800 x 450 16:9" at bounding box center [326, 184] width 113 height 115
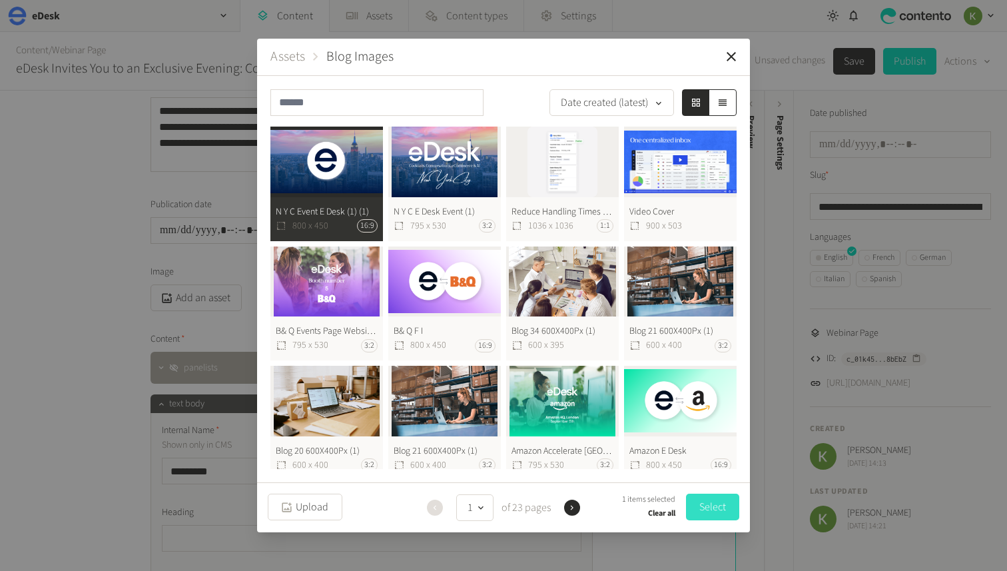
click at [710, 506] on button "Select" at bounding box center [712, 506] width 53 height 27
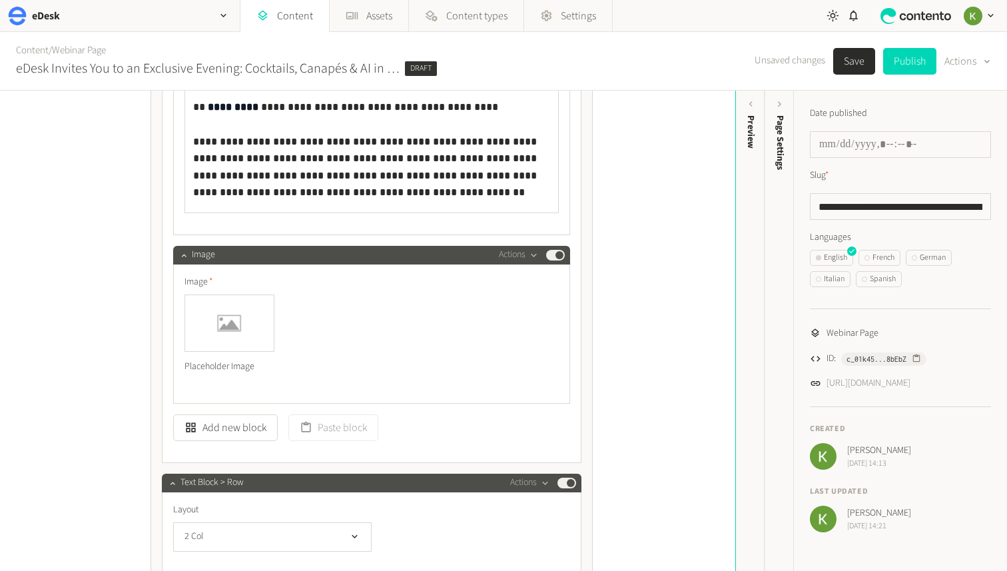
scroll to position [1202, 0]
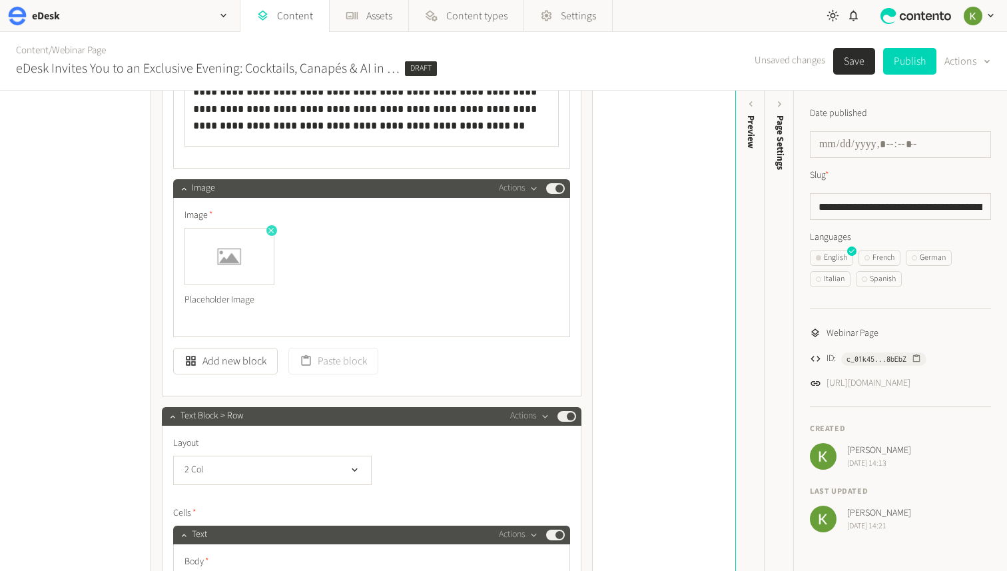
click at [270, 232] on icon "button" at bounding box center [270, 230] width 9 height 9
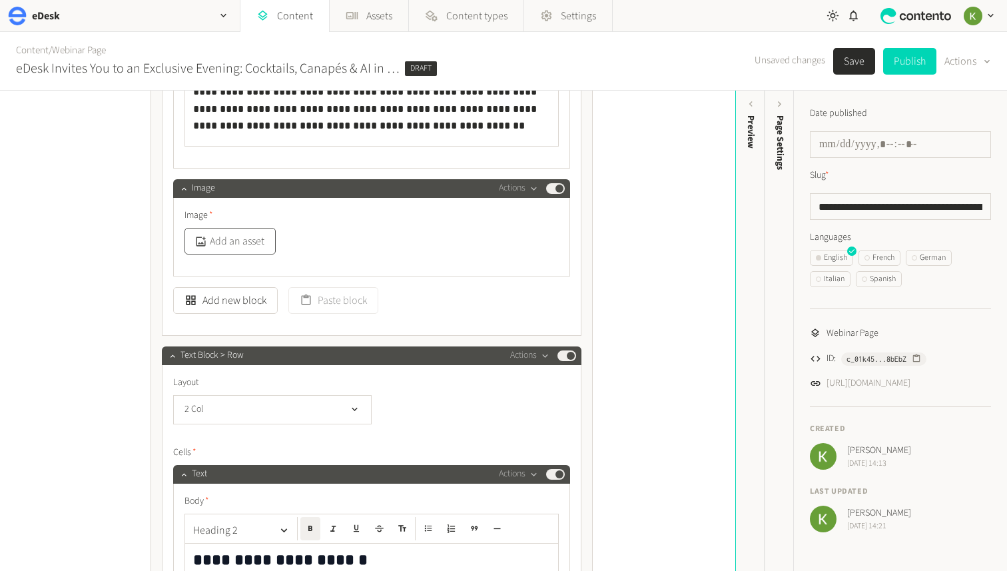
click at [226, 241] on button "Add an asset" at bounding box center [229, 241] width 91 height 27
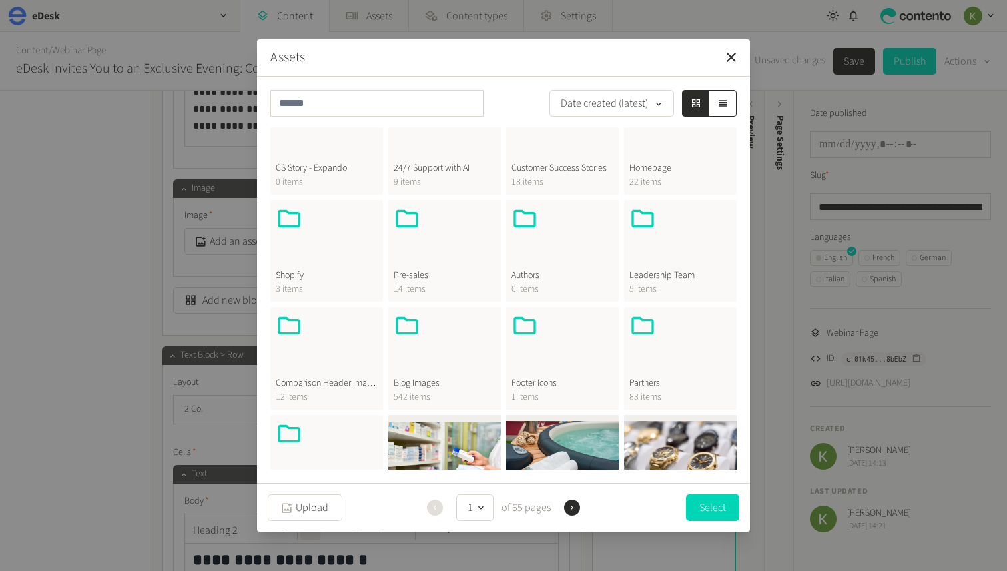
scroll to position [252, 0]
click at [433, 352] on div at bounding box center [445, 343] width 102 height 64
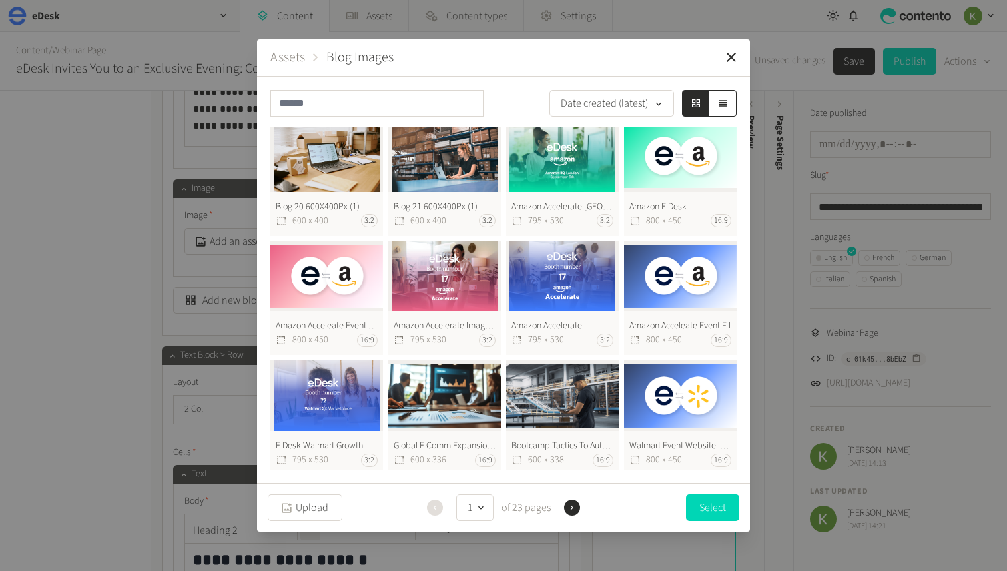
scroll to position [0, 0]
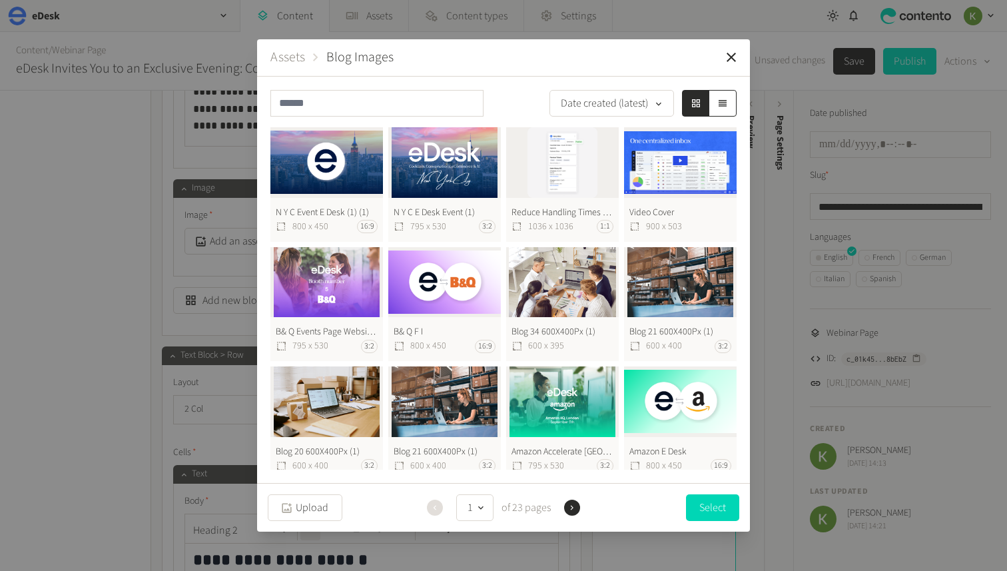
click at [435, 161] on button "N Y C E Desk Event (1) 795 x 530 3:2" at bounding box center [444, 184] width 113 height 115
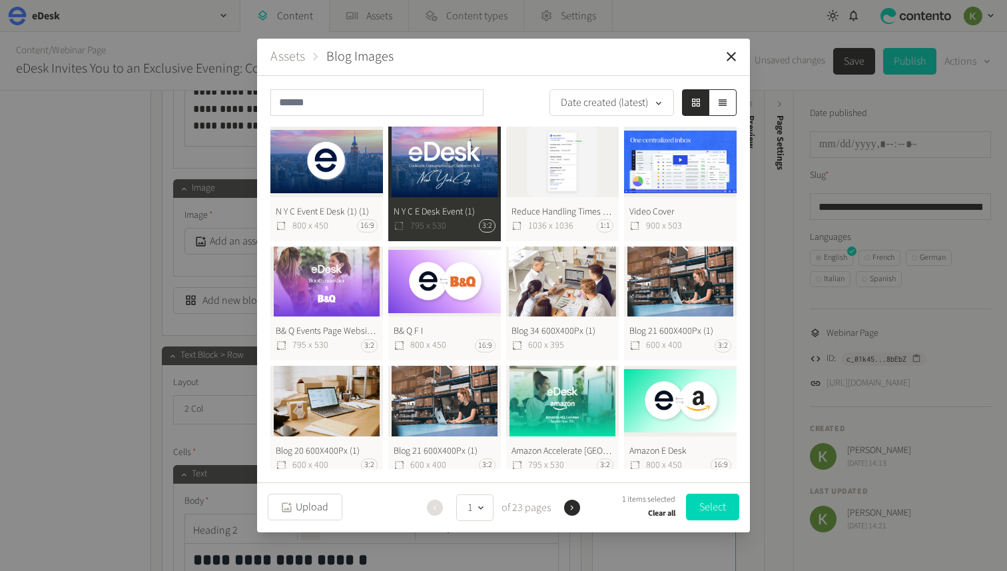
drag, startPoint x: 709, startPoint y: 510, endPoint x: 675, endPoint y: 494, distance: 37.5
click at [709, 510] on button "Select" at bounding box center [712, 506] width 53 height 27
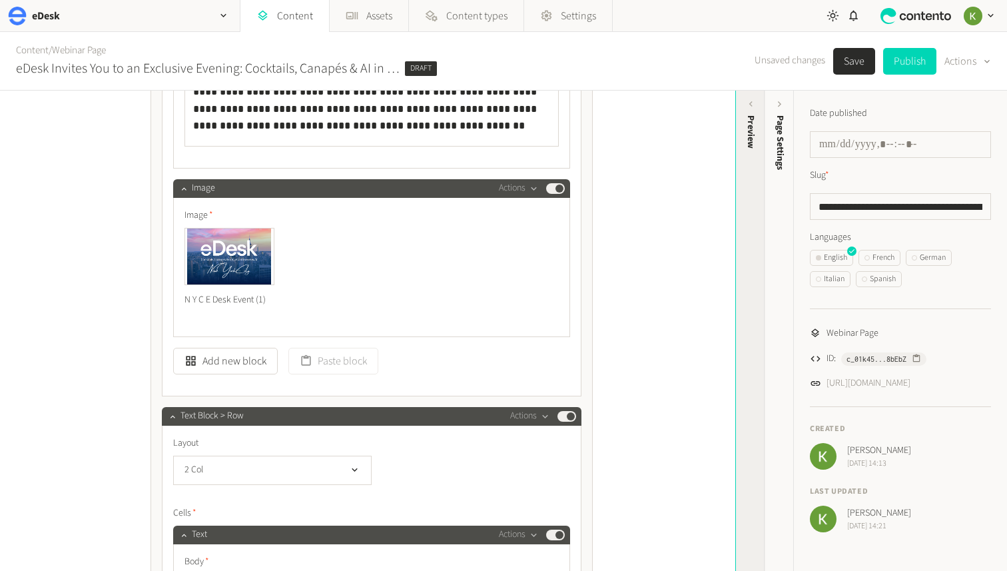
click at [743, 178] on div "Preview" at bounding box center [750, 219] width 29 height 240
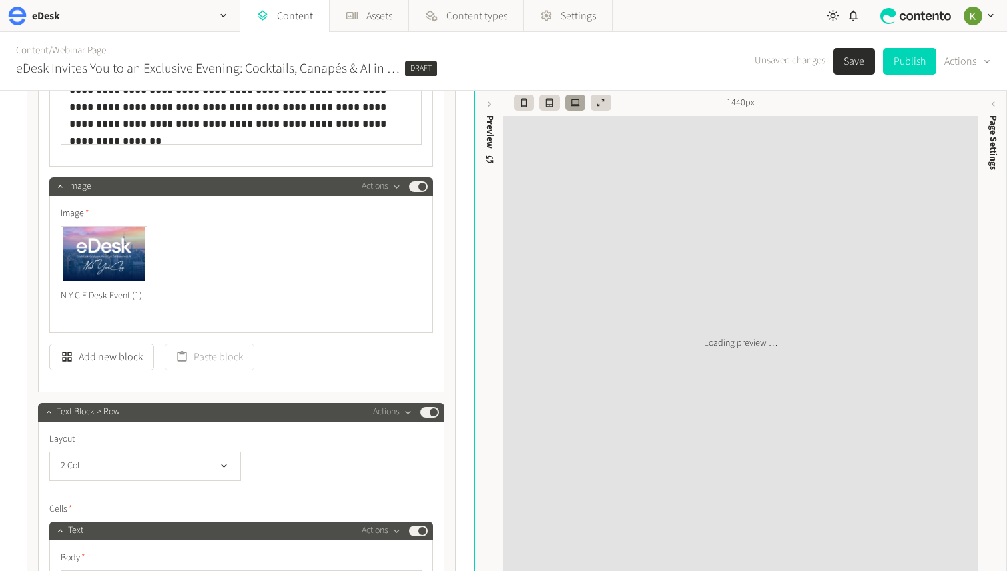
click at [846, 59] on button "Save" at bounding box center [854, 61] width 42 height 27
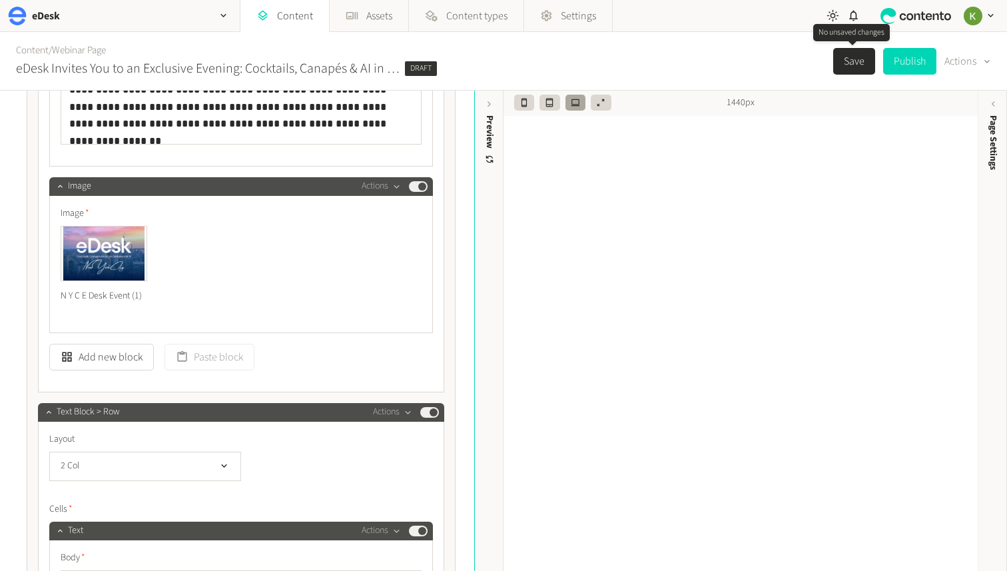
click at [849, 63] on button "Save" at bounding box center [854, 61] width 42 height 27
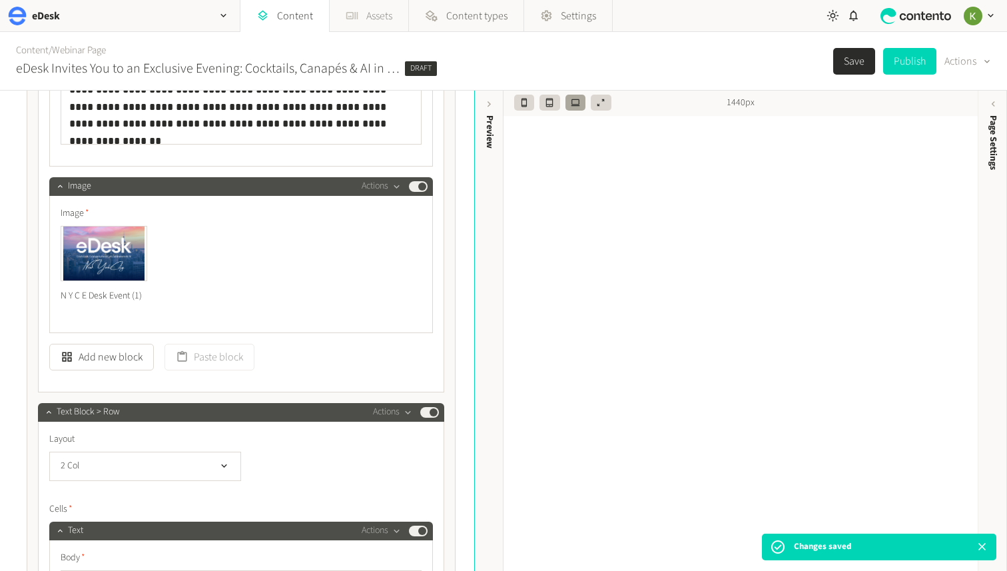
click at [369, 19] on link "Assets" at bounding box center [369, 16] width 79 height 32
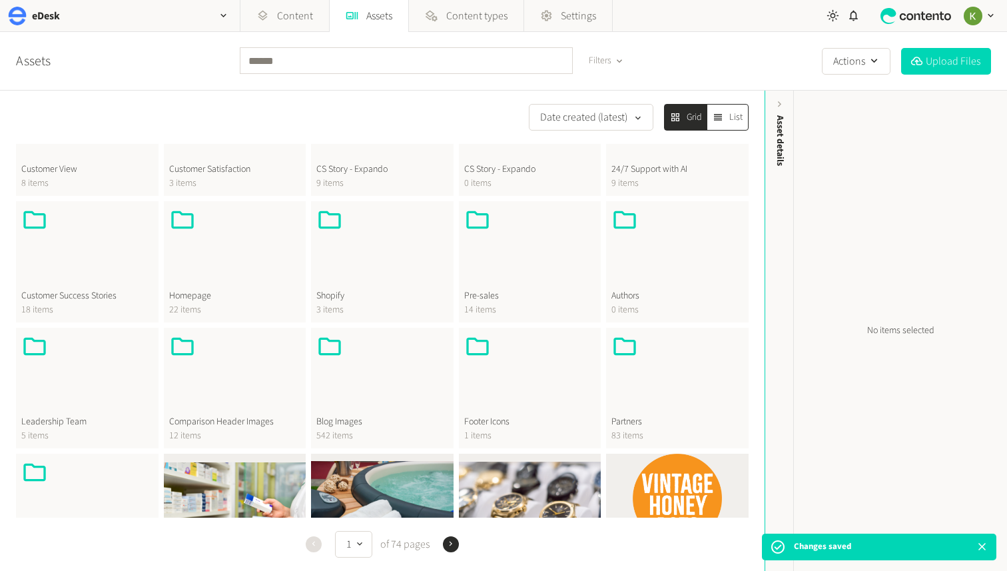
scroll to position [262, 0]
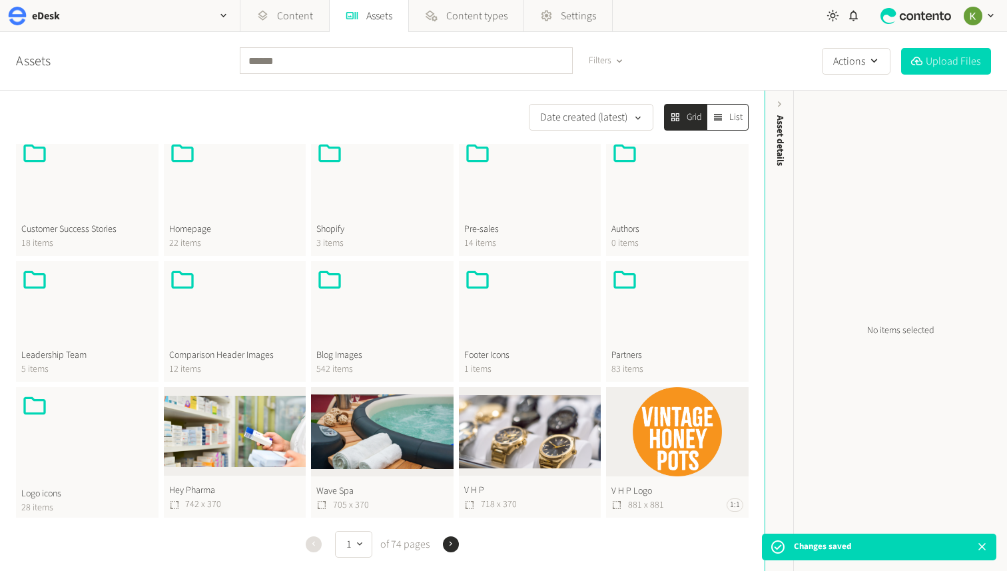
click at [386, 329] on div at bounding box center [382, 307] width 132 height 83
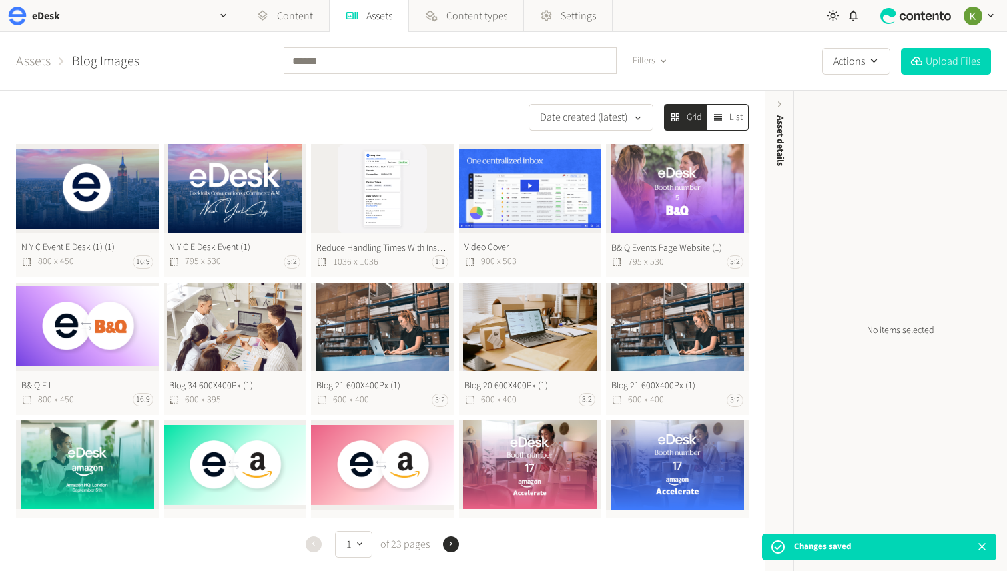
click at [224, 174] on button "N Y C E Desk Event (1) 795 x 530 3:2" at bounding box center [235, 210] width 143 height 133
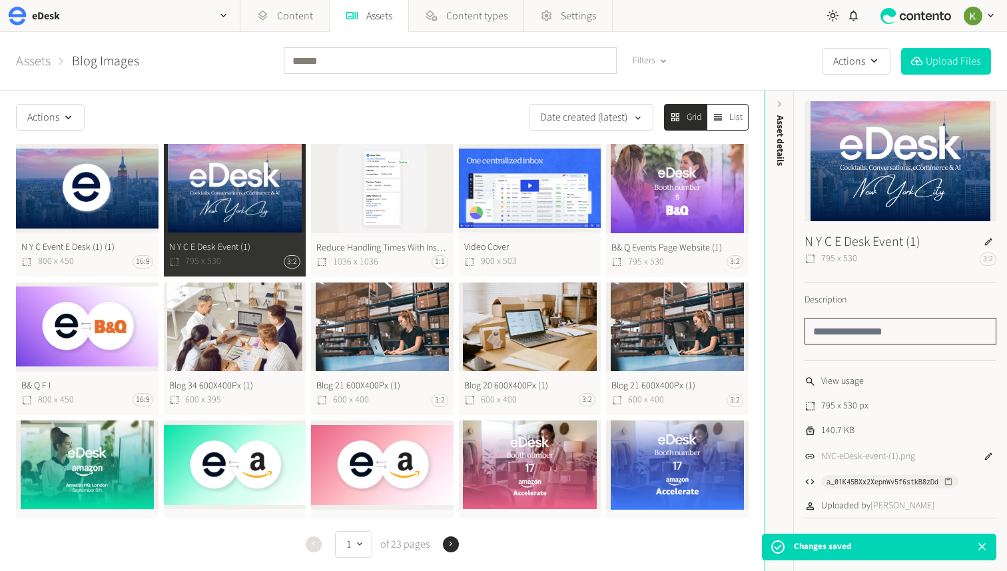
click at [855, 326] on input "text" at bounding box center [900, 331] width 192 height 27
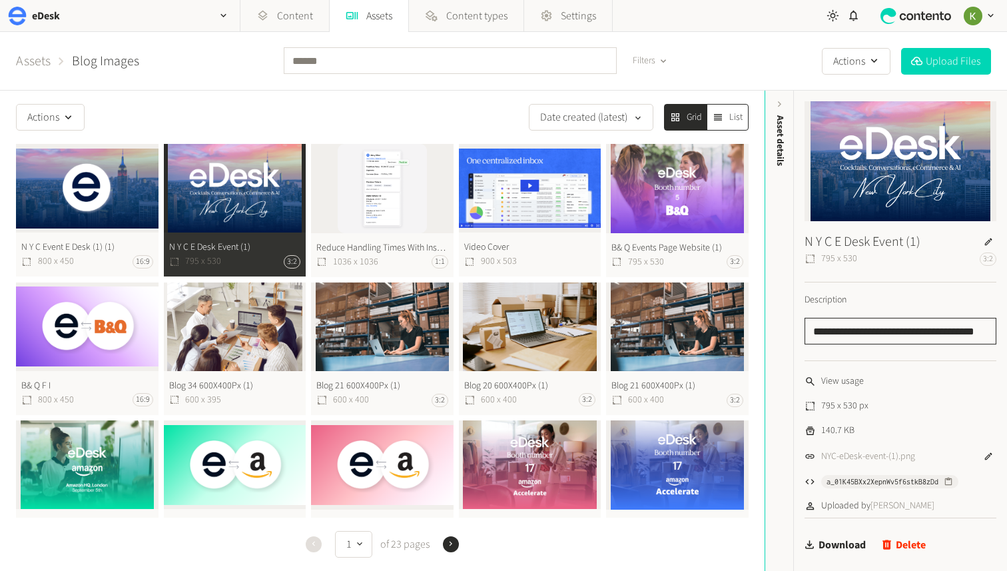
scroll to position [0, 11]
type input "**********"
click at [94, 211] on button "N Y C Event E Desk (1) (1) 800 x 450 16:9" at bounding box center [87, 210] width 143 height 133
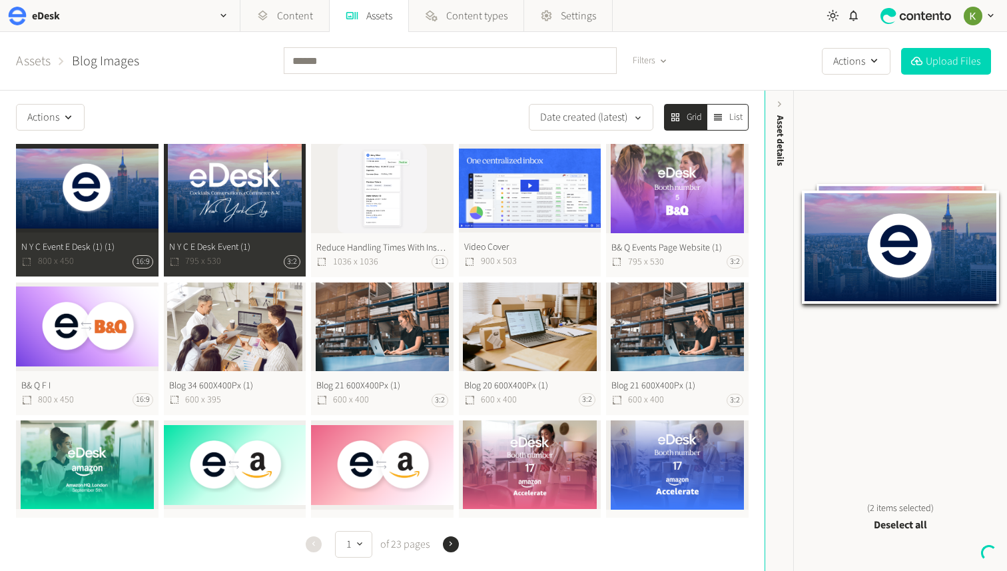
click at [252, 204] on button "N Y C E Desk Event (1) 795 x 530 3:2" at bounding box center [235, 210] width 143 height 133
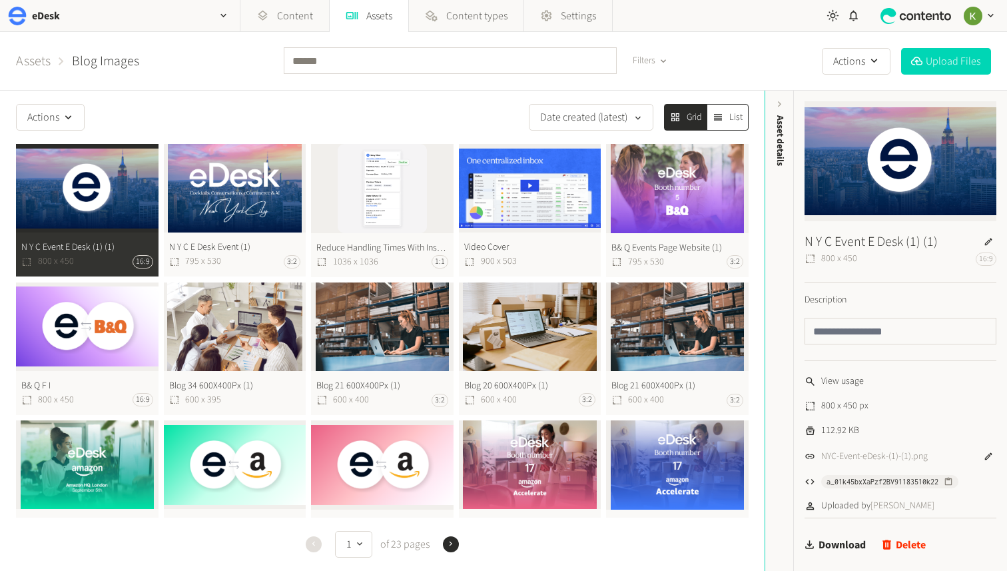
click at [77, 217] on button "N Y C Event E Desk (1) (1) 800 x 450 16:9" at bounding box center [87, 210] width 143 height 133
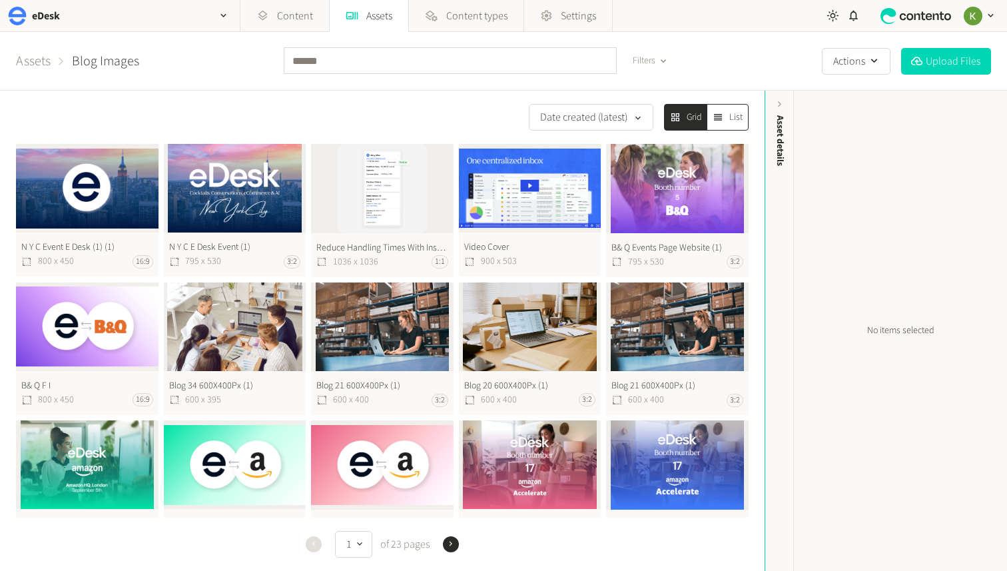
click at [207, 203] on button "N Y C E Desk Event (1) 795 x 530 3:2" at bounding box center [235, 210] width 143 height 133
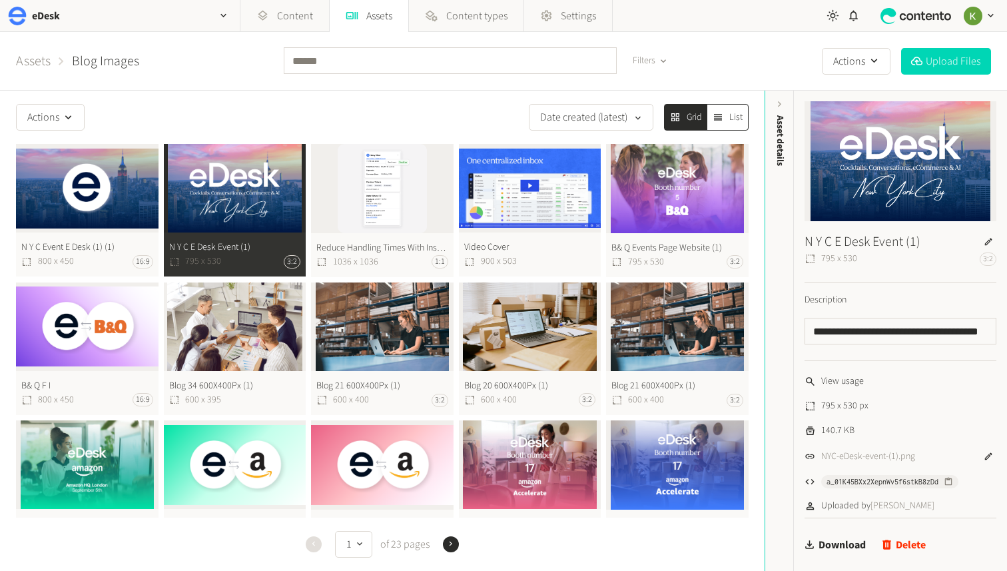
click at [84, 206] on button "N Y C Event E Desk (1) (1) 800 x 450 16:9" at bounding box center [87, 210] width 143 height 133
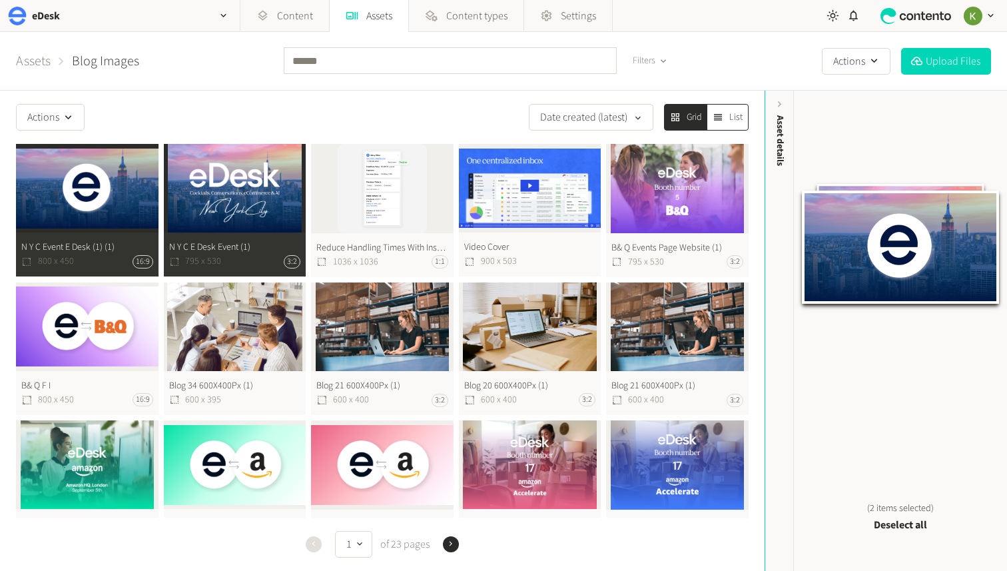
drag, startPoint x: 160, startPoint y: 223, endPoint x: 182, endPoint y: 220, distance: 22.1
click at [160, 223] on div "N Y C Event E Desk (1) (1) 800 x 450 16:9 N Y C E Desk Event (1) 795 x 530 3:2 …" at bounding box center [382, 487] width 732 height 686
click at [266, 212] on button "N Y C E Desk Event (1) 795 x 530 3:2" at bounding box center [235, 210] width 143 height 133
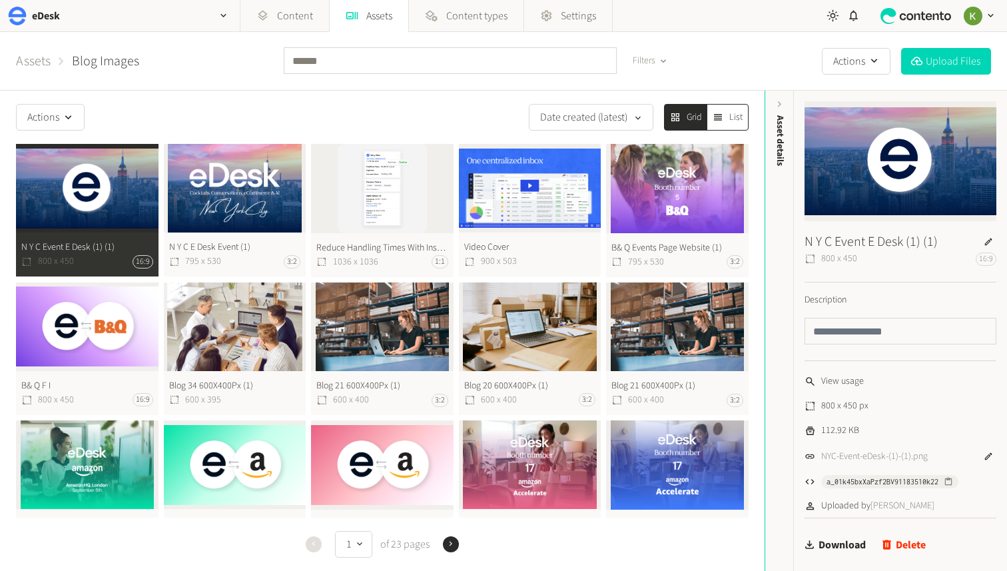
click at [99, 213] on button "N Y C Event E Desk (1) (1) 800 x 450 16:9" at bounding box center [87, 210] width 143 height 133
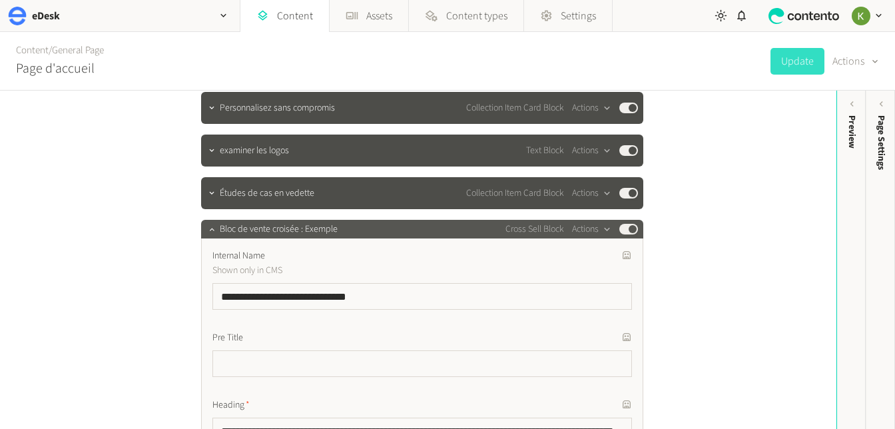
scroll to position [409, 0]
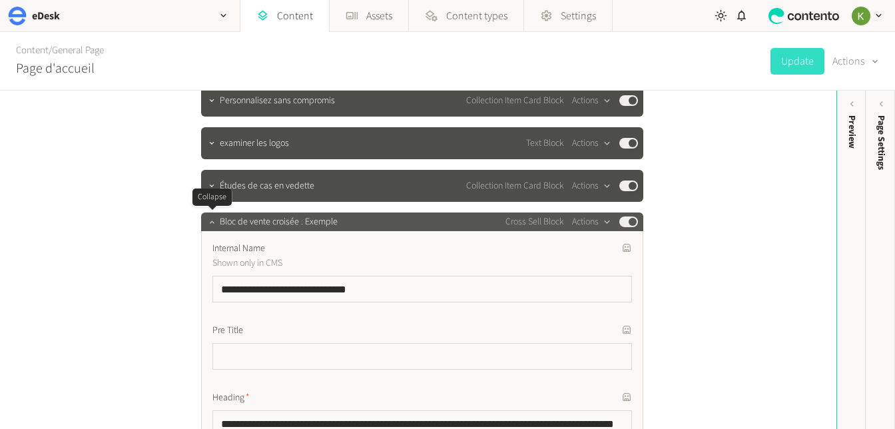
click at [207, 223] on icon "button" at bounding box center [211, 221] width 9 height 9
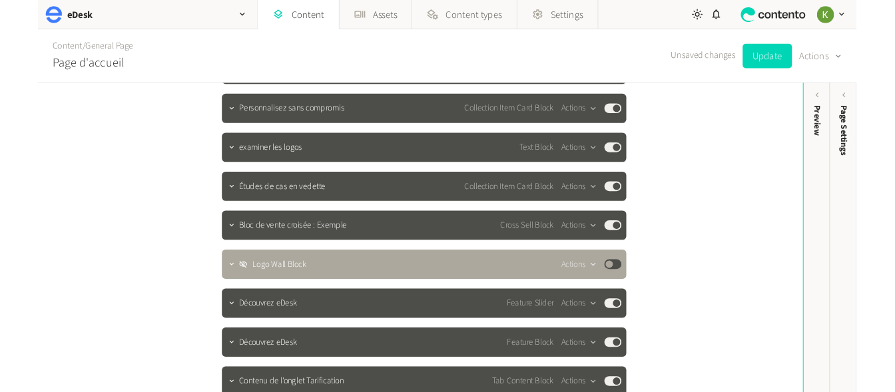
scroll to position [407, 0]
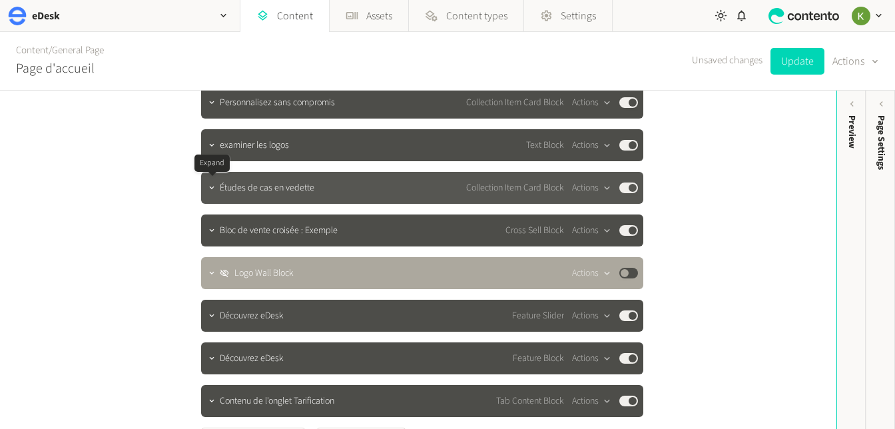
click at [212, 188] on icon "button" at bounding box center [211, 187] width 5 height 3
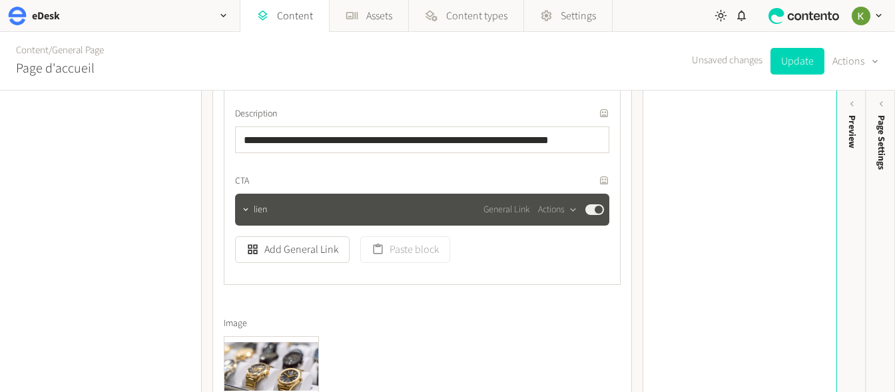
scroll to position [1619, 0]
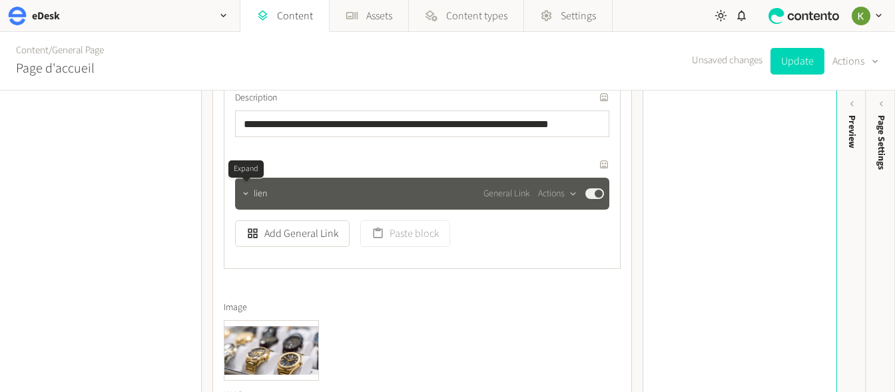
click at [246, 196] on icon "button" at bounding box center [245, 193] width 9 height 9
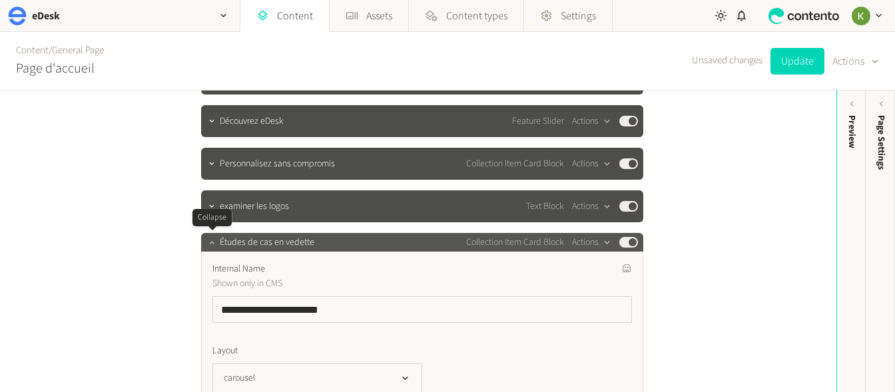
click at [212, 247] on icon "button" at bounding box center [211, 242] width 9 height 9
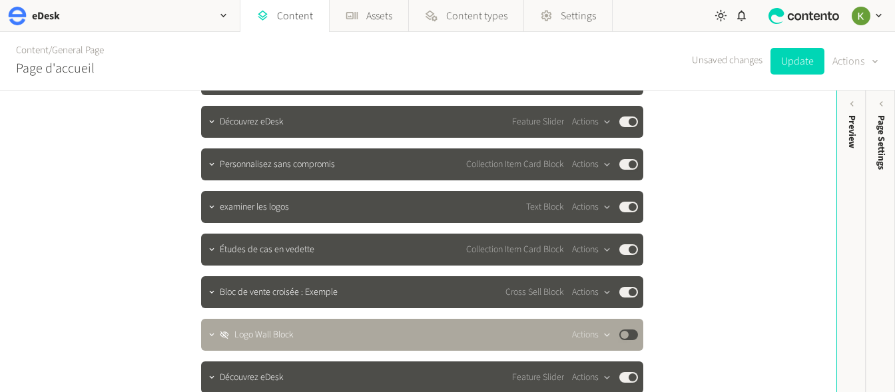
scroll to position [79, 0]
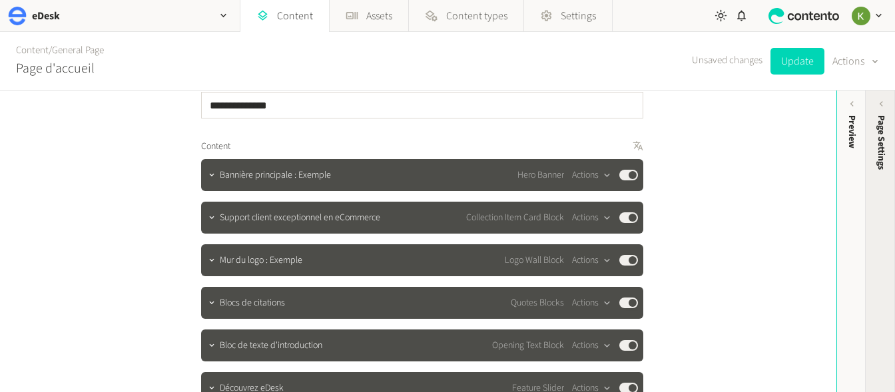
click at [877, 128] on span "Page Settings" at bounding box center [881, 142] width 14 height 55
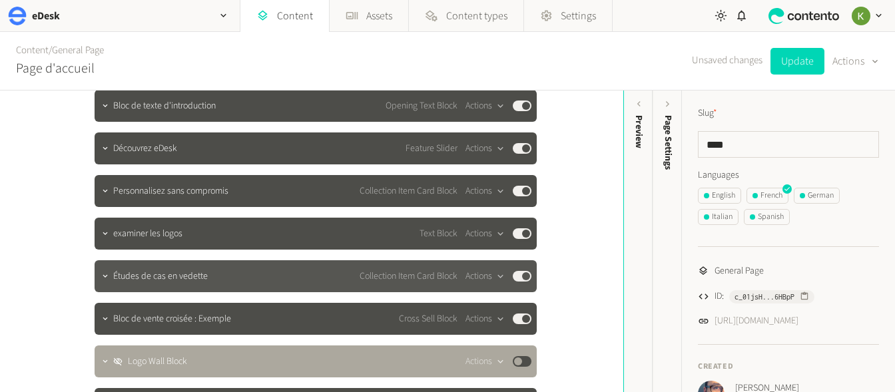
scroll to position [317, 0]
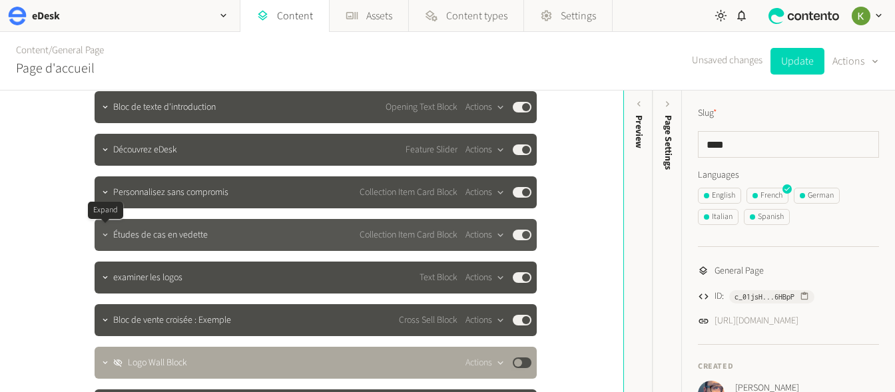
click at [104, 234] on icon "button" at bounding box center [105, 234] width 9 height 9
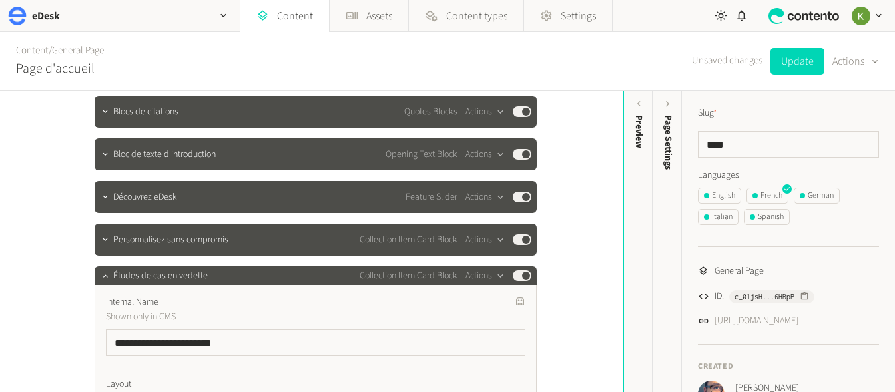
scroll to position [199, 0]
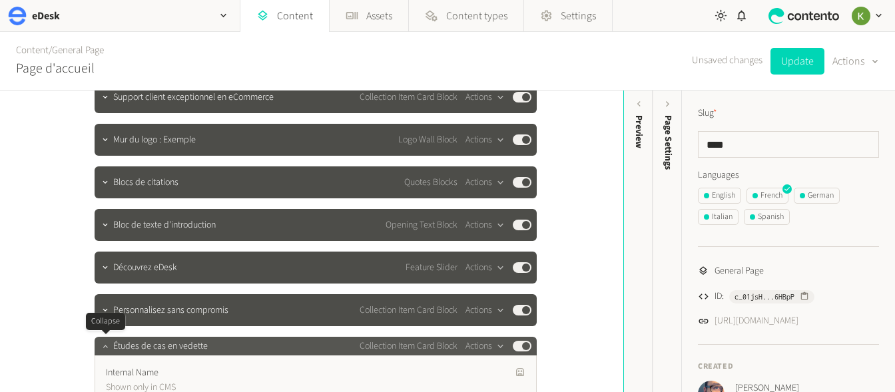
click at [105, 347] on icon "button" at bounding box center [105, 346] width 9 height 9
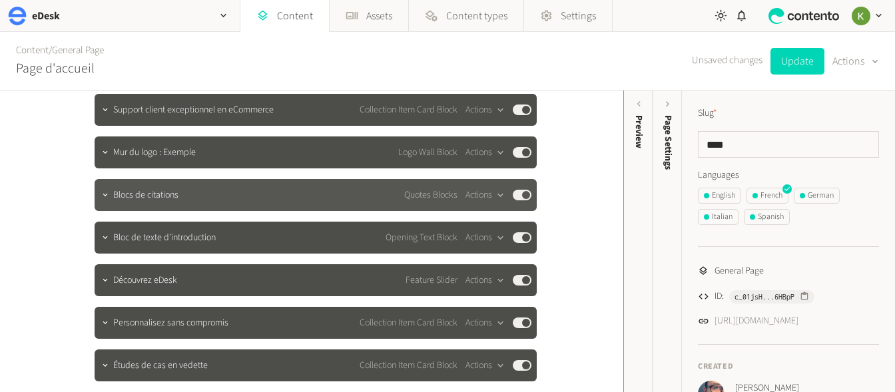
scroll to position [188, 0]
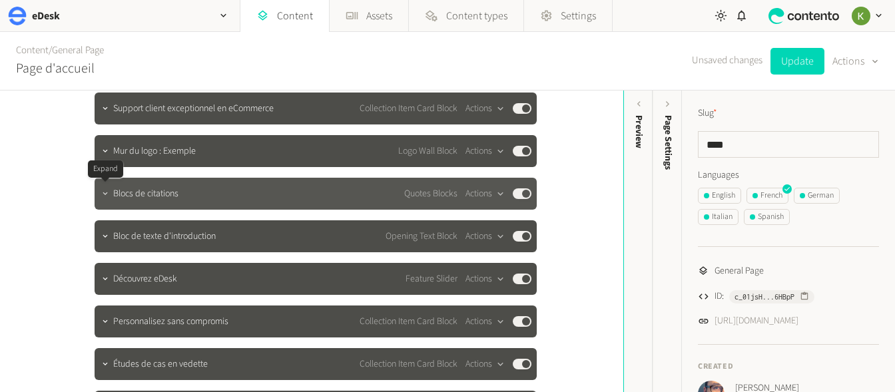
click at [104, 196] on icon "button" at bounding box center [105, 193] width 9 height 9
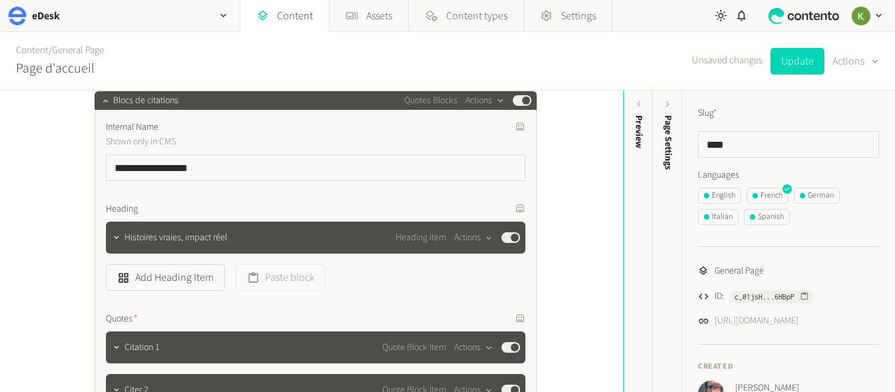
scroll to position [299, 0]
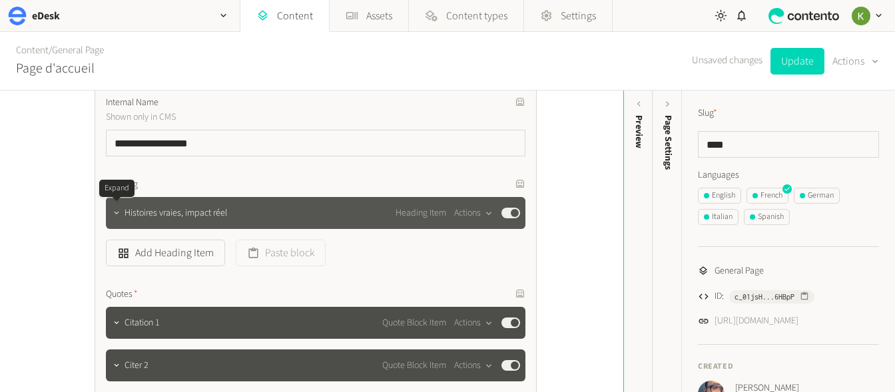
click at [118, 214] on icon "button" at bounding box center [116, 212] width 9 height 9
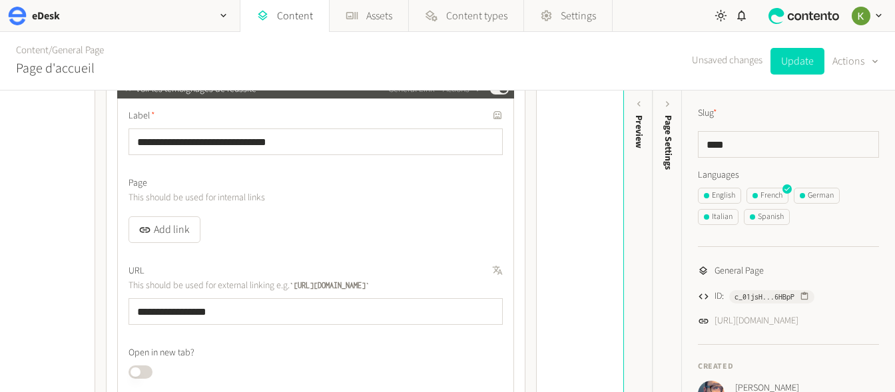
scroll to position [647, 0]
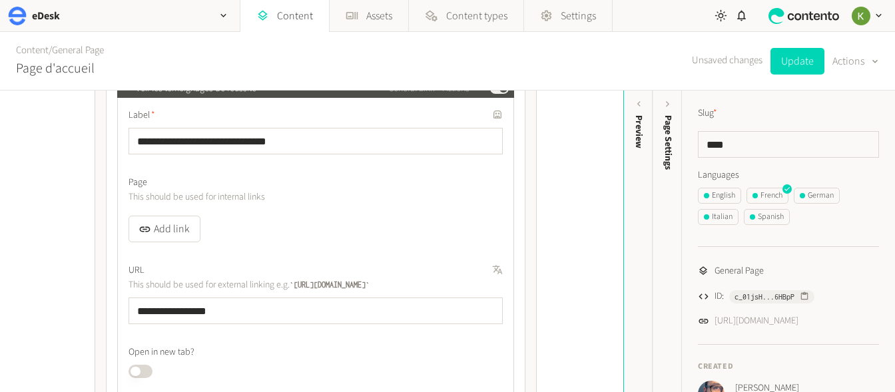
drag, startPoint x: 361, startPoint y: 260, endPoint x: 388, endPoint y: 263, distance: 27.5
click at [362, 260] on div "**********" at bounding box center [316, 244] width 374 height 270
click at [484, 269] on icon "button" at bounding box center [483, 269] width 8 height 8
click at [479, 271] on icon "button" at bounding box center [483, 269] width 8 height 8
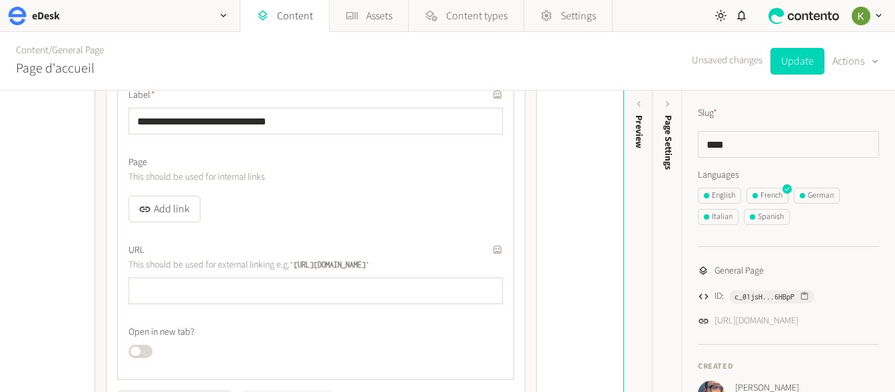
scroll to position [607, 0]
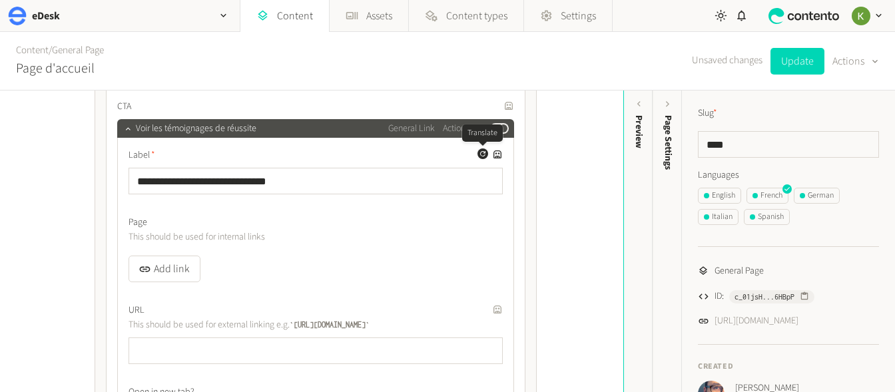
click at [481, 156] on icon "button" at bounding box center [483, 154] width 8 height 8
click at [498, 105] on button "Generate a translation for this field" at bounding box center [494, 105] width 11 height 11
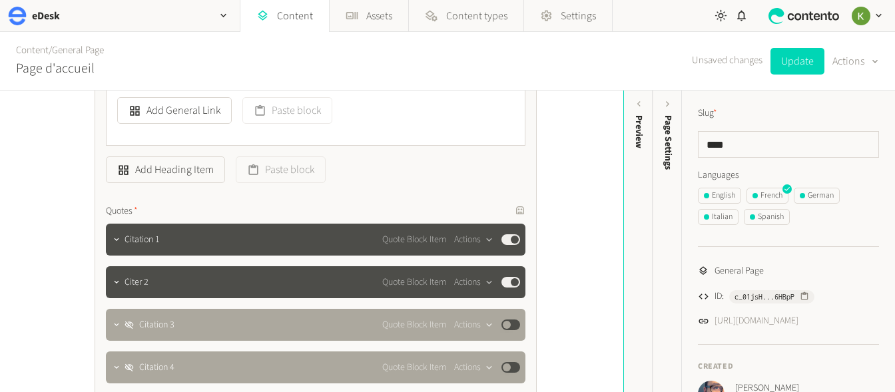
scroll to position [966, 0]
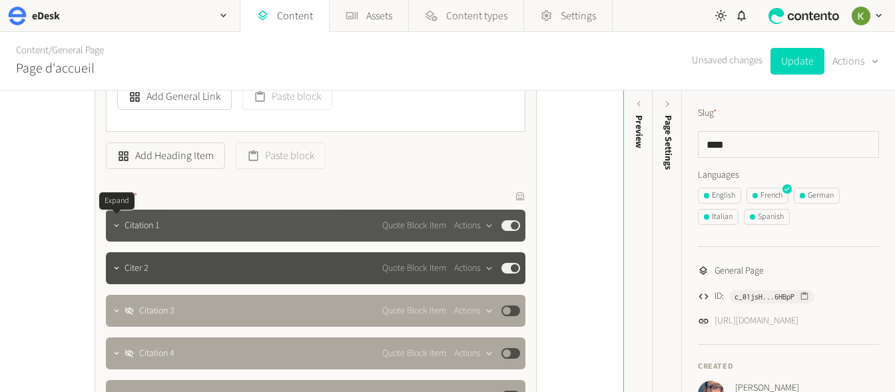
click at [115, 228] on icon "button" at bounding box center [116, 225] width 9 height 9
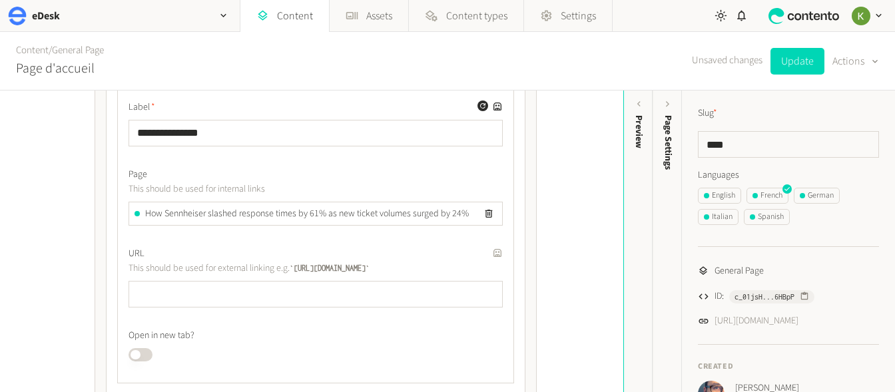
scroll to position [1055, 0]
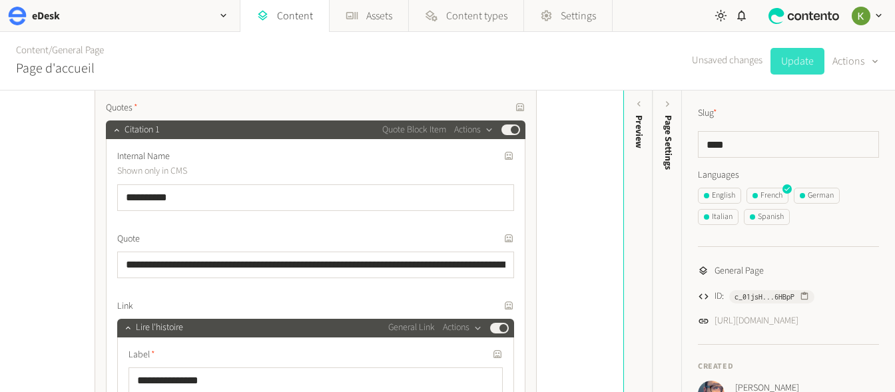
click at [804, 67] on button "Update" at bounding box center [797, 61] width 54 height 27
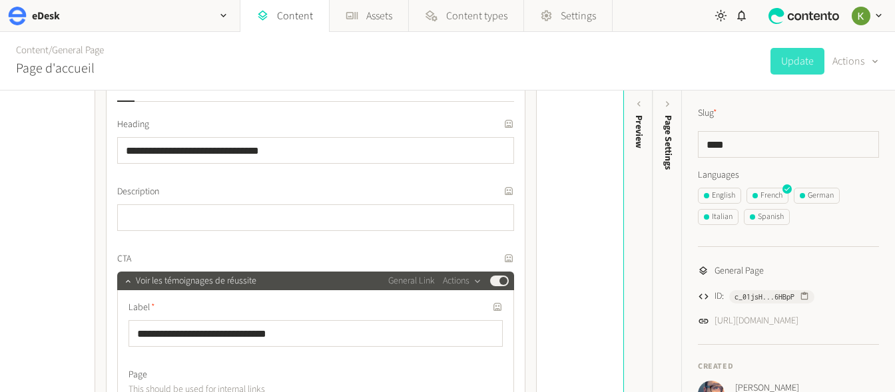
scroll to position [198, 0]
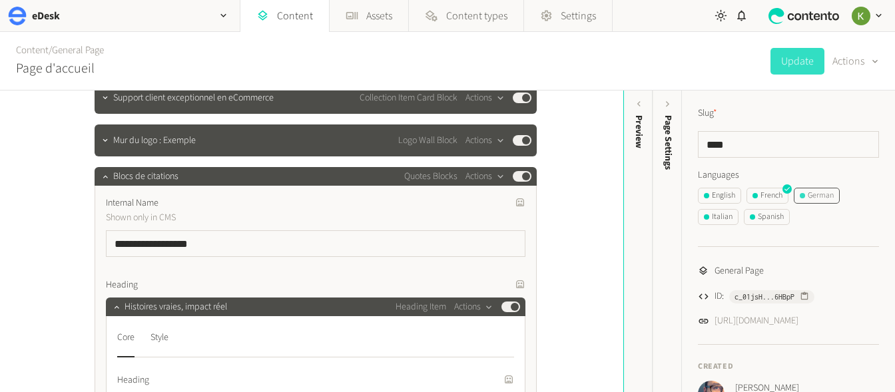
click at [825, 191] on div "German" at bounding box center [817, 196] width 34 height 12
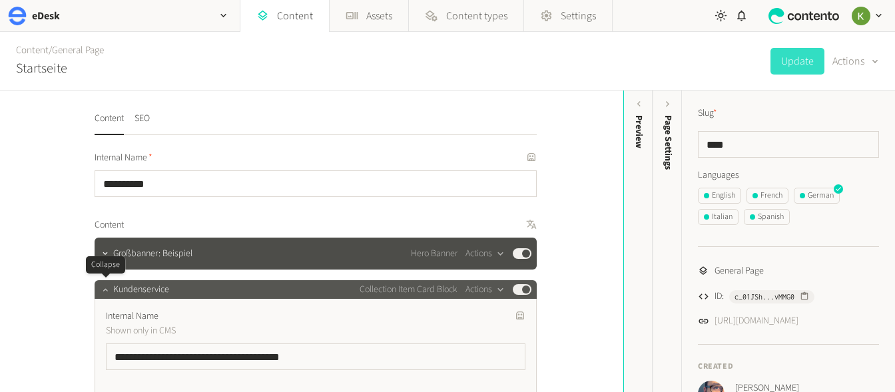
click at [106, 290] on icon "button" at bounding box center [105, 289] width 5 height 3
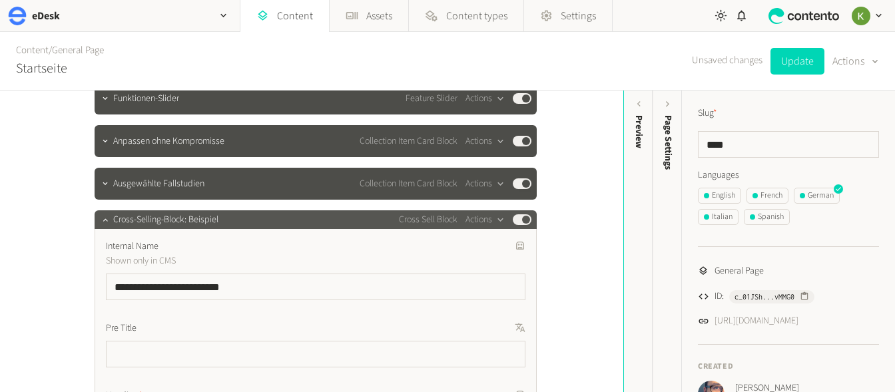
scroll to position [368, 0]
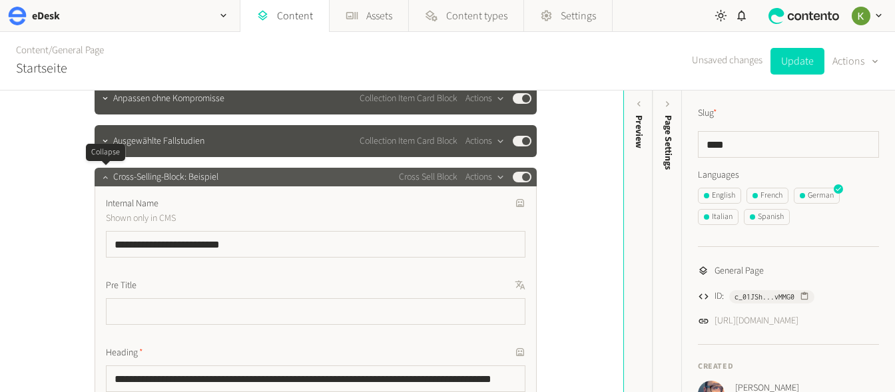
click at [105, 179] on icon "button" at bounding box center [105, 176] width 9 height 9
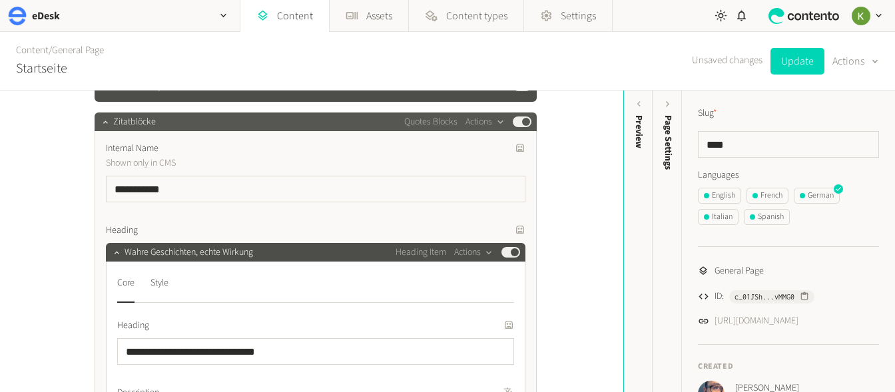
scroll to position [410, 0]
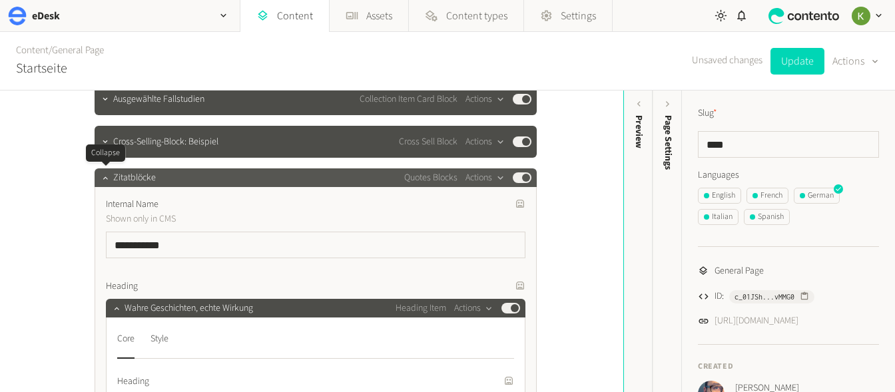
drag, startPoint x: 106, startPoint y: 180, endPoint x: 166, endPoint y: 168, distance: 61.0
click at [107, 179] on icon "button" at bounding box center [105, 177] width 9 height 9
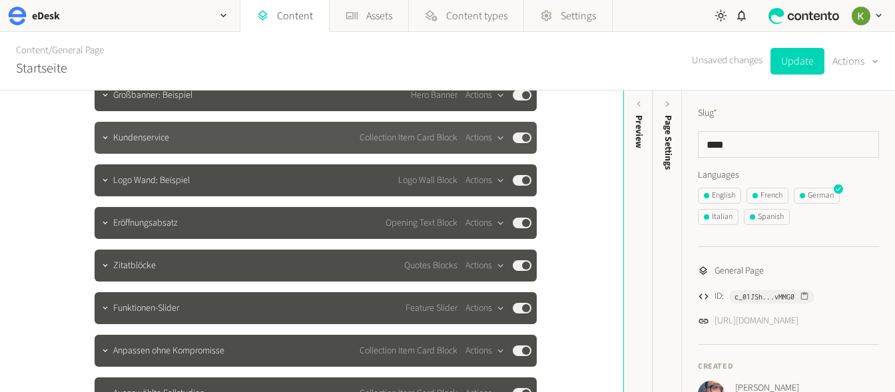
scroll to position [162, 0]
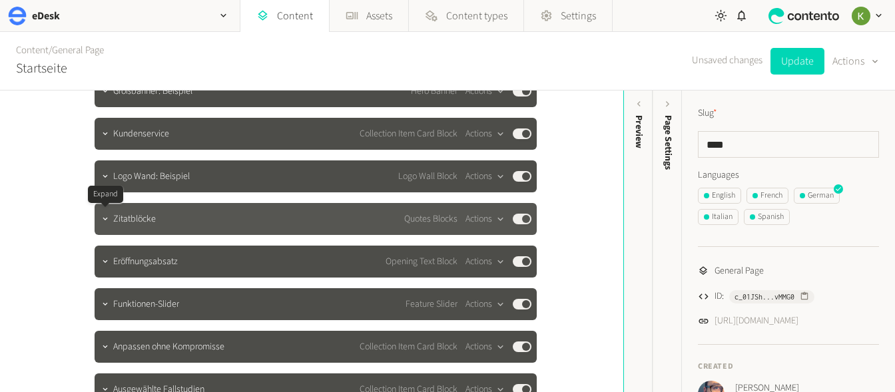
click at [103, 219] on icon "button" at bounding box center [105, 218] width 9 height 9
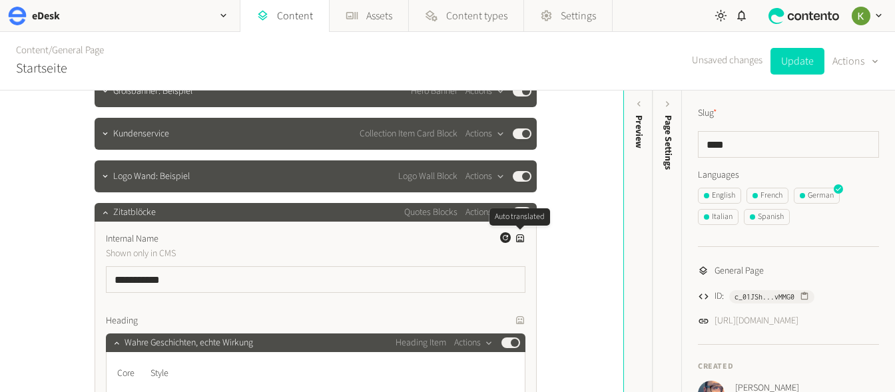
click at [517, 236] on icon at bounding box center [520, 238] width 11 height 11
click at [506, 237] on icon "button" at bounding box center [505, 238] width 8 height 8
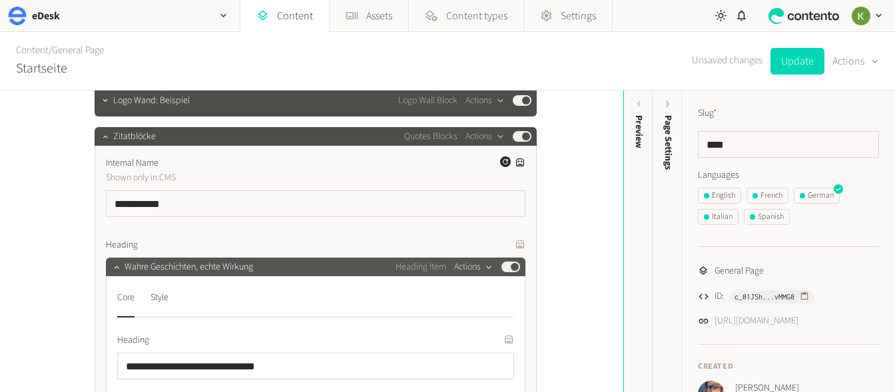
scroll to position [247, 0]
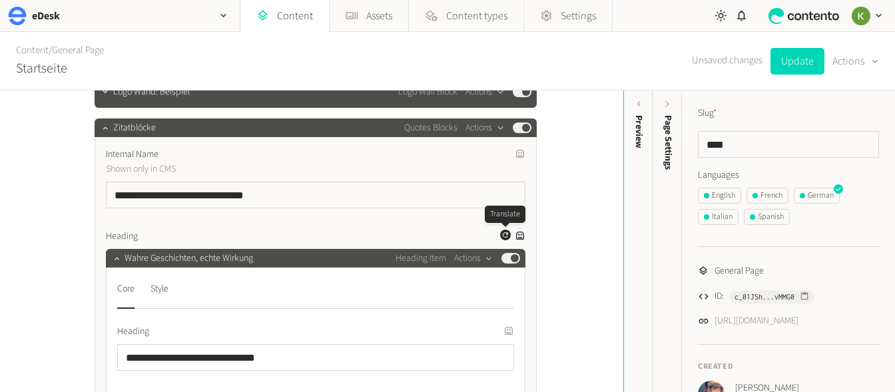
click at [507, 234] on icon "button" at bounding box center [505, 234] width 5 height 5
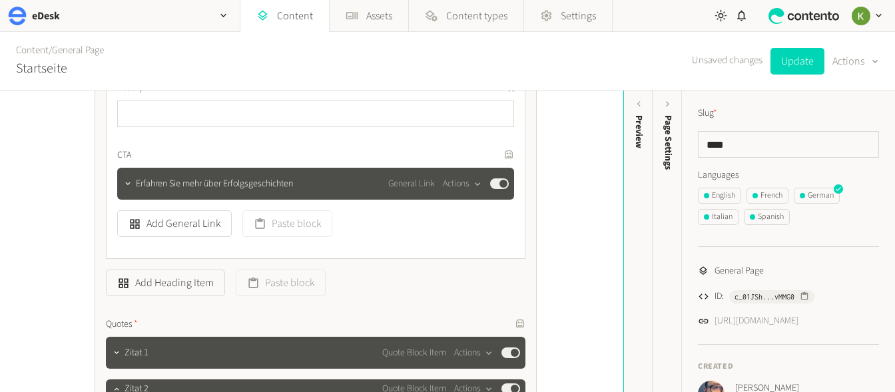
scroll to position [598, 0]
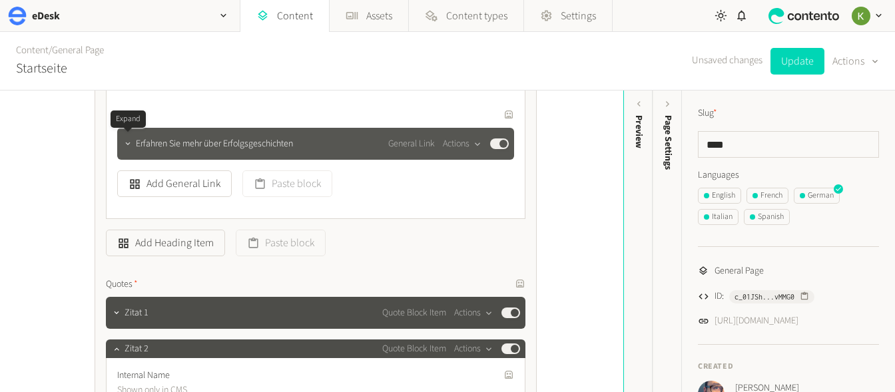
click at [125, 146] on icon "button" at bounding box center [127, 143] width 9 height 9
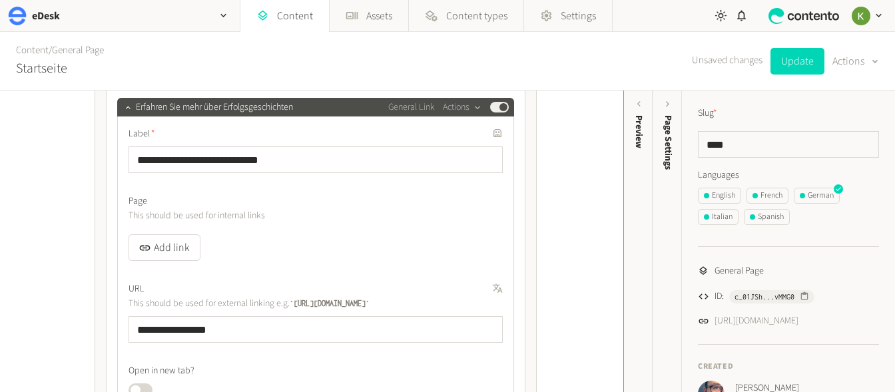
scroll to position [630, 0]
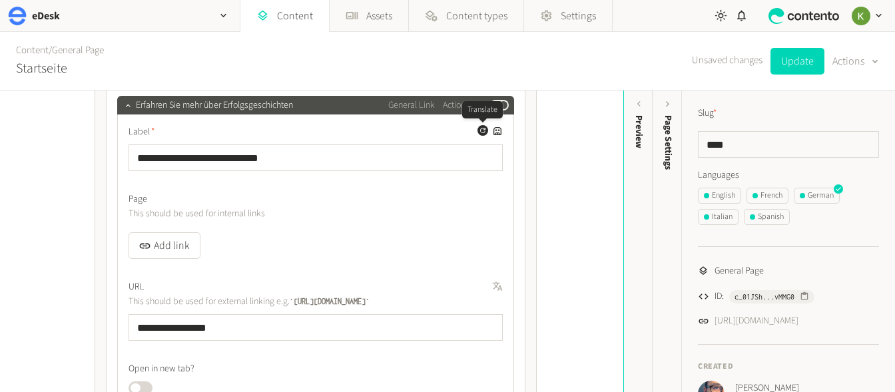
click at [480, 131] on icon "button" at bounding box center [482, 130] width 5 height 5
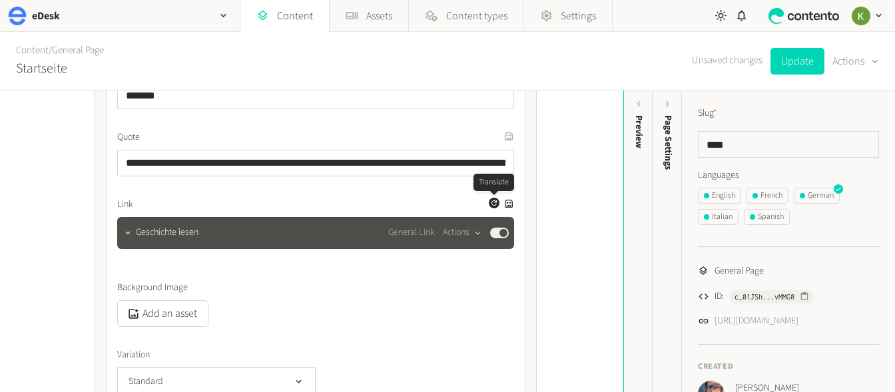
click at [491, 204] on icon "button" at bounding box center [494, 203] width 8 height 8
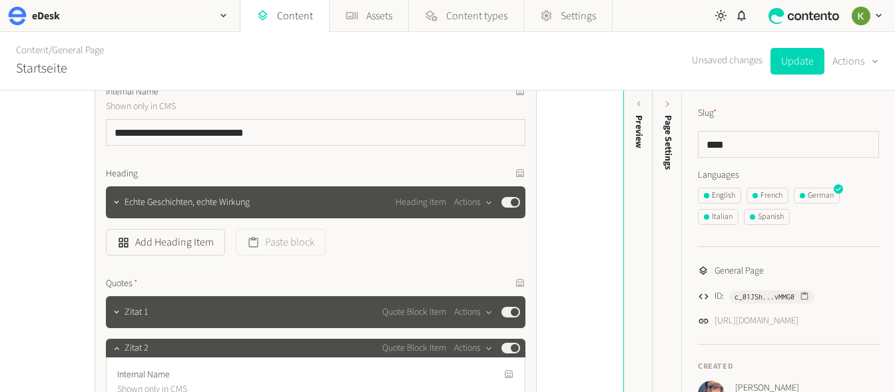
scroll to position [254, 0]
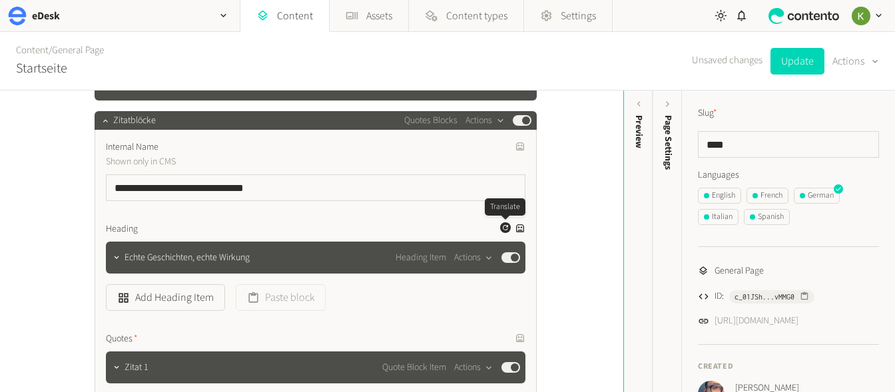
click at [503, 226] on icon "button" at bounding box center [505, 227] width 11 height 11
click at [119, 259] on icon "button" at bounding box center [116, 257] width 9 height 9
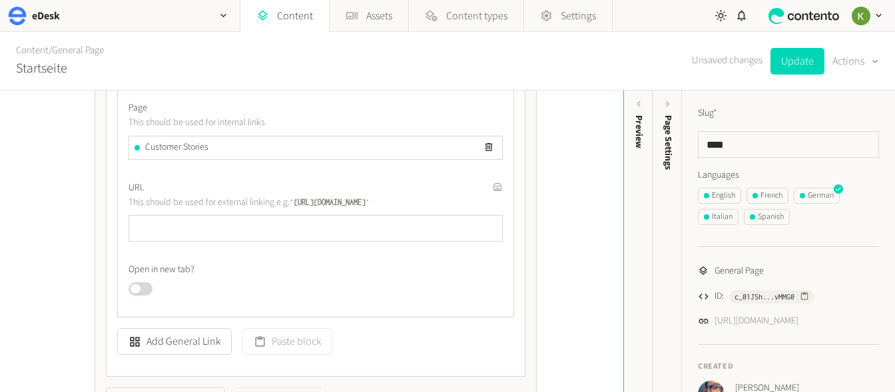
scroll to position [731, 0]
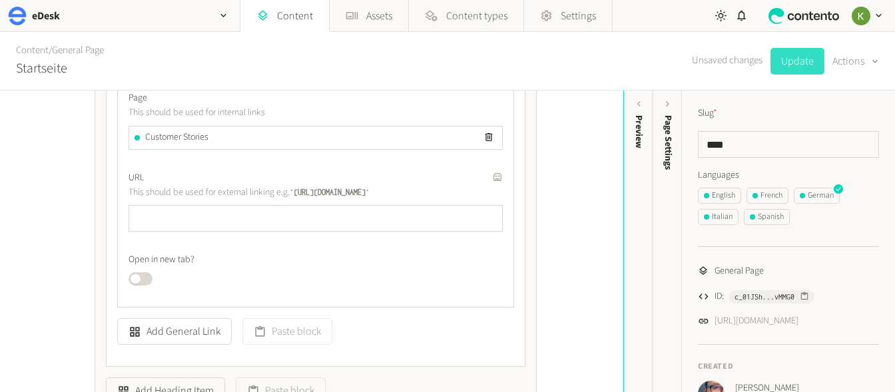
click at [808, 63] on button "Update" at bounding box center [797, 61] width 54 height 27
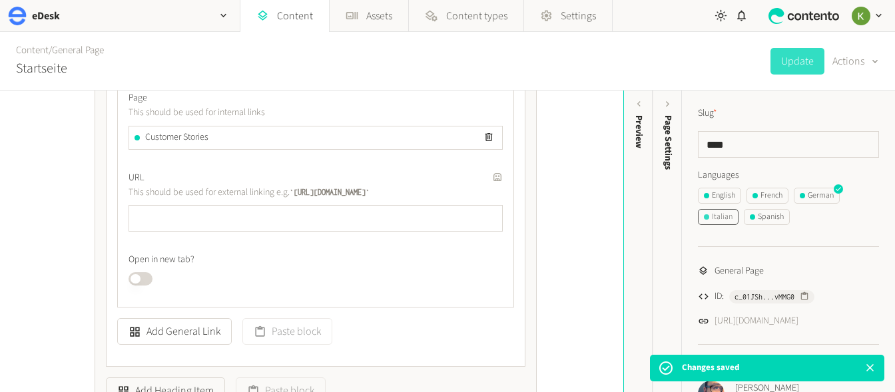
click at [716, 215] on div "Italian" at bounding box center [718, 217] width 29 height 12
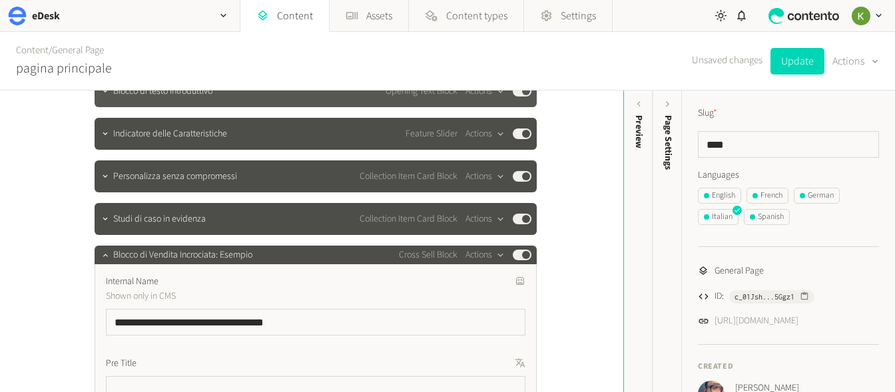
scroll to position [300, 0]
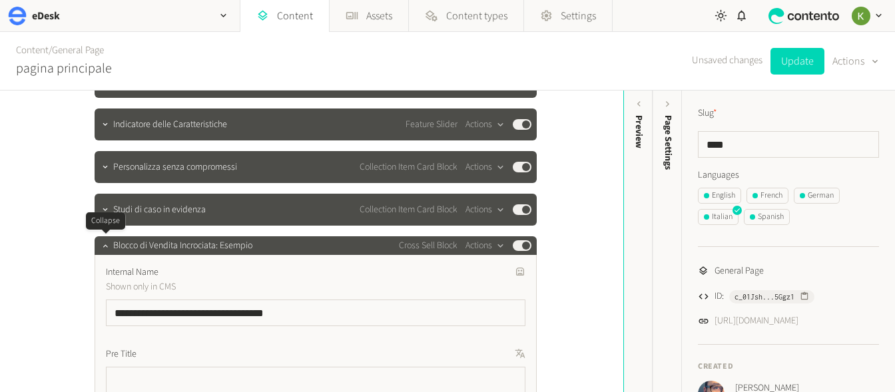
drag, startPoint x: 100, startPoint y: 244, endPoint x: 190, endPoint y: 228, distance: 91.8
click at [101, 244] on icon "button" at bounding box center [105, 245] width 9 height 9
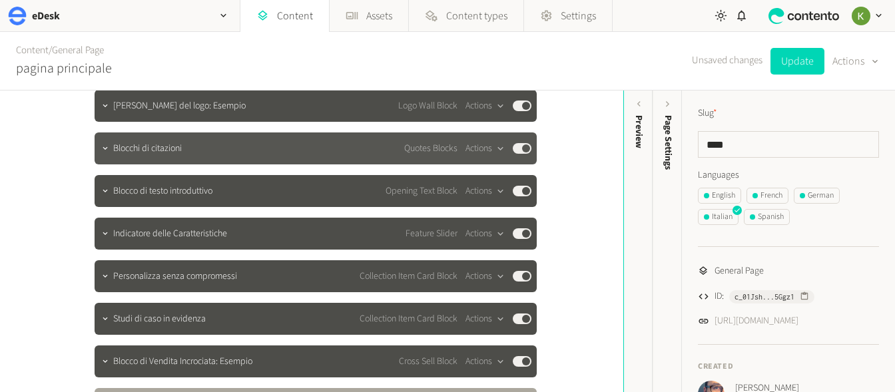
scroll to position [91, 0]
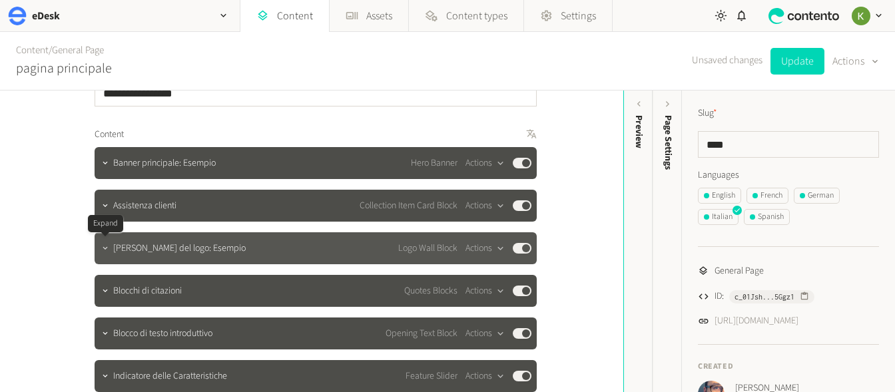
click at [105, 254] on button "button" at bounding box center [105, 247] width 16 height 16
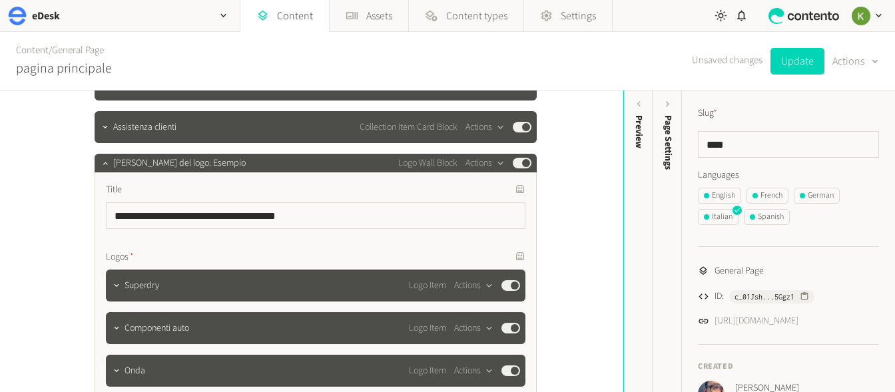
scroll to position [160, 0]
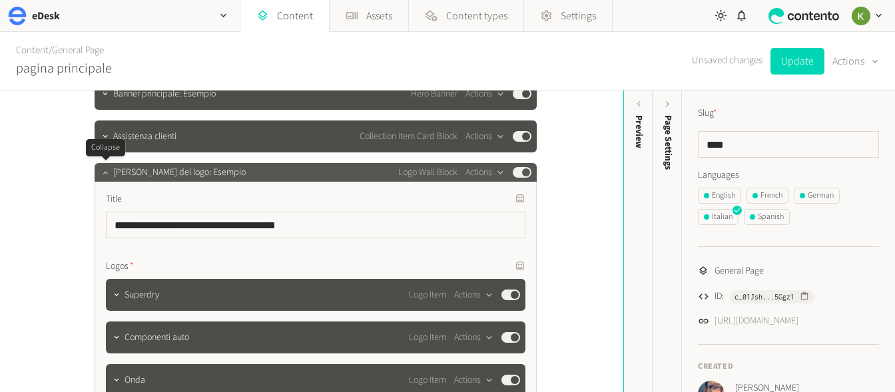
click at [105, 174] on icon "button" at bounding box center [105, 172] width 9 height 9
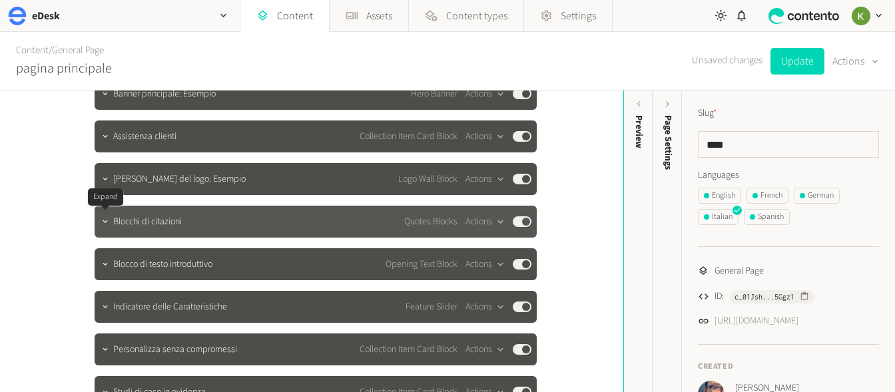
drag, startPoint x: 100, startPoint y: 224, endPoint x: 218, endPoint y: 216, distance: 118.8
click at [103, 224] on icon "button" at bounding box center [105, 221] width 9 height 9
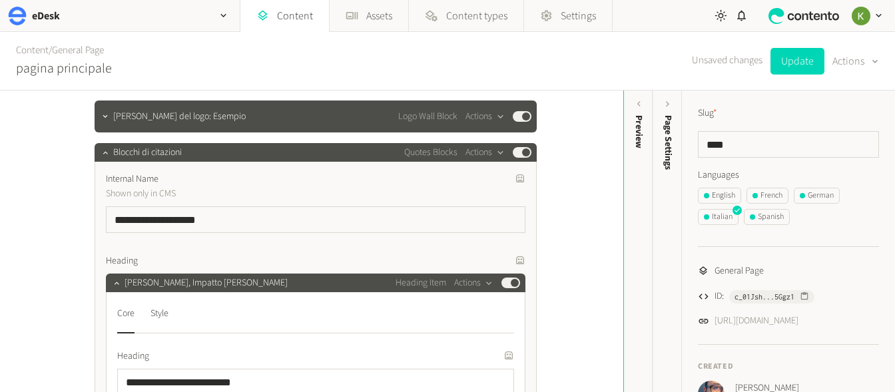
scroll to position [226, 0]
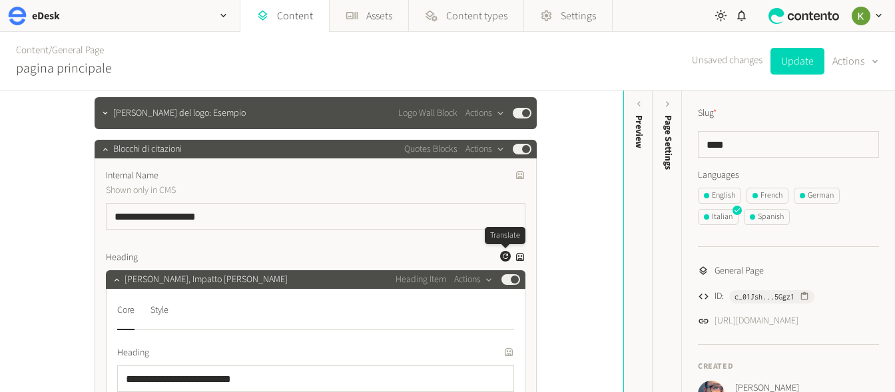
click at [503, 259] on icon "button" at bounding box center [505, 256] width 8 height 8
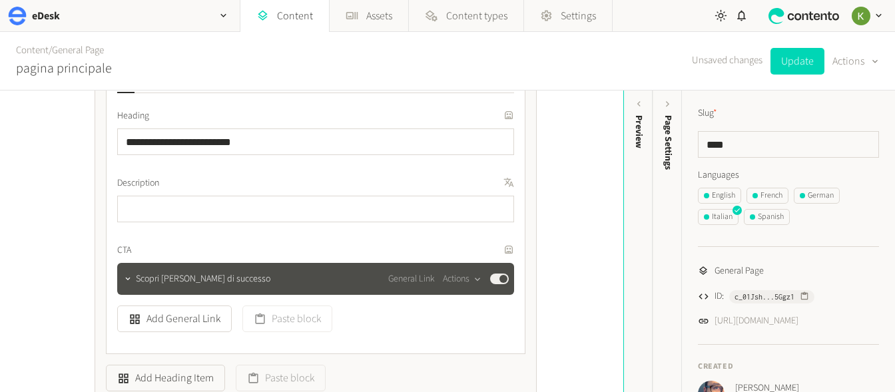
scroll to position [472, 0]
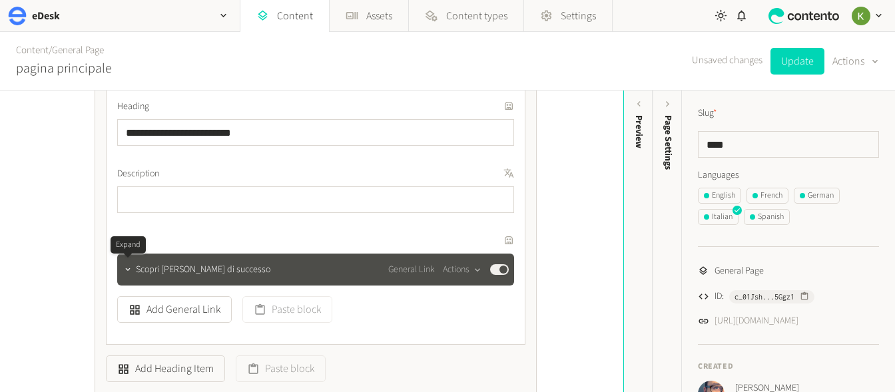
click at [126, 271] on icon "button" at bounding box center [127, 269] width 9 height 9
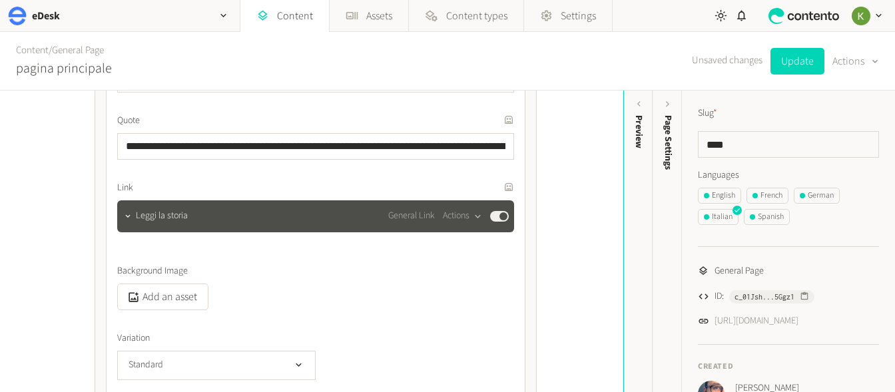
scroll to position [654, 0]
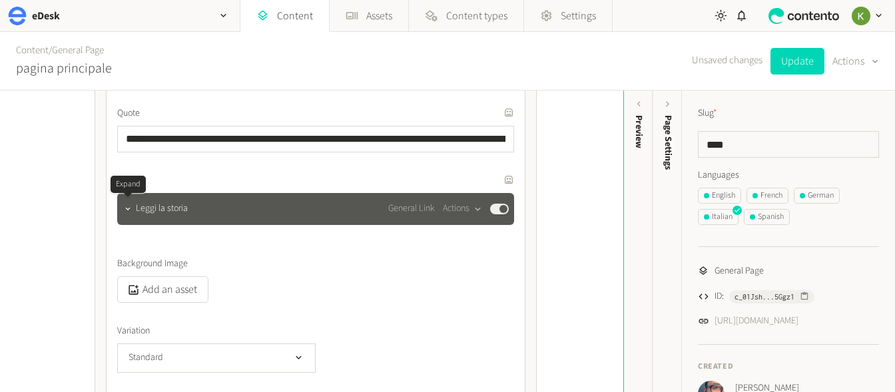
drag, startPoint x: 128, startPoint y: 211, endPoint x: 208, endPoint y: 203, distance: 80.3
click at [129, 210] on icon "button" at bounding box center [127, 208] width 9 height 9
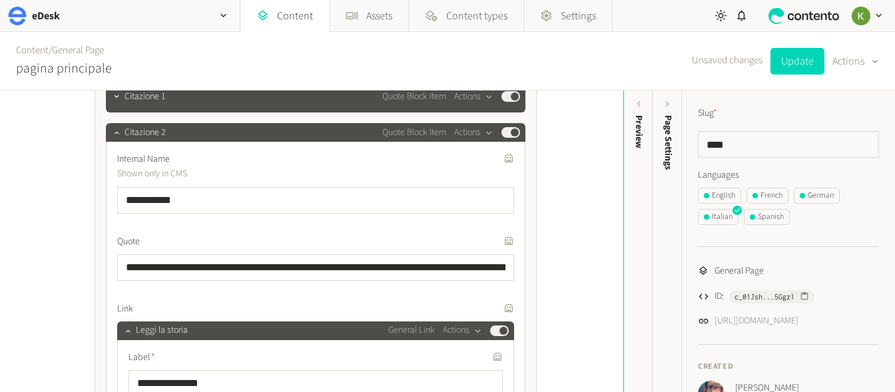
scroll to position [455, 0]
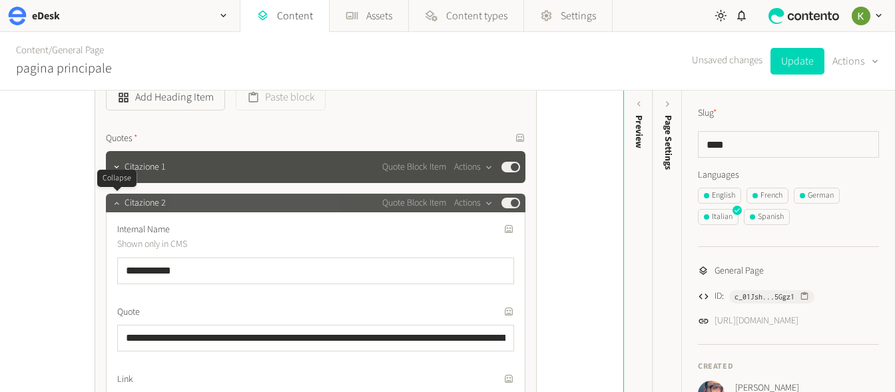
click at [117, 204] on icon "button" at bounding box center [116, 202] width 9 height 9
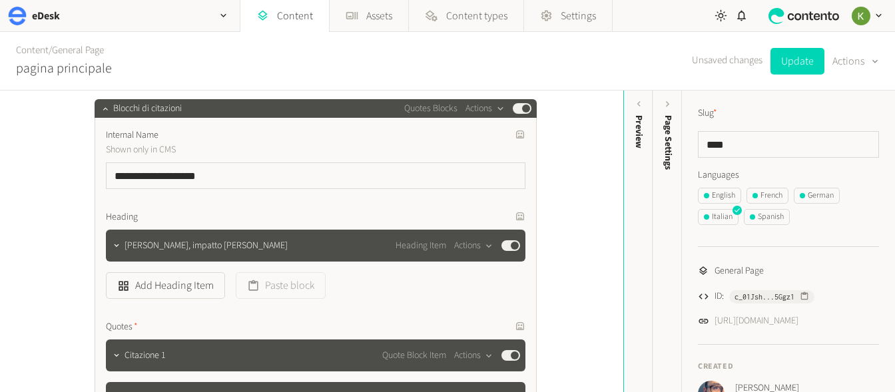
scroll to position [253, 0]
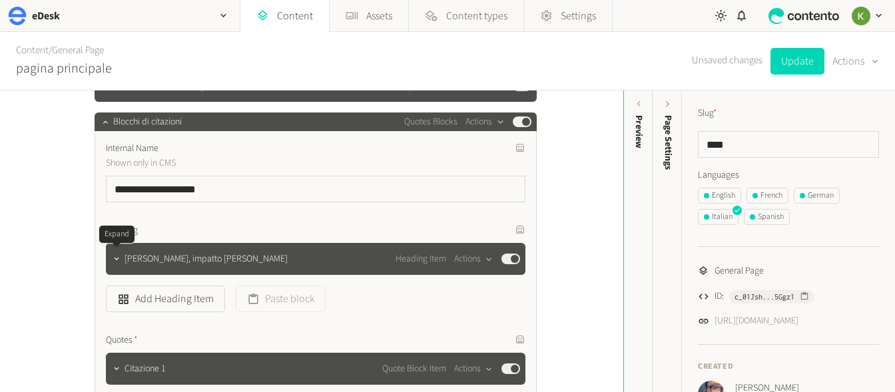
drag, startPoint x: 117, startPoint y: 260, endPoint x: 192, endPoint y: 234, distance: 79.8
click at [117, 260] on icon "button" at bounding box center [116, 258] width 9 height 9
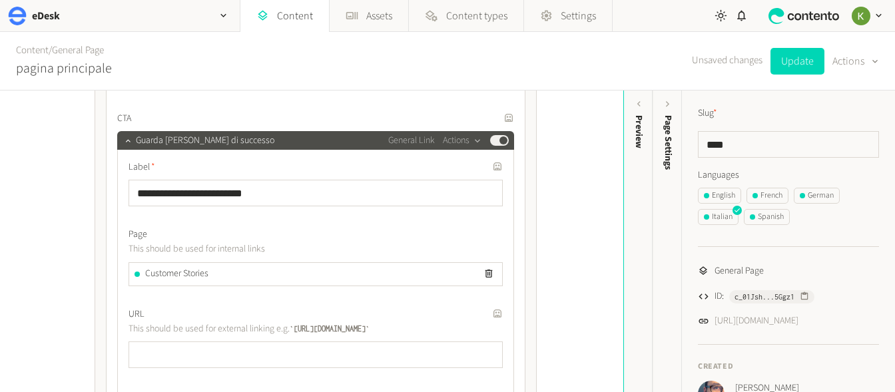
scroll to position [600, 0]
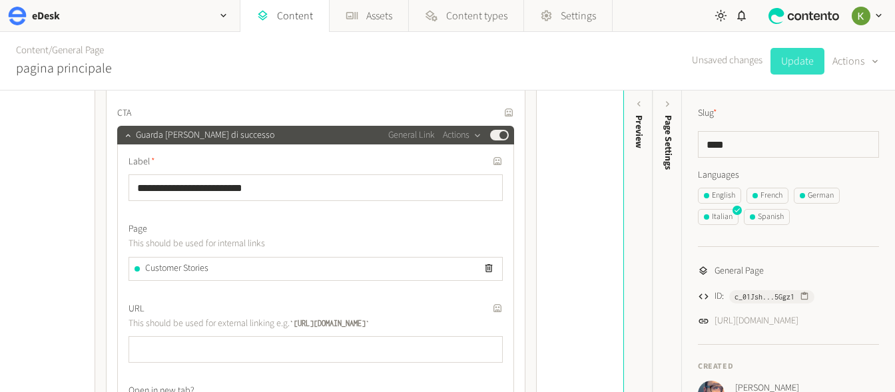
click at [795, 65] on button "Update" at bounding box center [797, 61] width 54 height 27
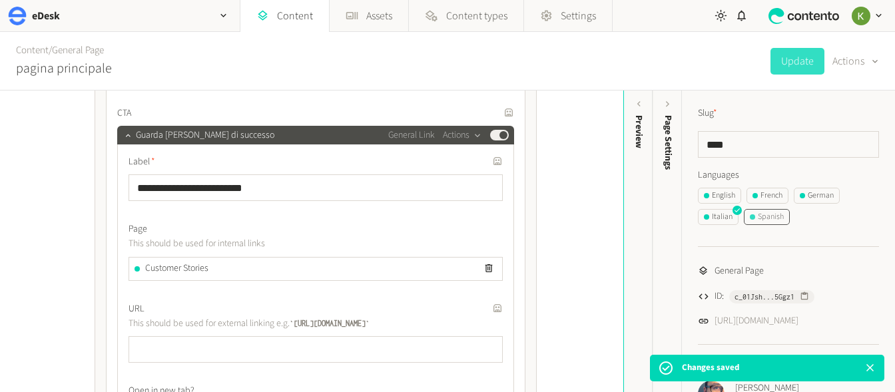
click at [768, 214] on div "Spanish" at bounding box center [767, 217] width 34 height 12
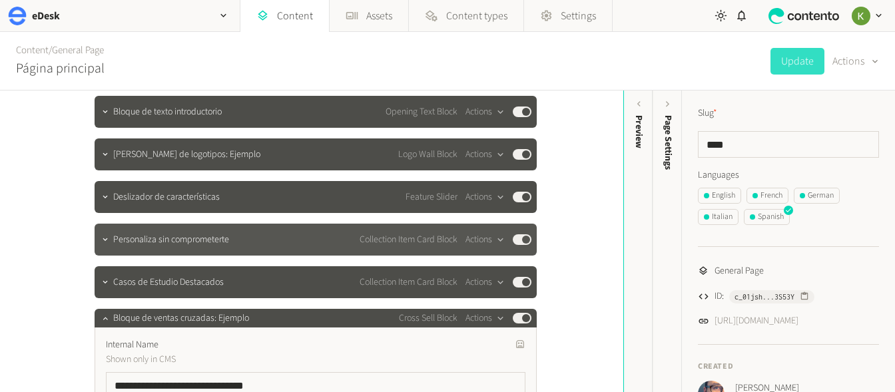
scroll to position [243, 0]
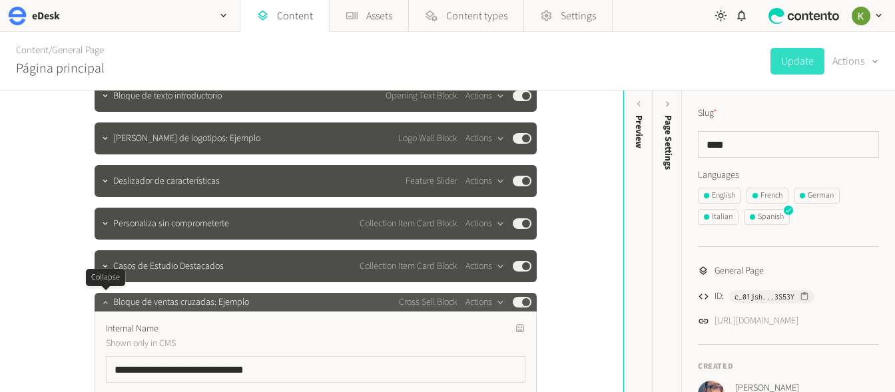
click at [109, 306] on icon "button" at bounding box center [105, 302] width 9 height 9
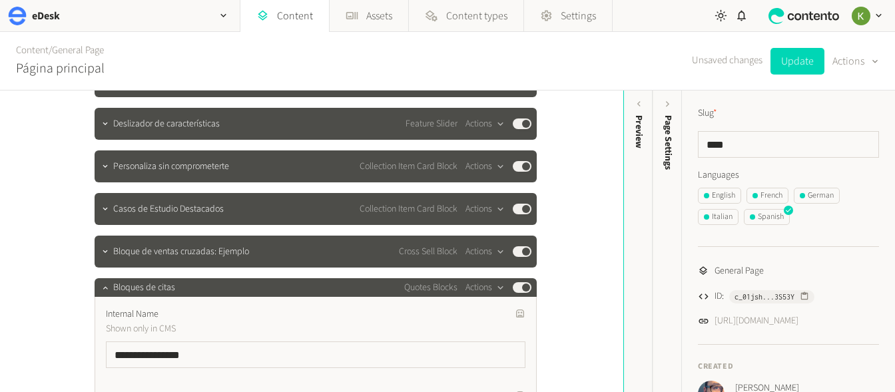
scroll to position [363, 0]
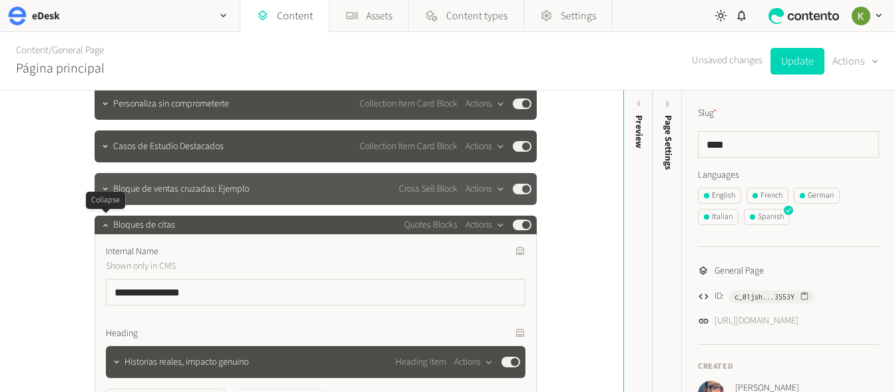
drag, startPoint x: 103, startPoint y: 224, endPoint x: 303, endPoint y: 193, distance: 202.1
click at [103, 224] on icon "button" at bounding box center [105, 224] width 9 height 9
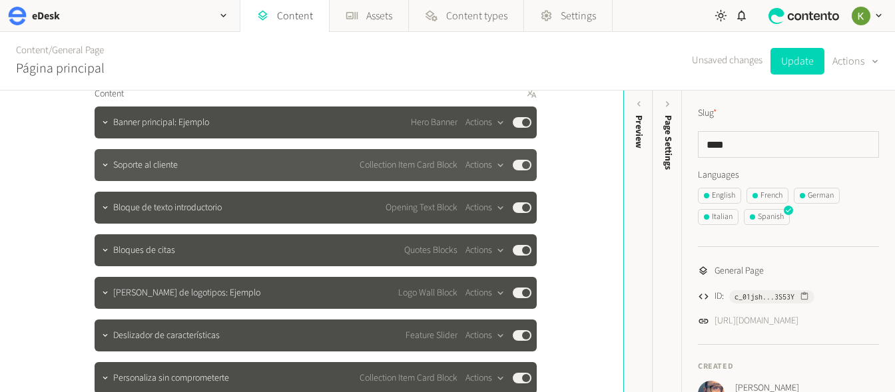
scroll to position [113, 0]
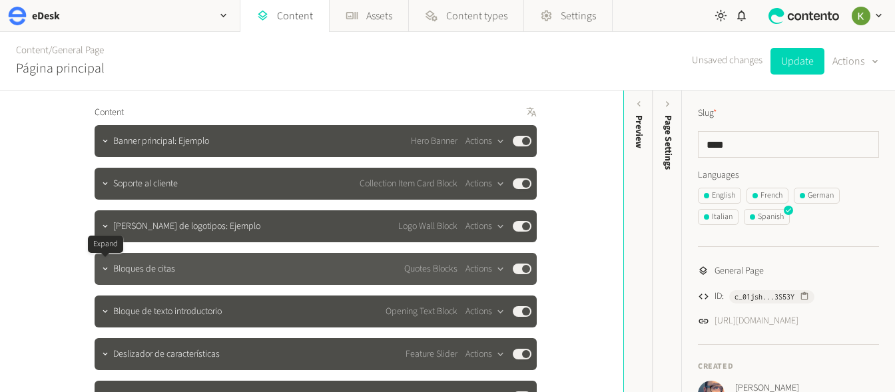
drag, startPoint x: 103, startPoint y: 274, endPoint x: 125, endPoint y: 269, distance: 22.5
click at [103, 274] on button "button" at bounding box center [105, 268] width 16 height 16
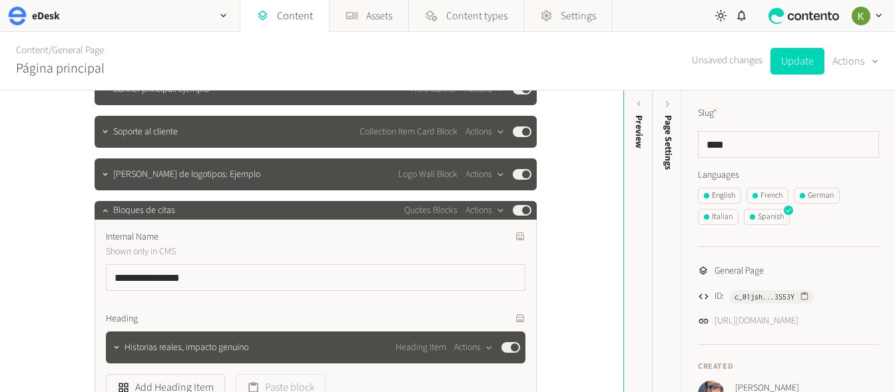
scroll to position [176, 0]
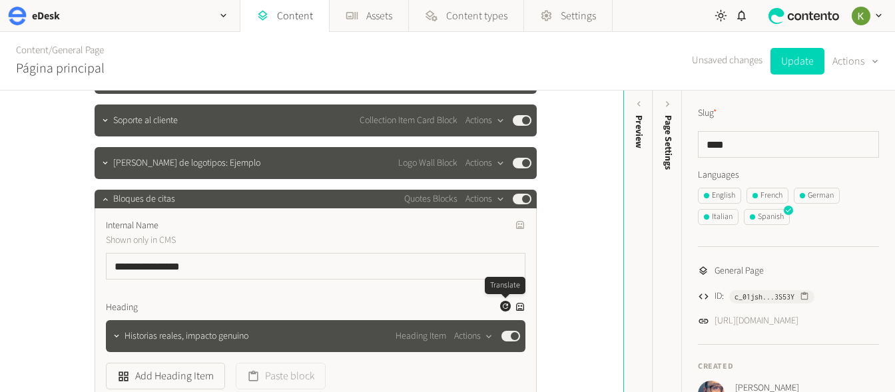
click at [503, 306] on icon "button" at bounding box center [505, 306] width 5 height 5
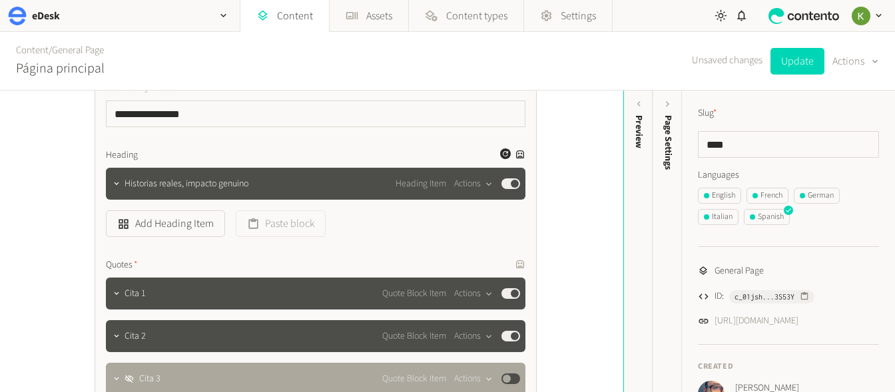
scroll to position [322, 0]
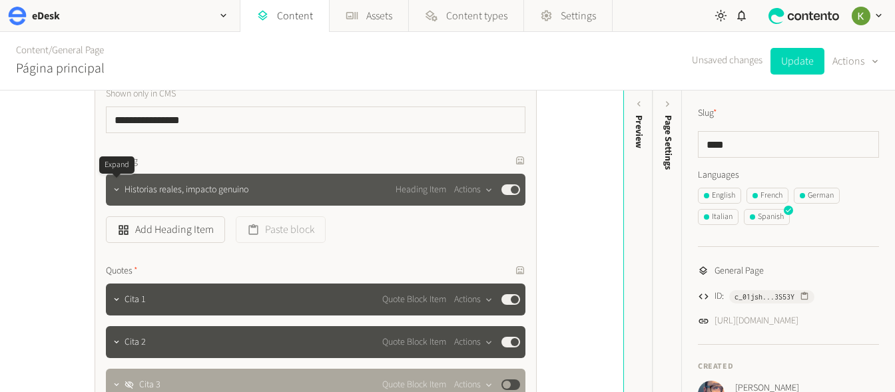
click at [118, 191] on icon "button" at bounding box center [116, 189] width 9 height 9
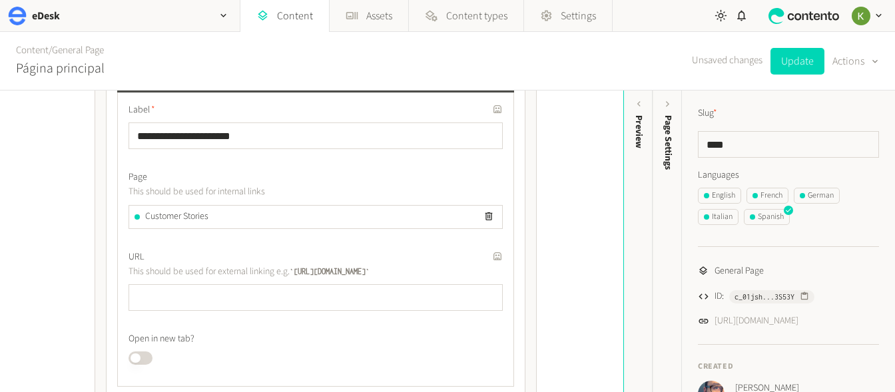
scroll to position [676, 0]
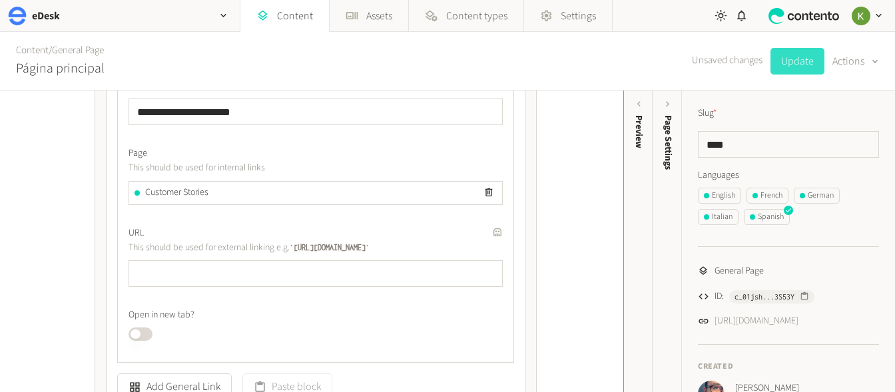
click at [782, 67] on button "Update" at bounding box center [797, 61] width 54 height 27
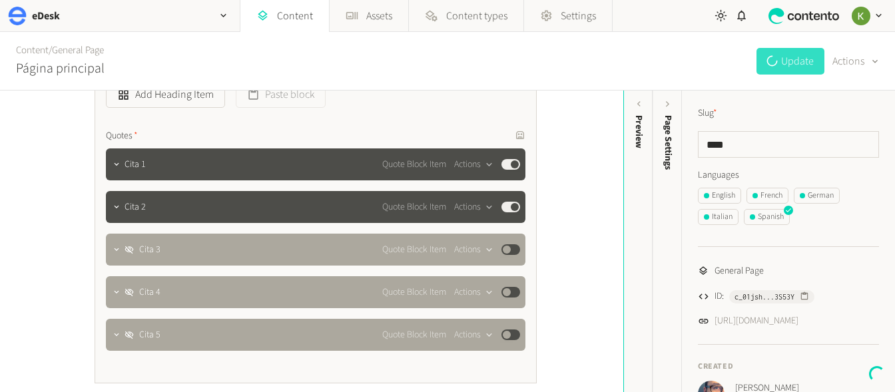
scroll to position [1038, 0]
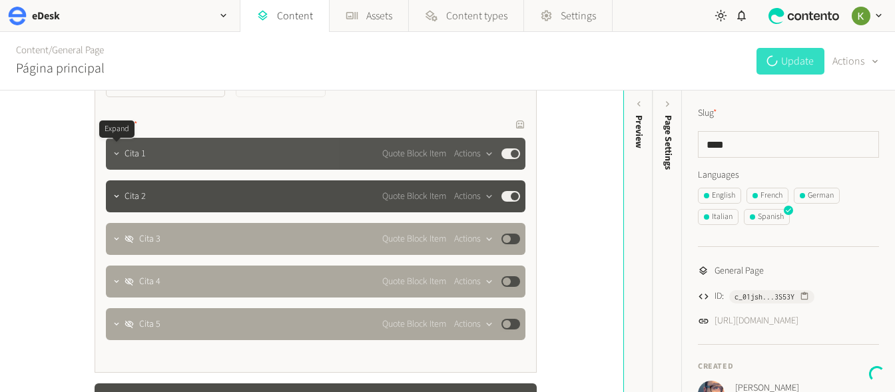
drag, startPoint x: 117, startPoint y: 155, endPoint x: 215, endPoint y: 146, distance: 98.3
click at [117, 155] on icon "button" at bounding box center [116, 153] width 9 height 9
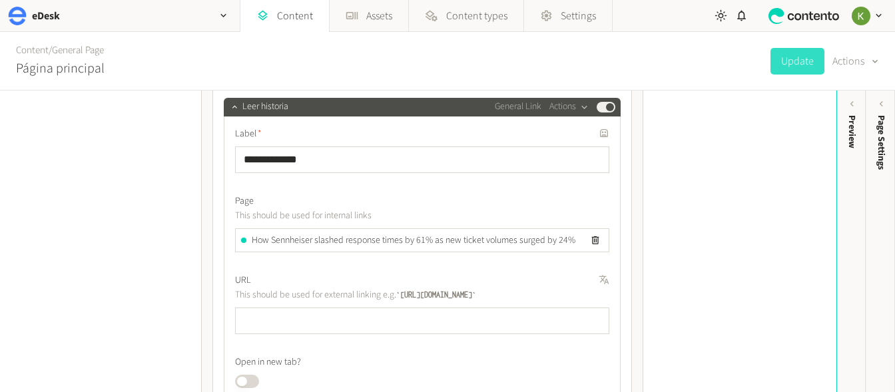
scroll to position [1277, 0]
